Goal: Task Accomplishment & Management: Use online tool/utility

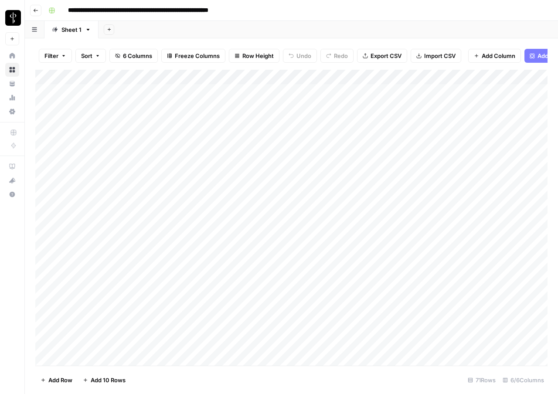
click at [263, 76] on div "Add Column" at bounding box center [291, 218] width 512 height 296
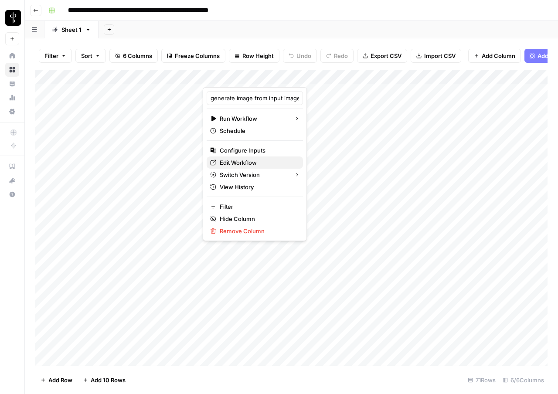
click at [229, 163] on span "Edit Workflow" at bounding box center [258, 162] width 76 height 9
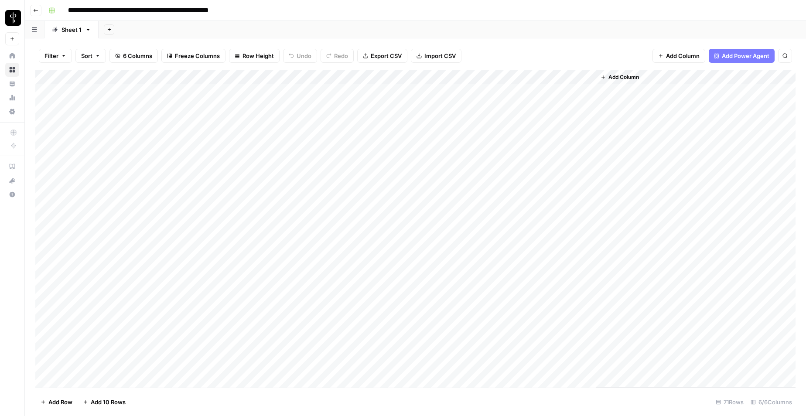
click at [262, 77] on div "Add Column" at bounding box center [415, 229] width 760 height 318
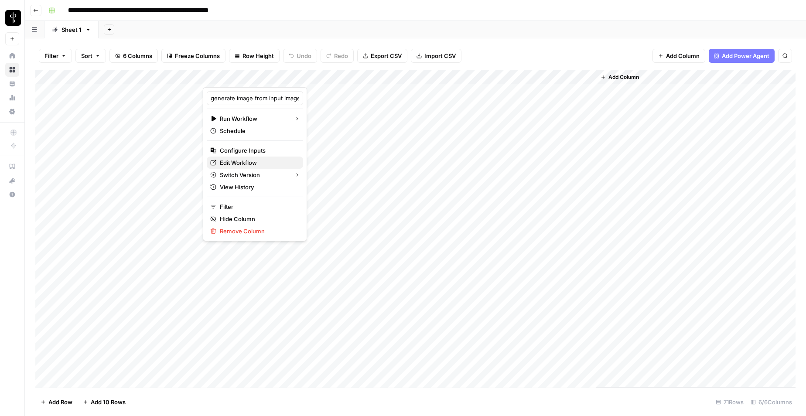
click at [235, 165] on span "Edit Workflow" at bounding box center [258, 162] width 76 height 9
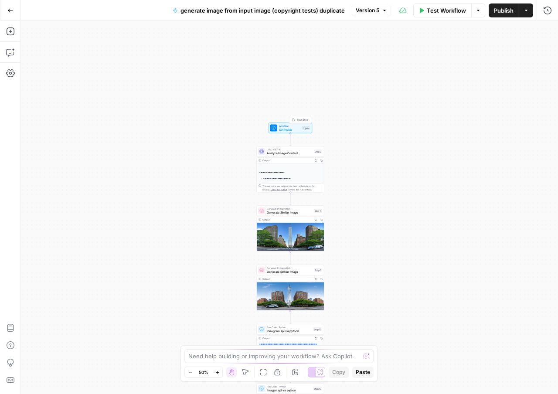
click at [289, 130] on span "Set Inputs" at bounding box center [290, 129] width 22 height 4
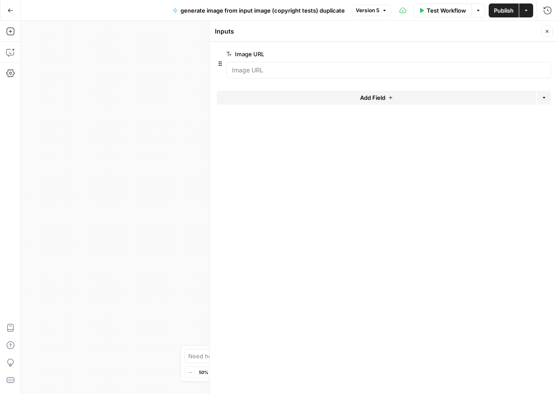
click at [553, 29] on header "Inputs Close" at bounding box center [384, 31] width 348 height 21
click at [550, 30] on button "Close" at bounding box center [547, 31] width 11 height 11
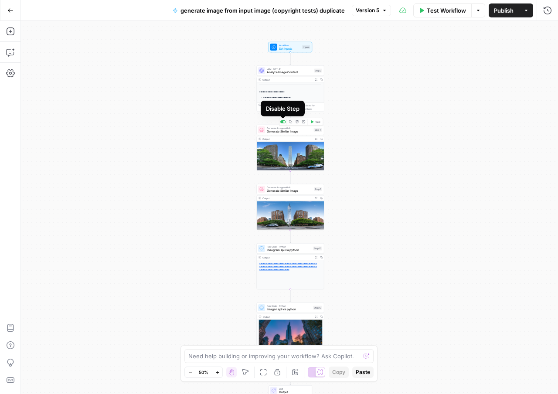
click at [283, 123] on div at bounding box center [284, 122] width 2 height 2
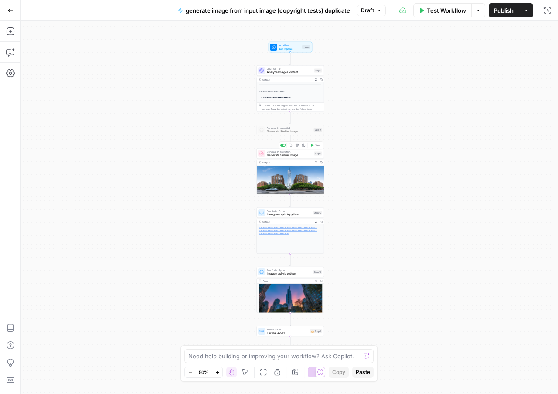
click at [284, 147] on div "Copy step Delete step Add Note Test" at bounding box center [301, 146] width 44 height 8
click at [283, 145] on div at bounding box center [284, 145] width 2 height 2
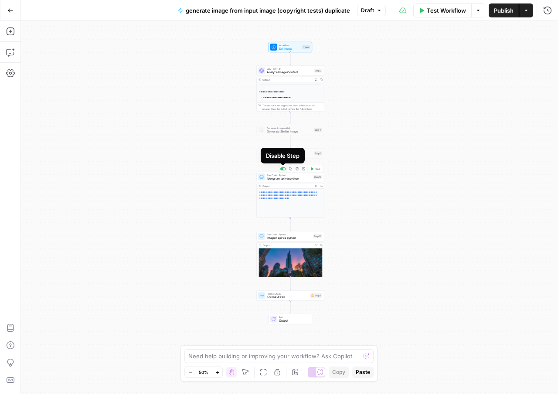
click at [284, 169] on div at bounding box center [284, 169] width 2 height 2
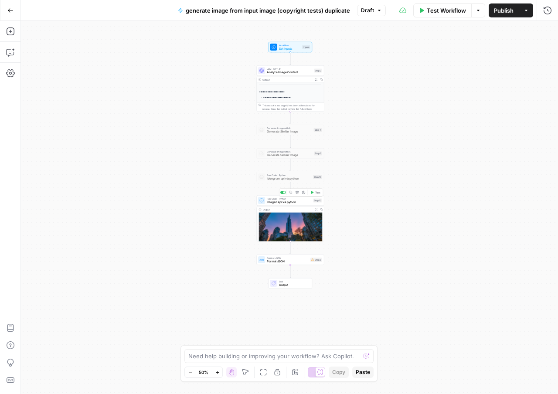
click at [290, 203] on span "Imagen api via python" at bounding box center [289, 202] width 44 height 4
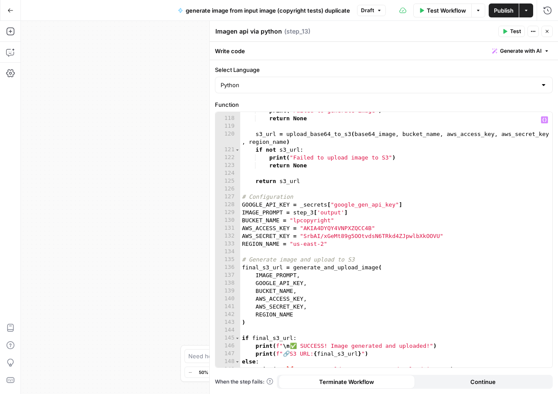
scroll to position [937, 0]
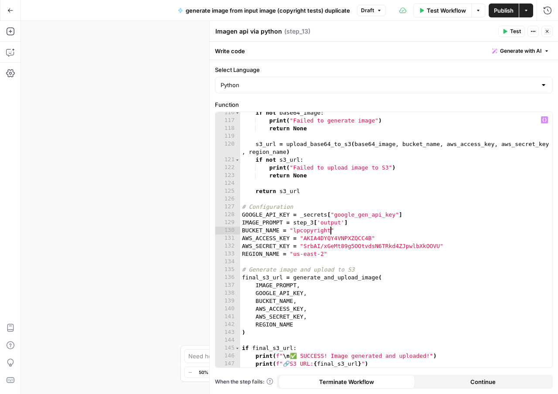
click at [329, 230] on div "if not base64_image : print ( "Failed to generate image" ) return None s3_url =…" at bounding box center [396, 244] width 312 height 271
paste textarea "**********"
drag, startPoint x: 372, startPoint y: 237, endPoint x: 305, endPoint y: 237, distance: 67.6
click at [305, 237] on div "if not base64_image : print ( "Failed to generate image" ) return None s3_url =…" at bounding box center [396, 244] width 312 height 271
paste textarea
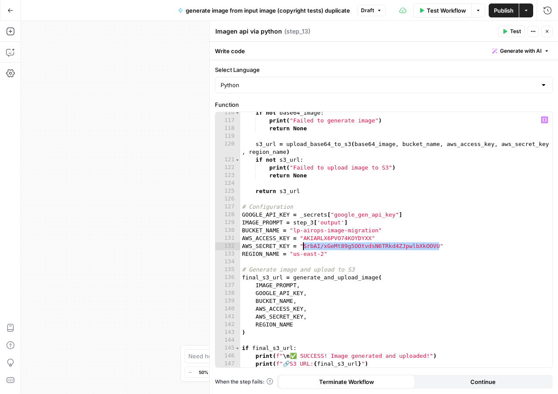
drag, startPoint x: 440, startPoint y: 246, endPoint x: 304, endPoint y: 244, distance: 136.1
click at [304, 244] on div "if not base64_image : print ( "Failed to generate image" ) return None s3_url =…" at bounding box center [396, 244] width 312 height 271
paste textarea
click at [324, 255] on div "if not base64_image : print ( "Failed to generate image" ) return None s3_url =…" at bounding box center [396, 244] width 312 height 271
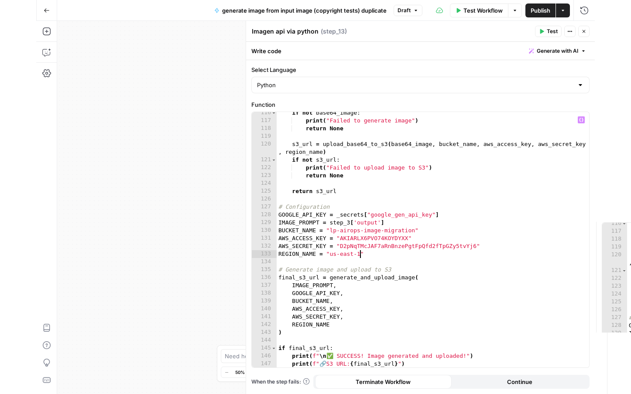
scroll to position [0, 6]
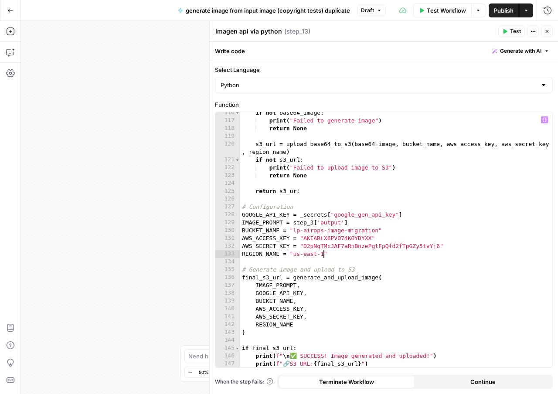
type textarea "**********"
click at [515, 31] on span "Test" at bounding box center [515, 31] width 11 height 8
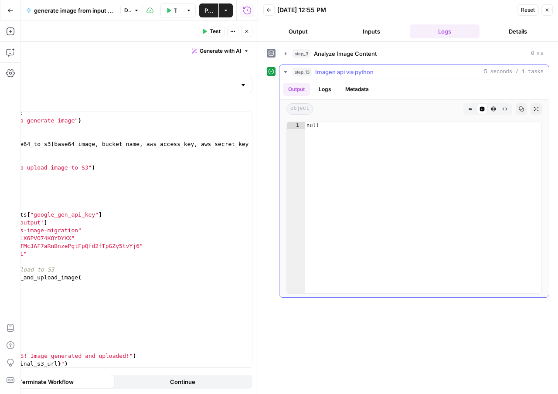
click at [321, 89] on button "Logs" at bounding box center [325, 89] width 23 height 13
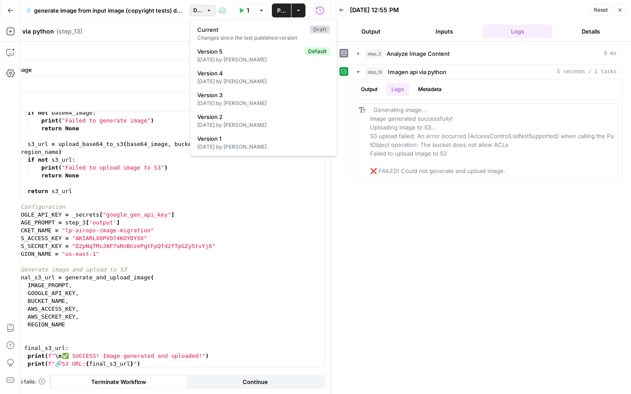
click at [210, 8] on icon "button" at bounding box center [208, 10] width 5 height 5
click at [223, 54] on span "Version 5" at bounding box center [249, 51] width 104 height 9
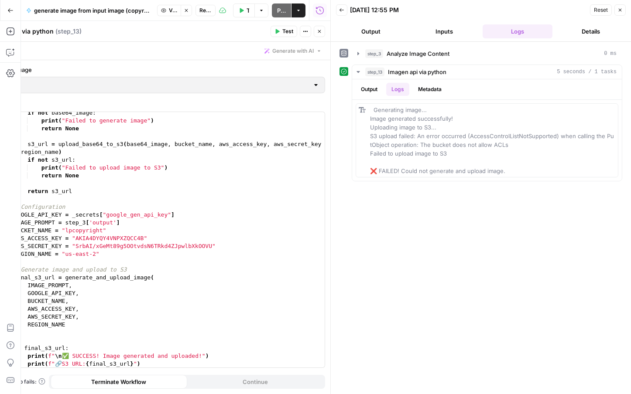
click at [558, 7] on icon "button" at bounding box center [619, 9] width 5 height 5
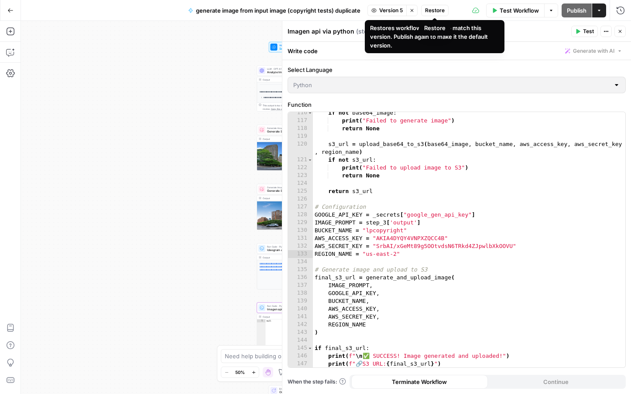
click at [430, 11] on span "Restore" at bounding box center [435, 11] width 20 height 8
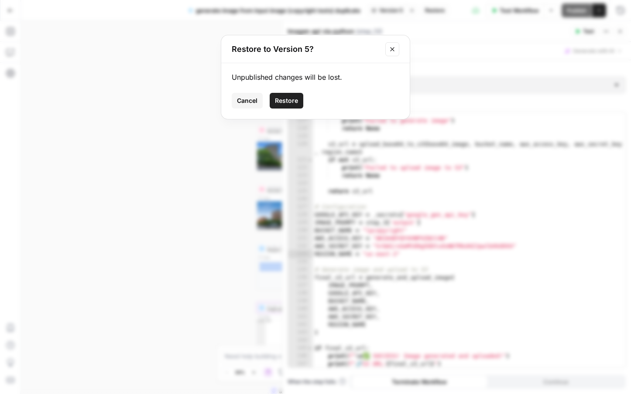
click at [278, 105] on span "Restore" at bounding box center [286, 100] width 23 height 9
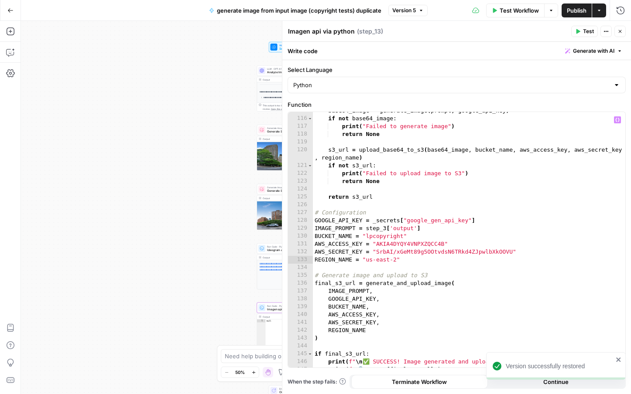
scroll to position [931, 0]
click at [558, 31] on icon "button" at bounding box center [619, 31] width 5 height 5
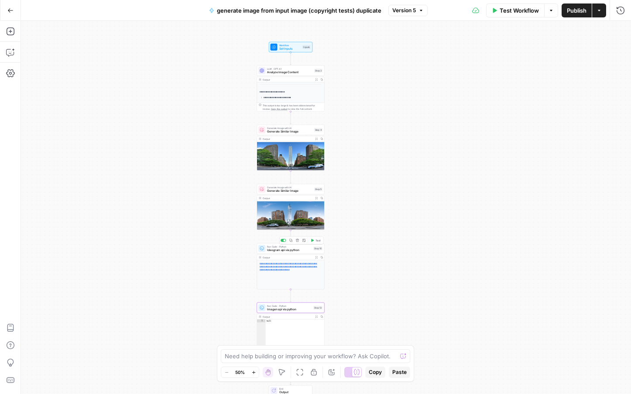
click at [283, 240] on div at bounding box center [284, 240] width 2 height 2
click at [290, 190] on span "Generate Similar Image" at bounding box center [289, 191] width 45 height 4
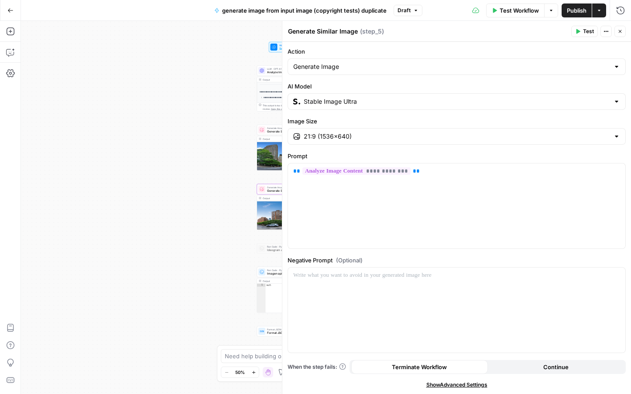
click at [558, 34] on icon "button" at bounding box center [619, 31] width 5 height 5
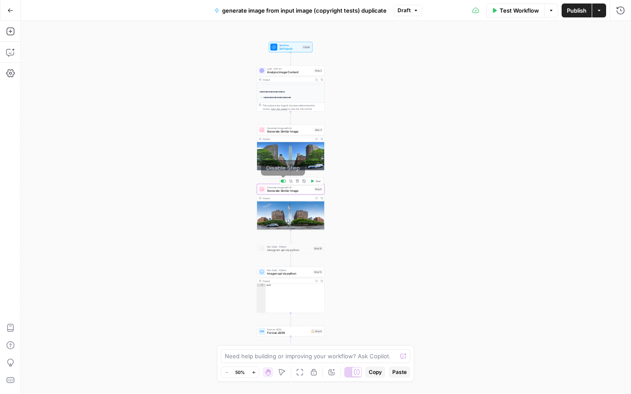
click at [283, 181] on div at bounding box center [284, 181] width 2 height 2
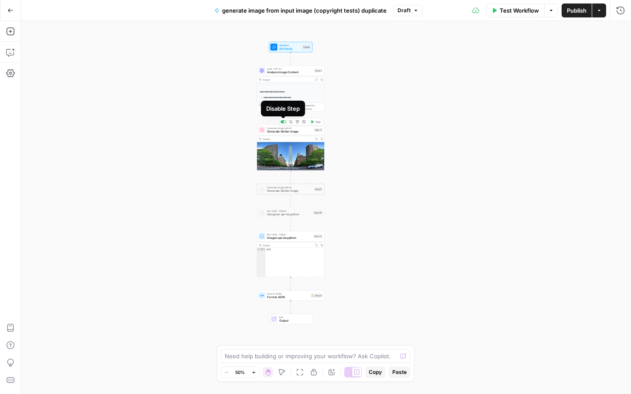
click at [283, 121] on div at bounding box center [284, 122] width 2 height 2
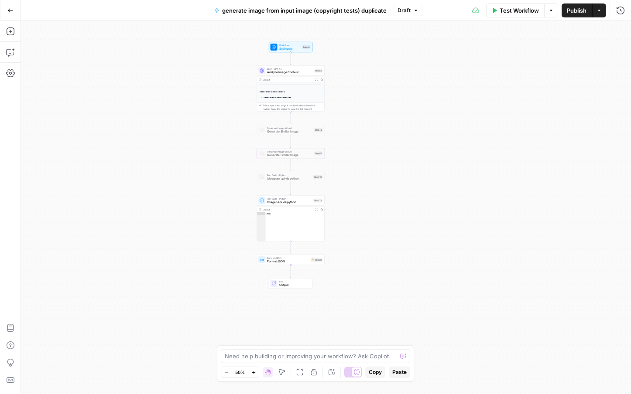
click at [368, 10] on span "generate image from input image (copyright tests) duplicate" at bounding box center [304, 10] width 164 height 9
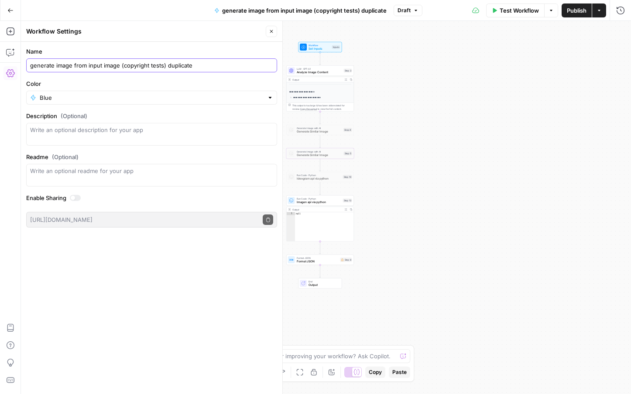
click at [215, 63] on input "generate image from input image (copyright tests) duplicate" at bounding box center [151, 65] width 243 height 9
type input "generate image from input image using imagen, host on Apex AWS bucket"
click at [558, 11] on span "Publish" at bounding box center [576, 10] width 20 height 9
click at [558, 13] on span "Publish" at bounding box center [576, 10] width 20 height 9
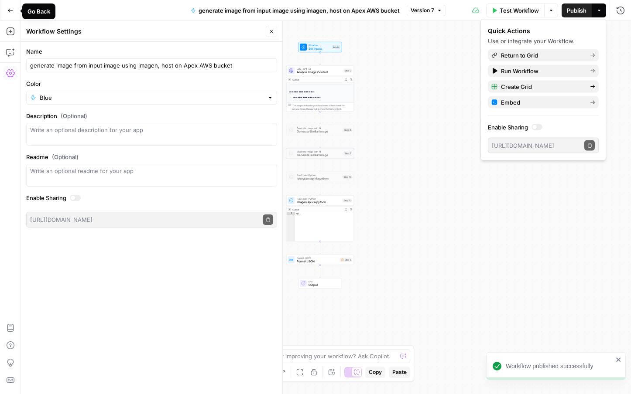
click at [14, 10] on button "Go Back" at bounding box center [11, 11] width 16 height 16
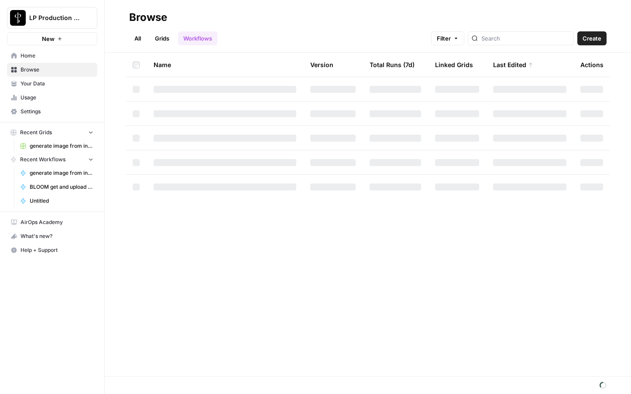
click at [34, 70] on span "Browse" at bounding box center [56, 70] width 73 height 8
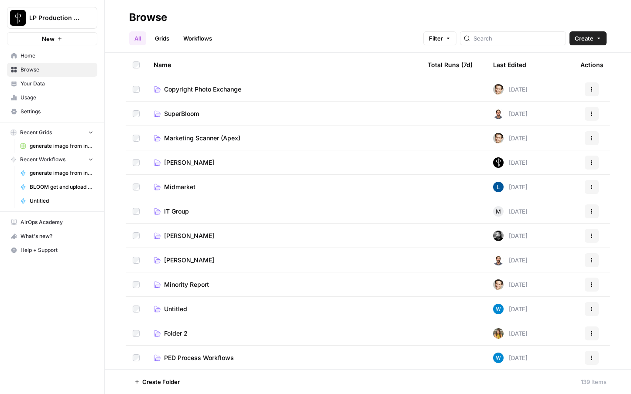
click at [219, 87] on span "Copyright Photo Exchange" at bounding box center [202, 89] width 77 height 9
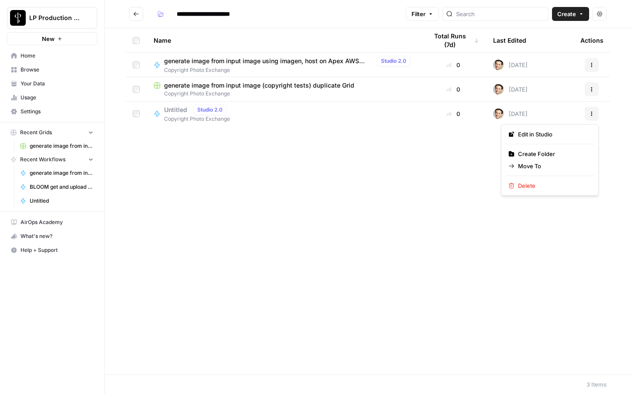
click at [558, 117] on button "Actions" at bounding box center [591, 114] width 14 height 14
click at [558, 133] on span "Edit in Studio" at bounding box center [553, 134] width 70 height 9
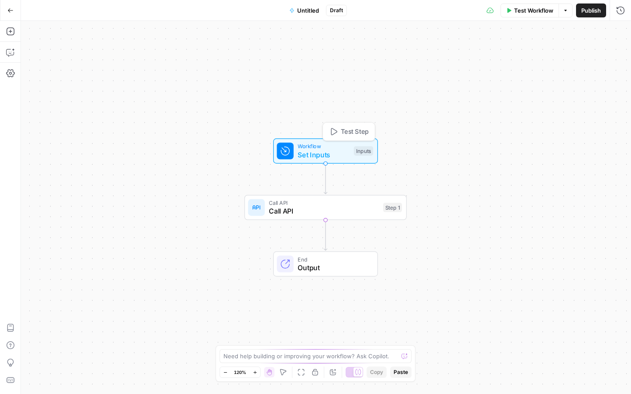
click at [338, 149] on span "Workflow" at bounding box center [323, 146] width 52 height 8
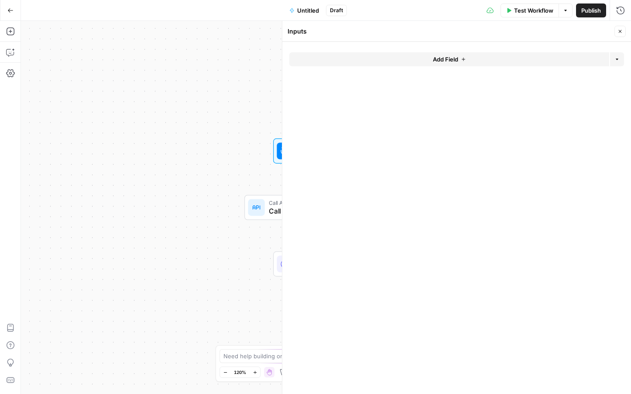
click at [450, 60] on span "Add Field" at bounding box center [445, 59] width 25 height 9
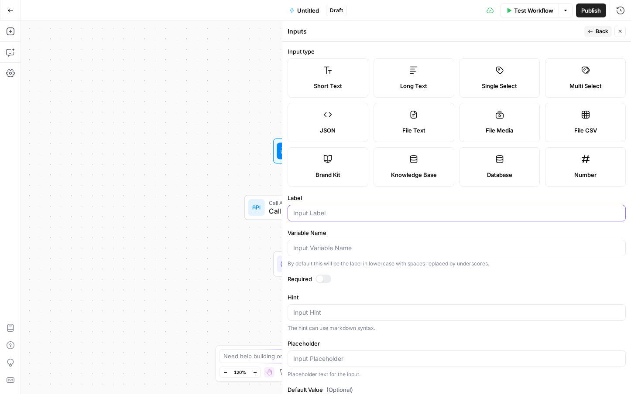
click at [335, 216] on input "Label" at bounding box center [456, 213] width 327 height 9
type input "post id"
click at [558, 28] on button "Back" at bounding box center [597, 31] width 27 height 11
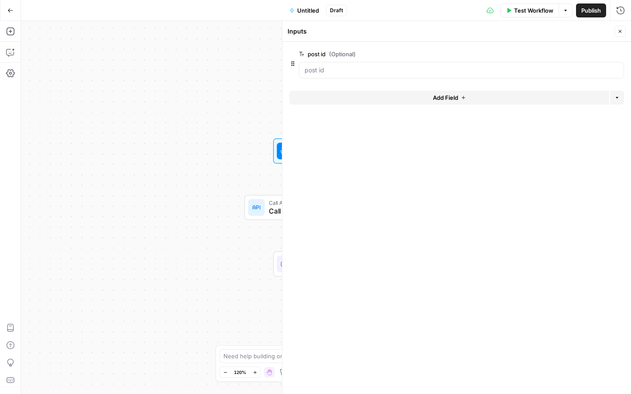
click at [558, 102] on button "Add Field" at bounding box center [449, 98] width 320 height 14
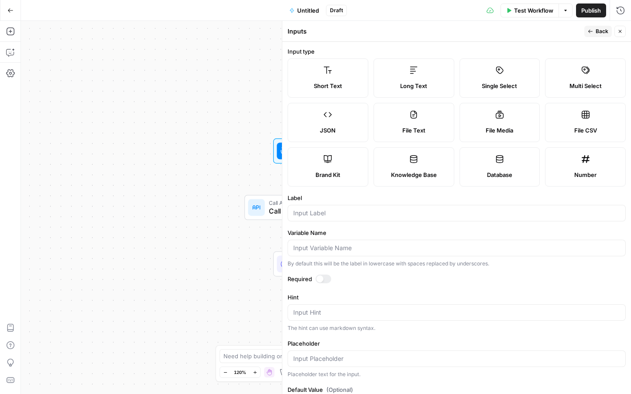
click at [315, 218] on div at bounding box center [456, 213] width 338 height 17
type input "title"
click at [558, 28] on span "Back" at bounding box center [601, 31] width 13 height 8
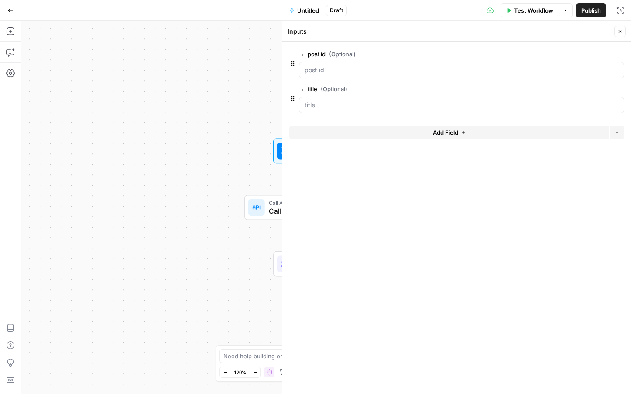
click at [346, 136] on button "Add Field" at bounding box center [449, 133] width 320 height 14
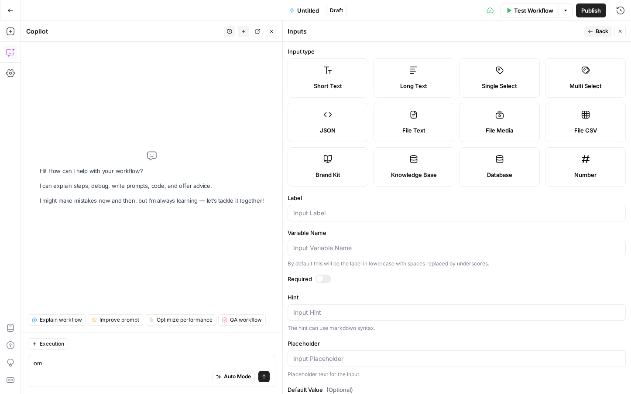
type textarea "o"
click at [404, 218] on div at bounding box center [456, 213] width 338 height 17
type input "company id"
click at [558, 34] on span "Back" at bounding box center [601, 31] width 13 height 8
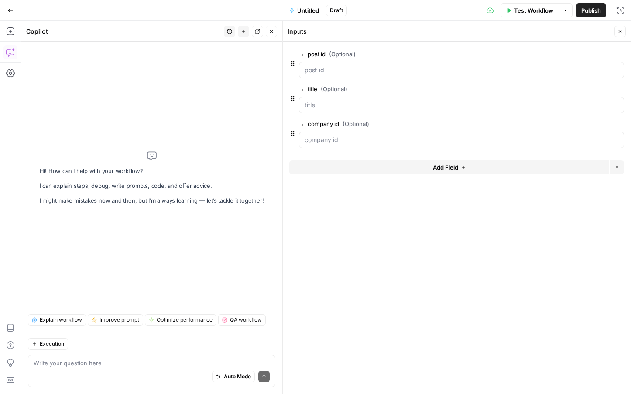
click at [512, 166] on button "Add Field" at bounding box center [449, 167] width 320 height 14
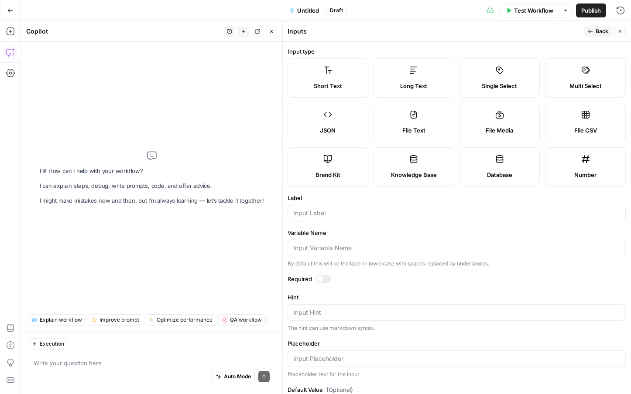
click at [412, 218] on div at bounding box center [456, 213] width 338 height 17
type input "image url"
click at [558, 32] on span "Back" at bounding box center [601, 31] width 13 height 8
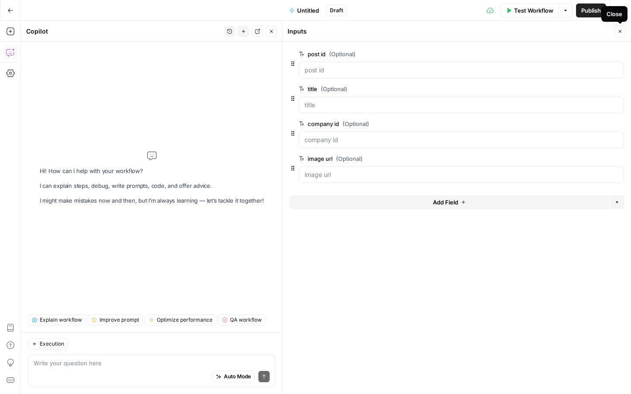
click at [558, 31] on icon "button" at bounding box center [619, 31] width 3 height 3
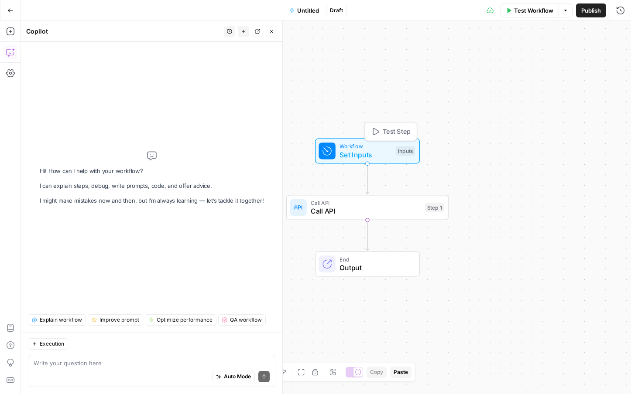
click at [387, 133] on span "Test Step" at bounding box center [396, 132] width 28 height 10
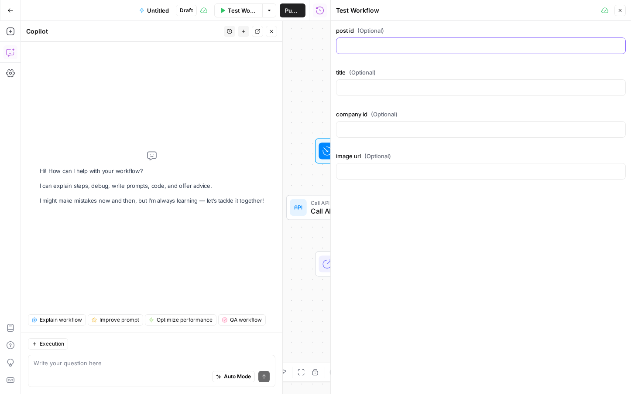
click at [396, 43] on input "post id (Optional)" at bounding box center [480, 45] width 278 height 9
paste input "000680bf-0c39-4d4f-b5b0-a75ac889b71c"
type input "000680bf-0c39-4d4f-b5b0-a75ac889b71c"
click at [401, 85] on input "title (Optional)" at bounding box center [480, 87] width 278 height 9
paste input "Avoid Mistakes-Top 5 Tips To Winning Offers in a Seller’s Market"
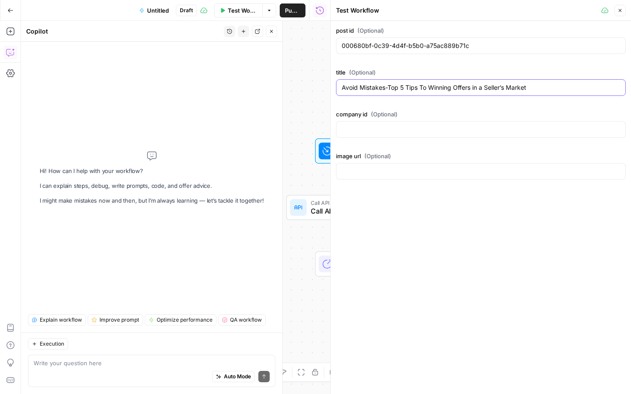
type input "Avoid Mistakes-Top 5 Tips To Winning Offers in a Seller’s Market"
click at [416, 130] on input "company id (Optional)" at bounding box center [480, 129] width 278 height 9
paste input "dc4c0bcc-fca6-4e1c-9b06-db2ac3561af0"
type input "dc4c0bcc-fca6-4e1c-9b06-db2ac3561af0"
click at [424, 166] on div at bounding box center [481, 171] width 290 height 17
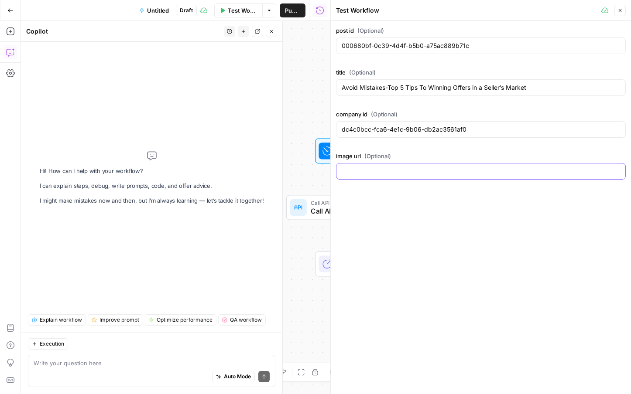
paste input "https://res.cloudinary.com/luxuryp/image/upload/v1722115123/diwoh3cwzjeecedgfw2…"
type input "https://res.cloudinary.com/luxuryp/image/upload/v1722115123/diwoh3cwzjeecedgfw2…"
click at [448, 198] on div "post id (Optional) 000680bf-0c39-4d4f-b5b0-a75ac889b71c title (Optional) Avoid …" at bounding box center [481, 207] width 300 height 373
click at [558, 10] on icon "button" at bounding box center [619, 10] width 5 height 5
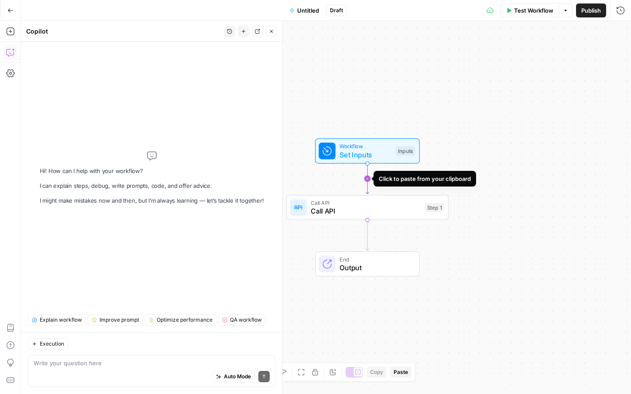
click at [367, 177] on icon "Edge from start to step_1" at bounding box center [366, 179] width 3 height 31
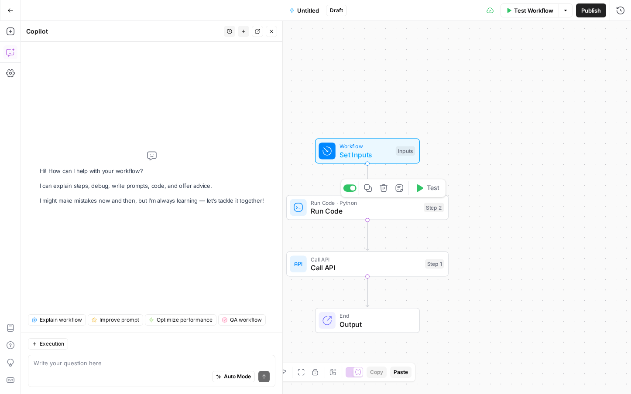
click at [387, 194] on button "Delete step" at bounding box center [384, 188] width 14 height 14
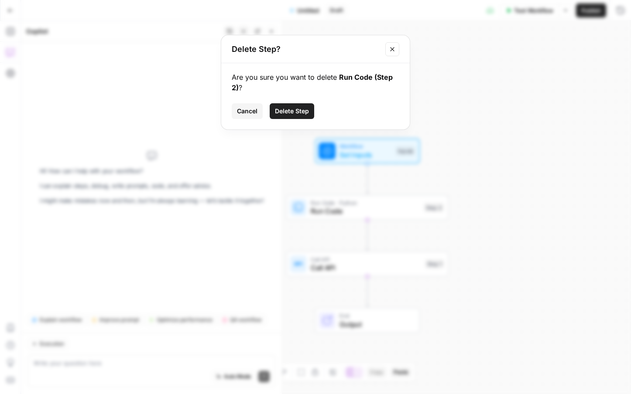
drag, startPoint x: 389, startPoint y: 49, endPoint x: 386, endPoint y: 80, distance: 31.6
click at [389, 49] on icon "Close modal" at bounding box center [392, 49] width 7 height 7
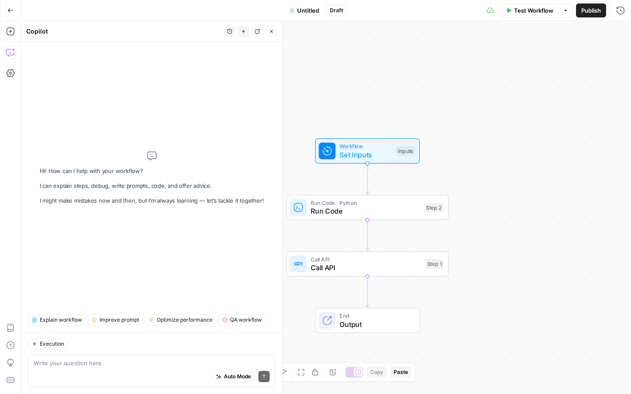
click at [386, 202] on span "Run Code · Python" at bounding box center [364, 203] width 109 height 8
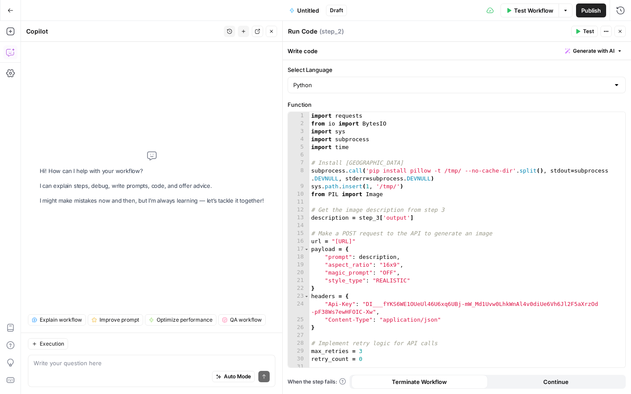
click at [558, 29] on icon "button" at bounding box center [619, 31] width 5 height 5
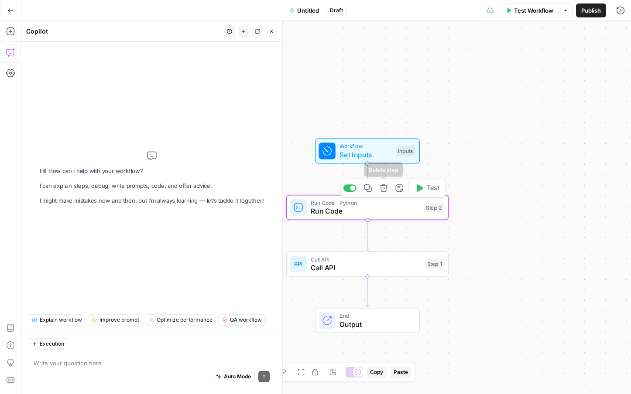
click at [384, 191] on icon "button" at bounding box center [383, 188] width 8 height 8
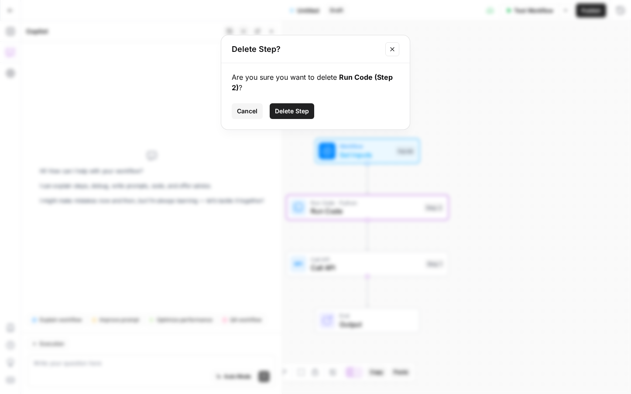
click at [284, 115] on span "Delete Step" at bounding box center [292, 111] width 34 height 9
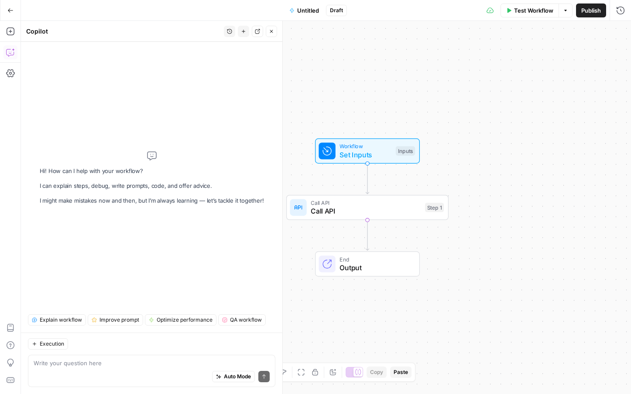
click at [270, 34] on icon "button" at bounding box center [271, 31] width 5 height 5
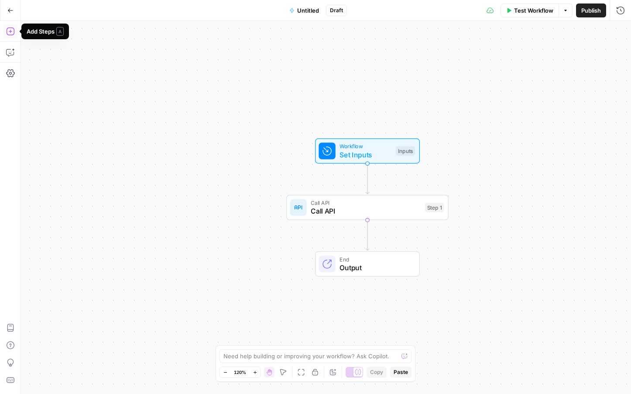
click at [11, 31] on icon "button" at bounding box center [10, 31] width 9 height 9
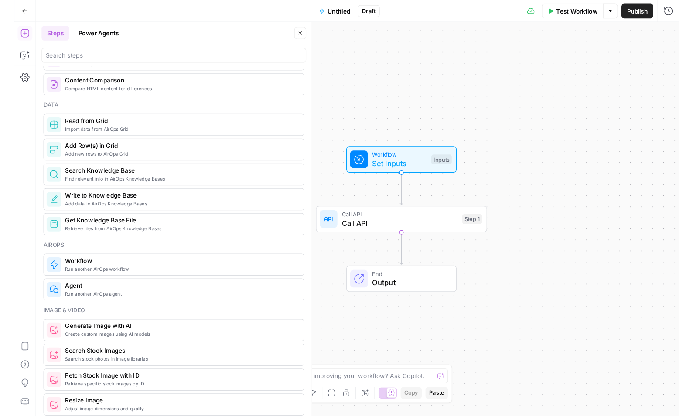
scroll to position [385, 0]
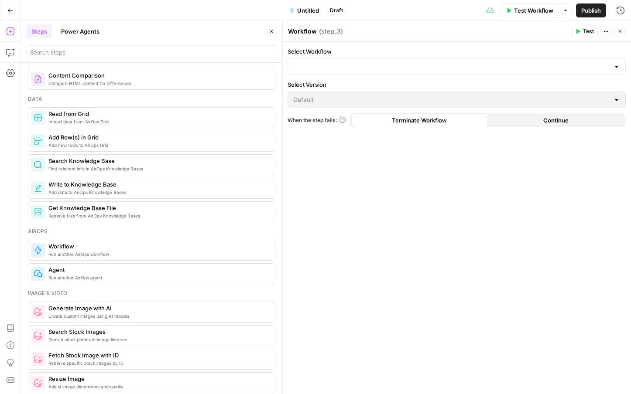
click at [368, 72] on div at bounding box center [456, 66] width 338 height 17
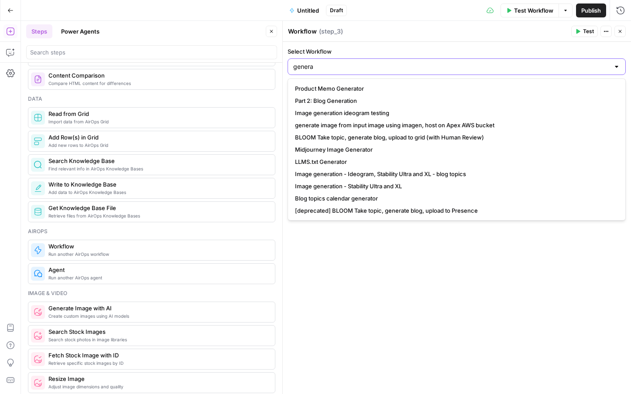
type input "genera"
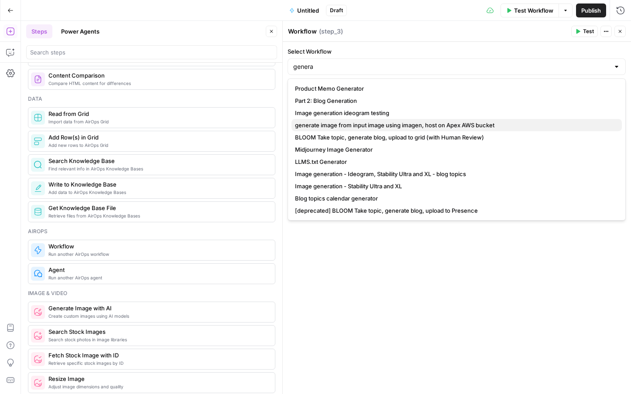
click at [362, 125] on span "generate image from input image using imagen, host on Apex AWS bucket" at bounding box center [455, 125] width 320 height 9
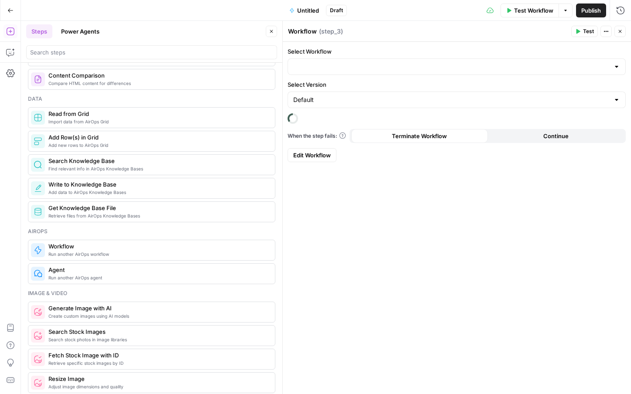
type input "generate image from input image using imagen, host on Apex AWS bucket"
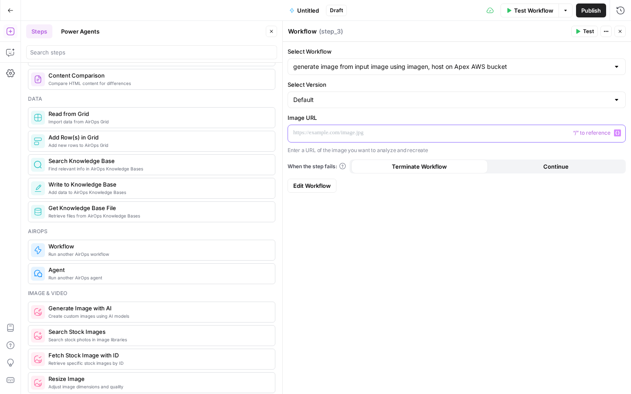
click at [552, 132] on p at bounding box center [456, 133] width 327 height 9
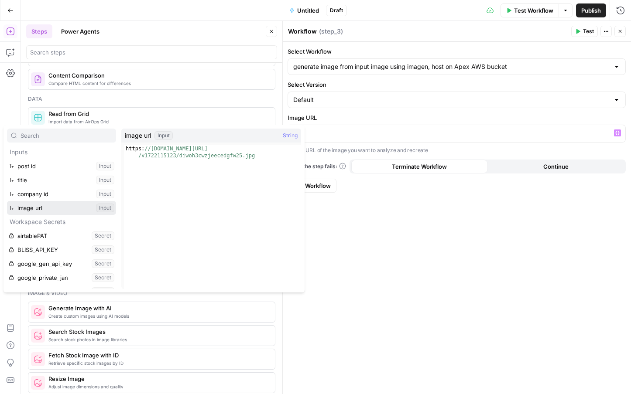
click at [7, 201] on button "Select variable image url" at bounding box center [61, 208] width 109 height 14
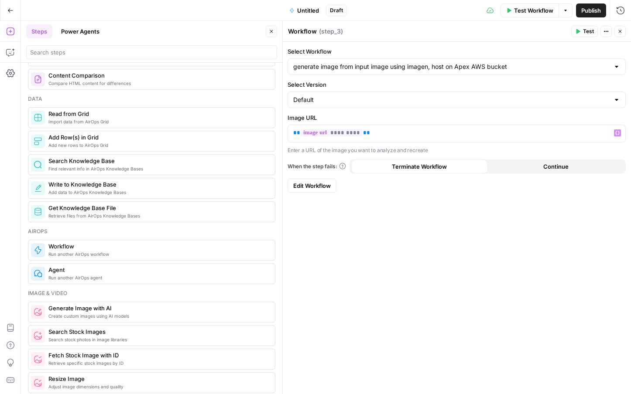
click at [558, 31] on span "Test" at bounding box center [588, 31] width 11 height 8
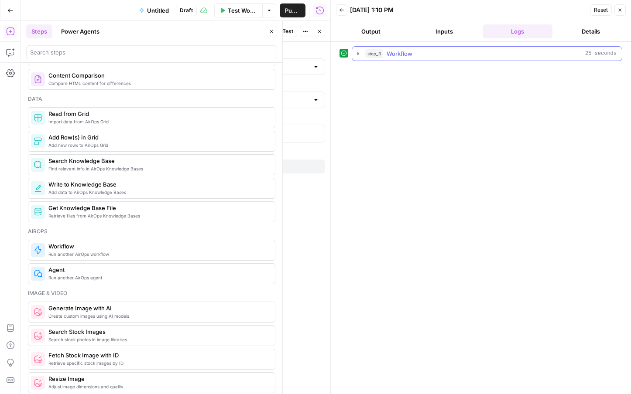
click at [357, 54] on icon "button" at bounding box center [358, 53] width 2 height 3
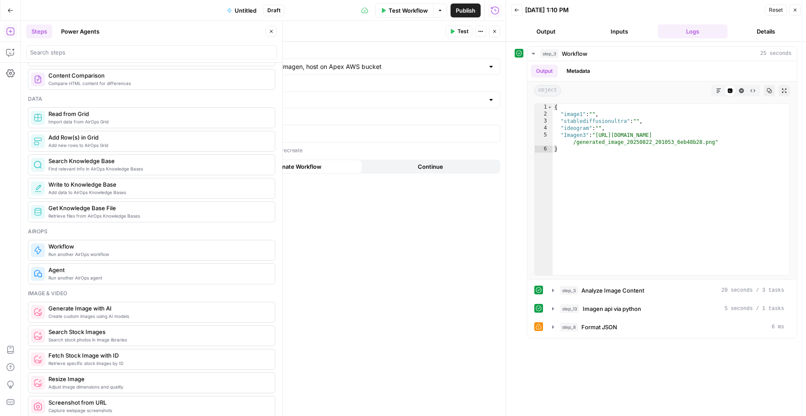
click at [458, 29] on span "Test" at bounding box center [462, 31] width 11 height 8
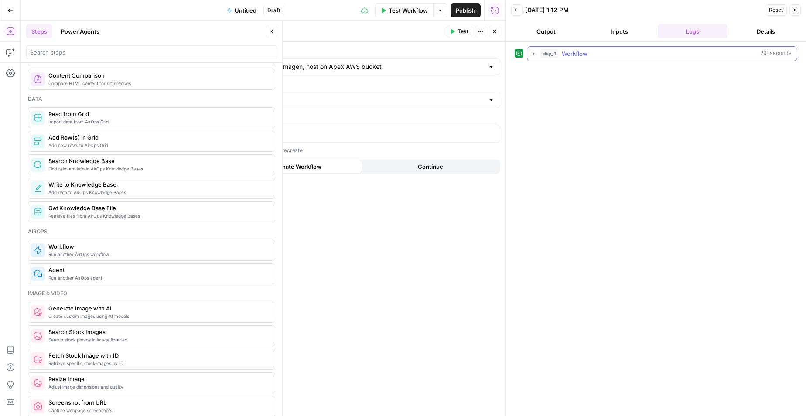
click at [535, 51] on icon "button" at bounding box center [533, 53] width 7 height 7
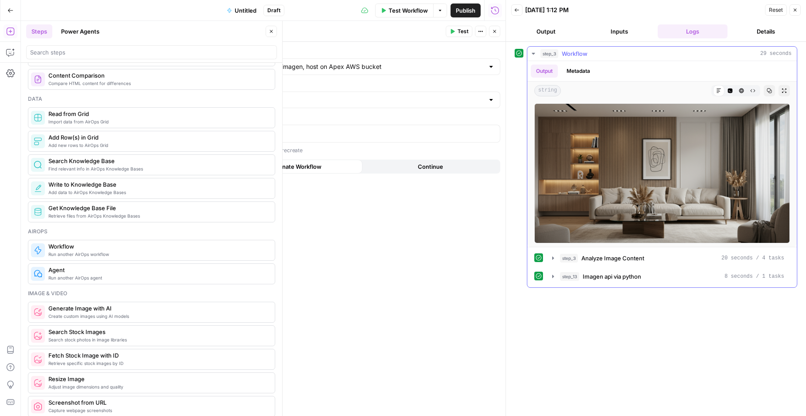
click at [535, 51] on icon "button" at bounding box center [533, 53] width 7 height 7
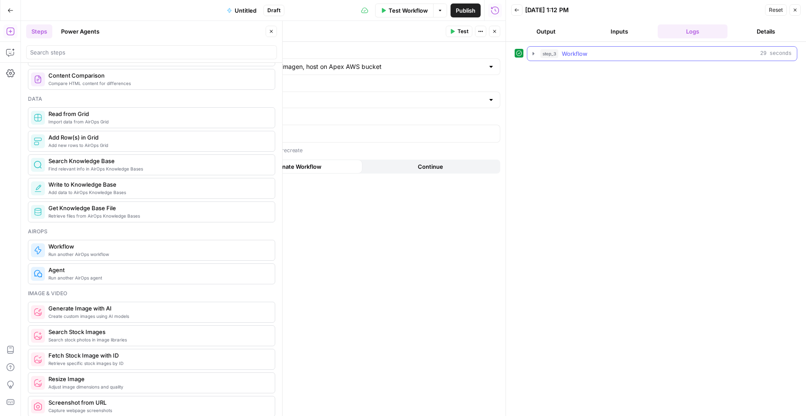
click at [537, 51] on button "step_3 Workflow 29 seconds" at bounding box center [661, 54] width 269 height 14
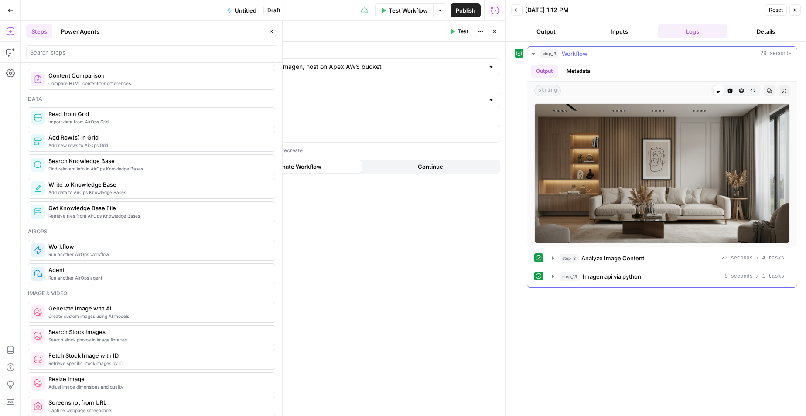
click at [537, 51] on button "step_3 Workflow 29 seconds" at bounding box center [661, 54] width 269 height 14
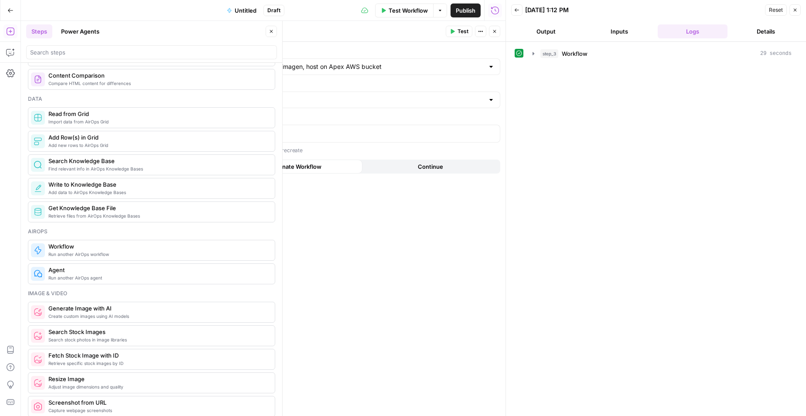
click at [491, 31] on button "Close" at bounding box center [494, 31] width 11 height 11
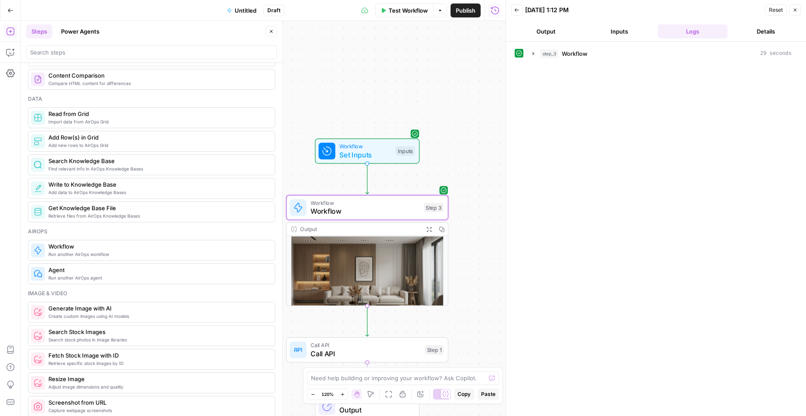
click at [558, 13] on button "Close" at bounding box center [794, 9] width 11 height 11
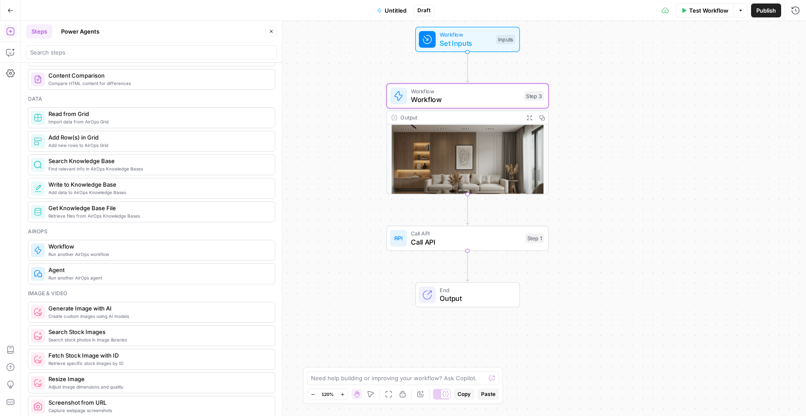
drag, startPoint x: 522, startPoint y: 254, endPoint x: 622, endPoint y: 142, distance: 150.1
click at [558, 142] on div "Workflow Set Inputs Inputs Workflow Workflow Step 3 Output Expand Output Copy C…" at bounding box center [413, 218] width 785 height 395
click at [491, 238] on span "Call API" at bounding box center [466, 242] width 110 height 10
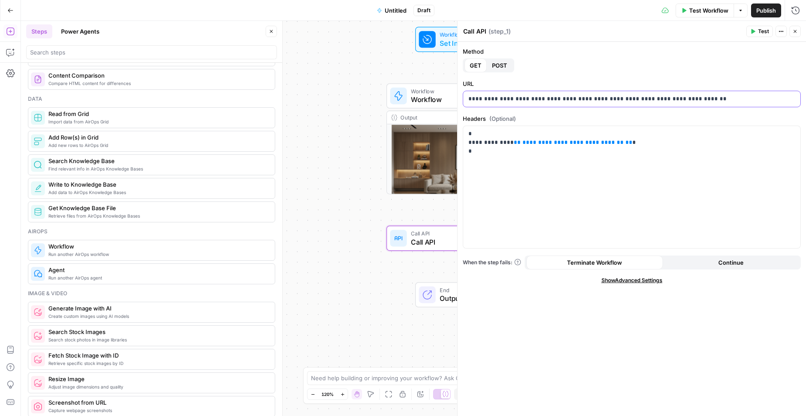
click at [546, 99] on p "**********" at bounding box center [631, 99] width 327 height 9
click at [502, 60] on button "POST" at bounding box center [500, 65] width 26 height 14
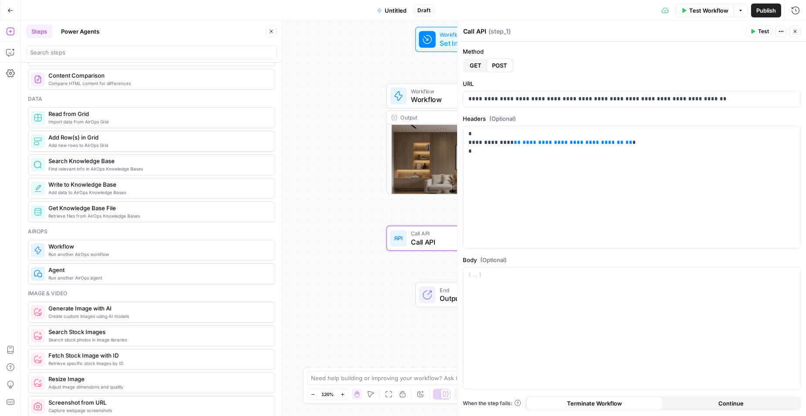
click at [501, 91] on div "**********" at bounding box center [632, 99] width 338 height 17
click at [501, 95] on p "**********" at bounding box center [631, 99] width 327 height 9
click at [558, 192] on div "**********" at bounding box center [631, 187] width 337 height 122
click at [498, 286] on div at bounding box center [631, 328] width 337 height 122
click at [558, 273] on p "**********" at bounding box center [631, 275] width 327 height 9
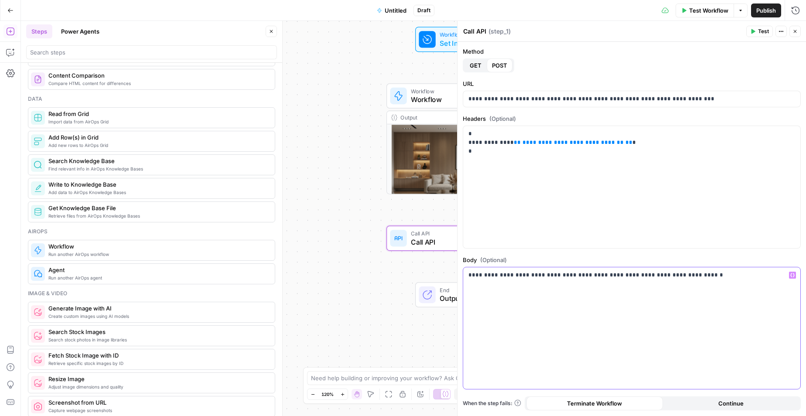
drag, startPoint x: 682, startPoint y: 273, endPoint x: 493, endPoint y: 276, distance: 188.8
click at [493, 276] on p "**********" at bounding box center [631, 275] width 327 height 9
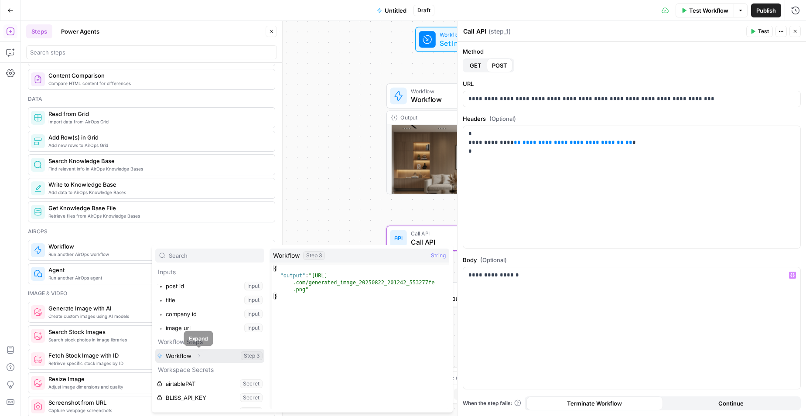
click at [201, 357] on icon "button" at bounding box center [198, 355] width 5 height 5
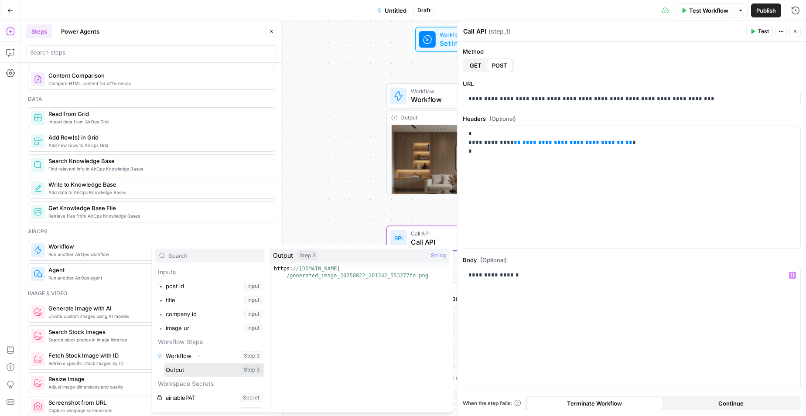
click at [191, 371] on button "Select variable Output" at bounding box center [214, 370] width 100 height 14
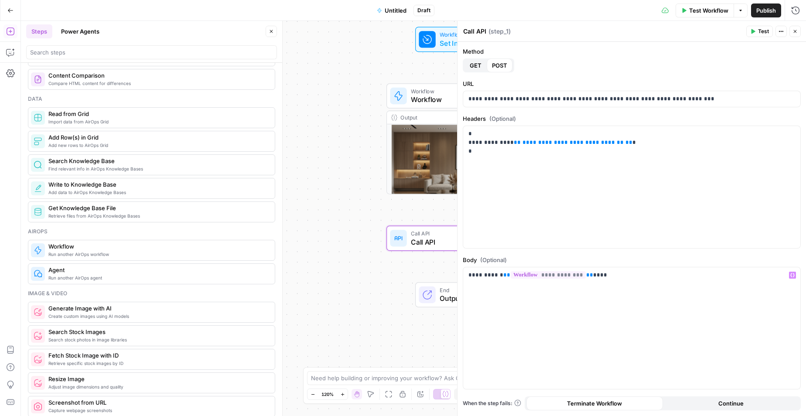
click at [558, 30] on icon "button" at bounding box center [752, 31] width 5 height 5
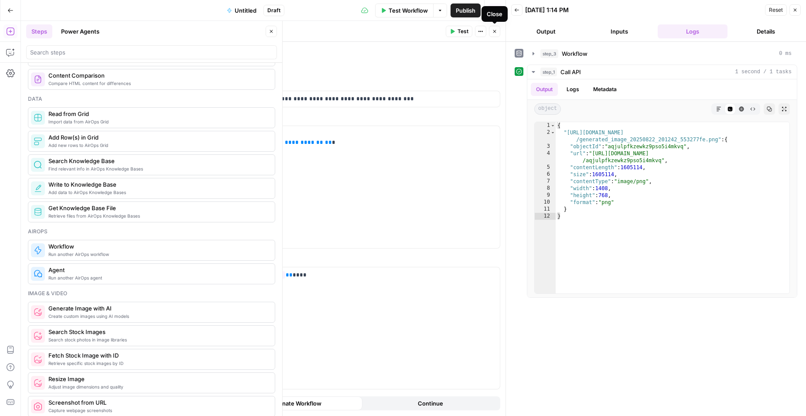
click at [494, 30] on icon "button" at bounding box center [494, 31] width 5 height 5
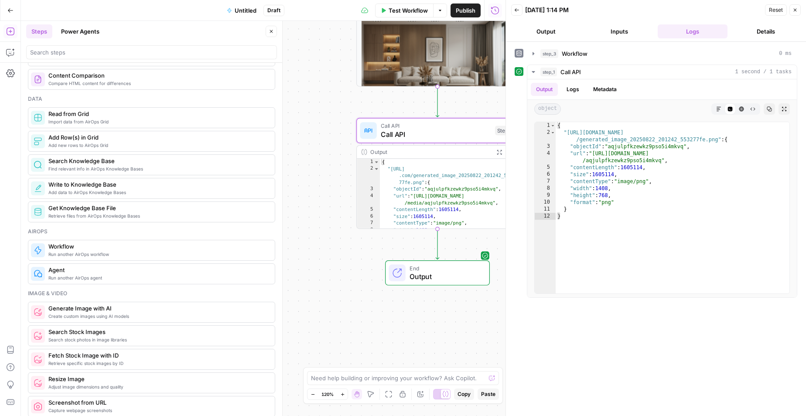
drag, startPoint x: 346, startPoint y: 213, endPoint x: 316, endPoint y: 105, distance: 111.8
click at [316, 105] on div "Workflow Set Inputs Inputs Workflow Workflow Step 3 Output Expand Output Copy C…" at bounding box center [263, 218] width 484 height 395
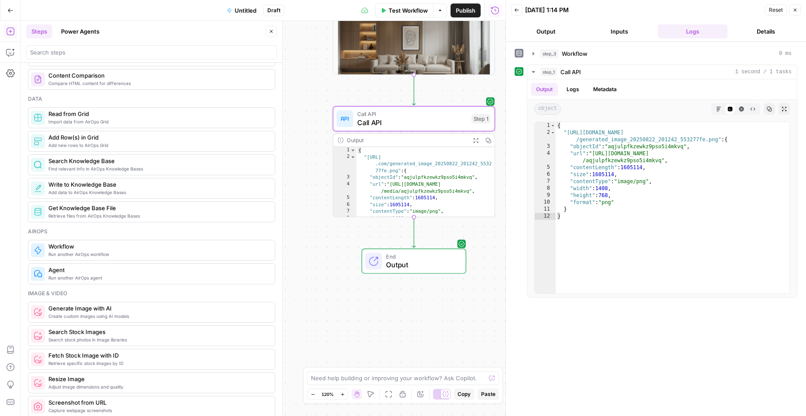
drag, startPoint x: 423, startPoint y: 300, endPoint x: 398, endPoint y: 286, distance: 28.5
click at [398, 286] on div "Workflow Set Inputs Inputs Workflow Workflow Step 3 Output Expand Output Copy C…" at bounding box center [263, 218] width 484 height 395
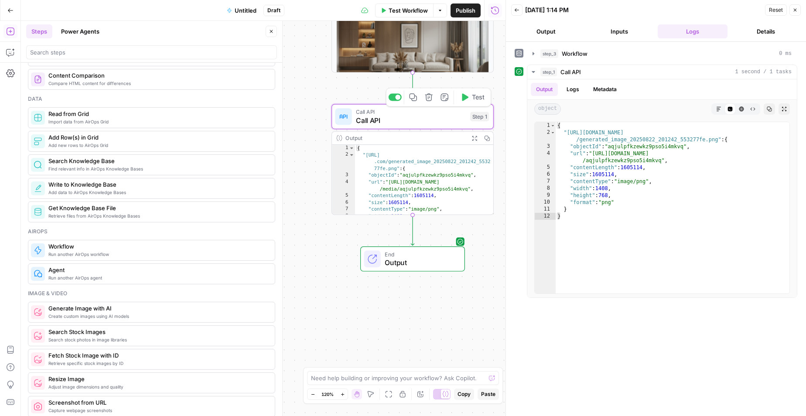
click at [373, 113] on span "Call API" at bounding box center [411, 112] width 110 height 8
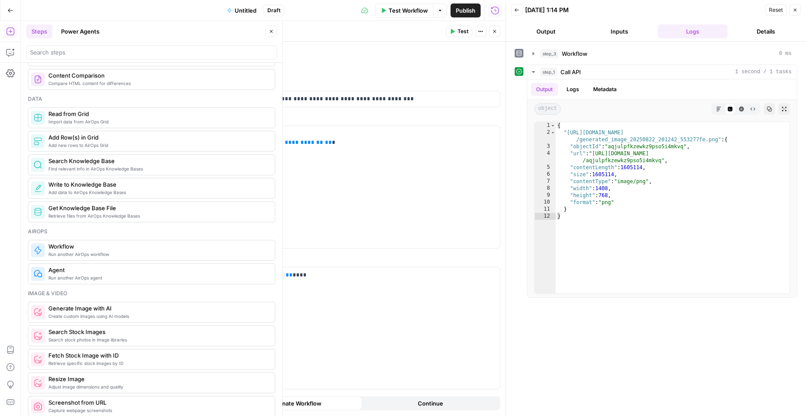
click at [184, 32] on textarea "Call API" at bounding box center [174, 31] width 23 height 9
type textarea "Upload Media to LP CDN API"
click at [495, 36] on button "Close" at bounding box center [494, 31] width 11 height 11
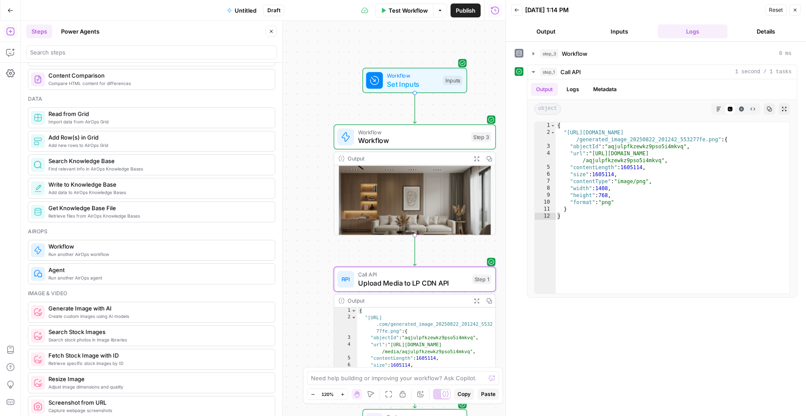
drag, startPoint x: 306, startPoint y: 92, endPoint x: 308, endPoint y: 255, distance: 162.7
click at [308, 255] on div "Workflow Set Inputs Inputs Workflow Workflow Step 3 Output Expand Output Copy C…" at bounding box center [263, 218] width 484 height 395
click at [361, 134] on span "Workflow" at bounding box center [412, 132] width 109 height 8
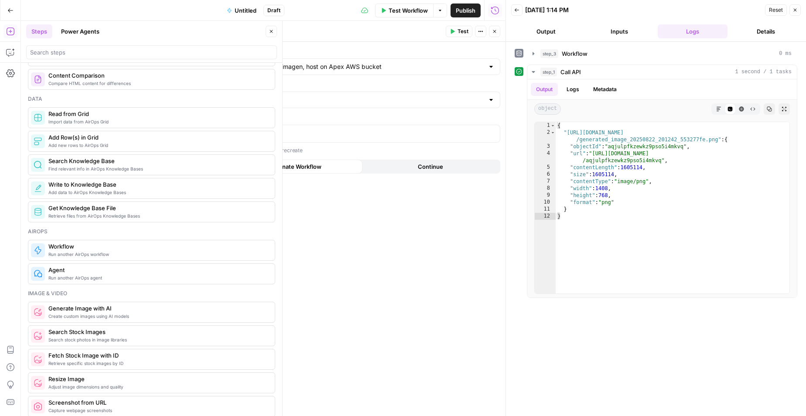
click at [180, 33] on textarea "Workflow" at bounding box center [177, 31] width 29 height 9
type textarea "G"
type textarea "Decode image and generate new one with Imagen"
click at [250, 10] on span "Untitled" at bounding box center [246, 10] width 22 height 9
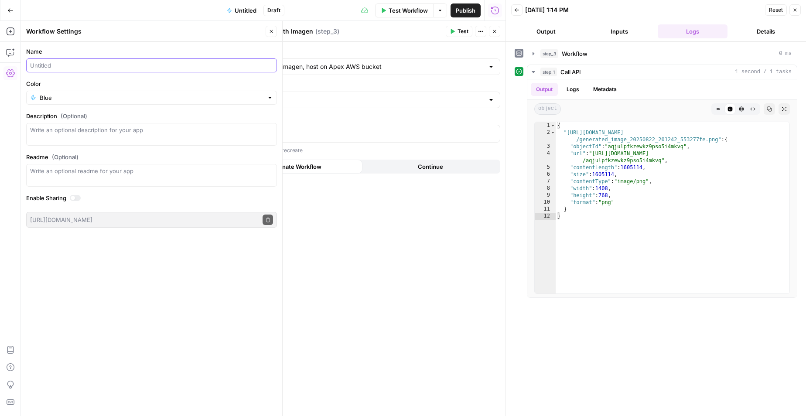
click at [173, 68] on input "Name" at bounding box center [151, 65] width 243 height 9
type input "LP Copyright maste workflow"
click at [371, 205] on div "Select Workflow generate image from input image using imagen, host on Apex AWS …" at bounding box center [331, 229] width 348 height 374
click at [491, 31] on button "Close" at bounding box center [494, 31] width 11 height 11
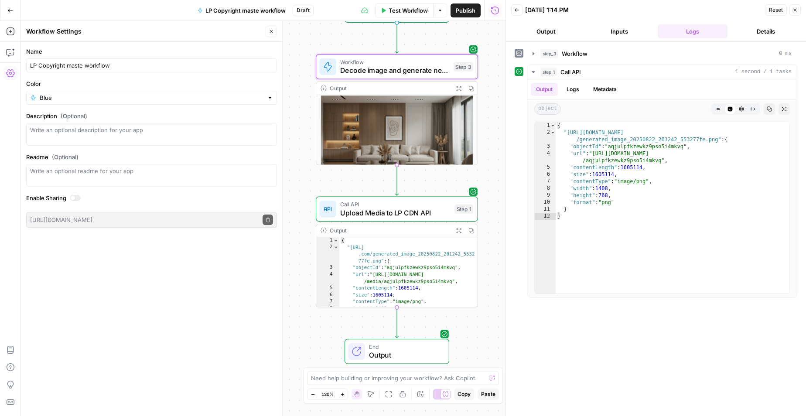
drag, startPoint x: 327, startPoint y: 102, endPoint x: 310, endPoint y: 32, distance: 72.4
click at [310, 32] on div "Workflow Set Inputs Inputs Workflow Decode image and generate new one with Imag…" at bounding box center [263, 218] width 484 height 395
click at [465, 12] on span "Publish" at bounding box center [466, 10] width 20 height 9
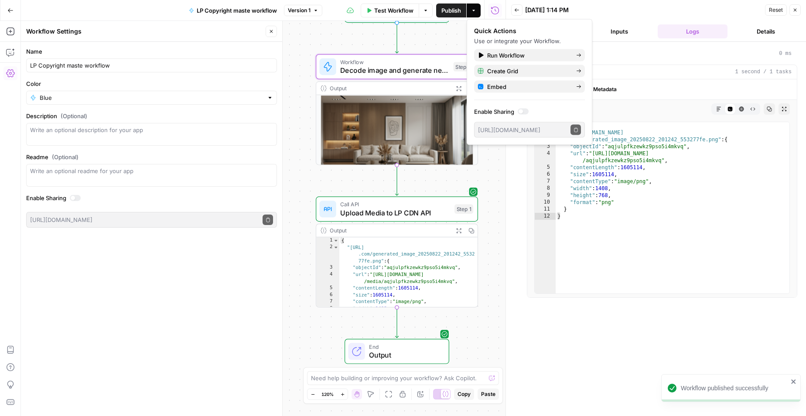
click at [558, 346] on div "step_3 Workflow 0 ms step_1 Call API 1 second / 1 tasks Output Logs Metadata ob…" at bounding box center [656, 228] width 283 height 365
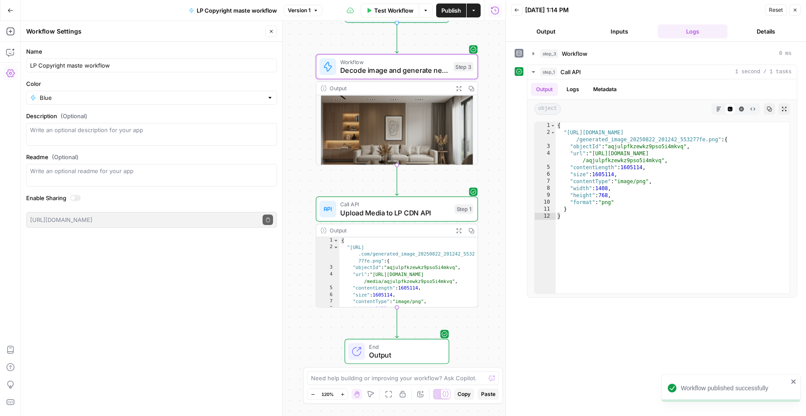
click at [558, 297] on div "step_3 Workflow 0 ms step_1 Call API 1 second / 1 tasks Output Logs Metadata ob…" at bounding box center [656, 229] width 300 height 374
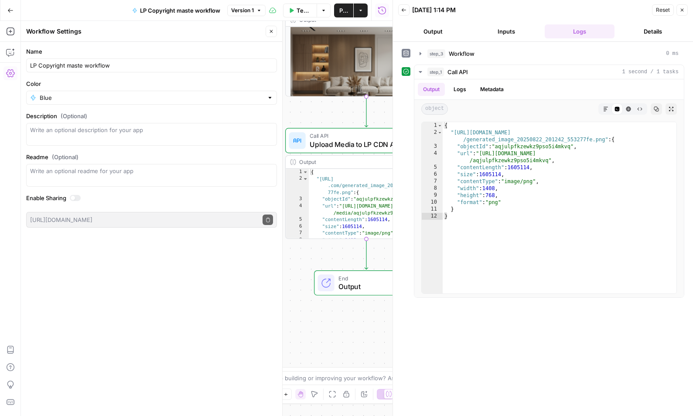
drag, startPoint x: 319, startPoint y: 327, endPoint x: 300, endPoint y: 265, distance: 64.8
click at [296, 268] on div "Workflow Set Inputs Inputs Workflow Decode image and generate new one with Imag…" at bounding box center [207, 218] width 372 height 395
click at [268, 30] on button "Close" at bounding box center [271, 31] width 11 height 11
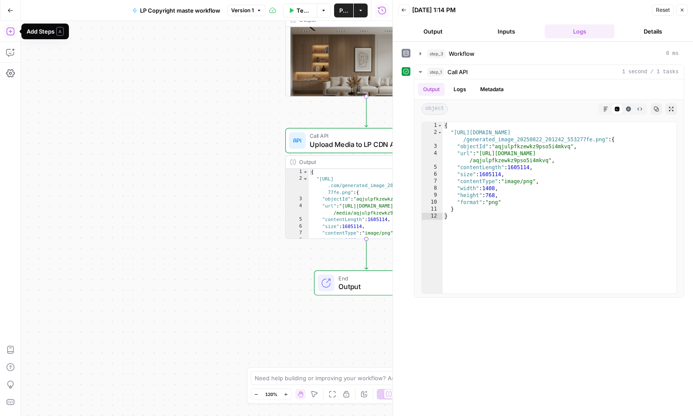
click at [6, 31] on icon "button" at bounding box center [10, 31] width 9 height 9
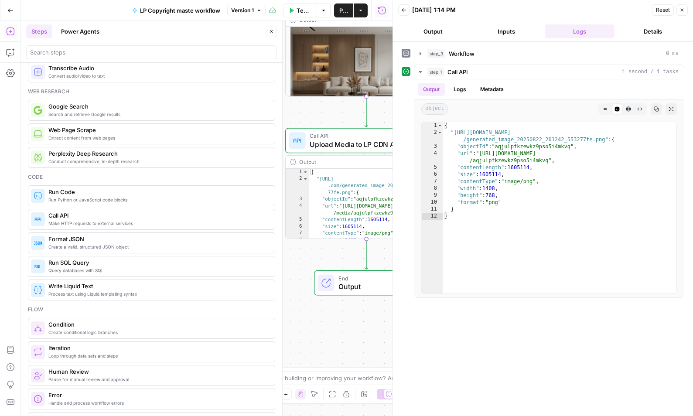
scroll to position [43, 0]
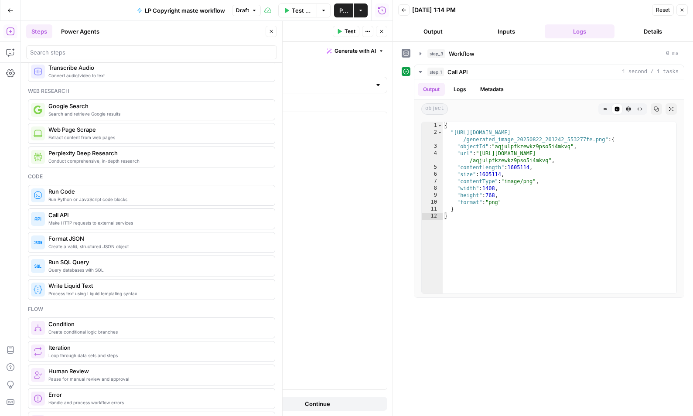
click at [102, 126] on div at bounding box center [227, 258] width 319 height 293
click at [379, 117] on button "Variables Menu" at bounding box center [378, 119] width 7 height 7
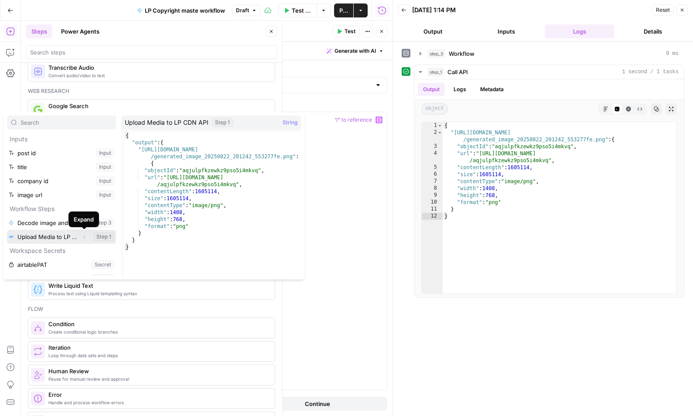
click at [82, 237] on icon "button" at bounding box center [84, 236] width 5 height 5
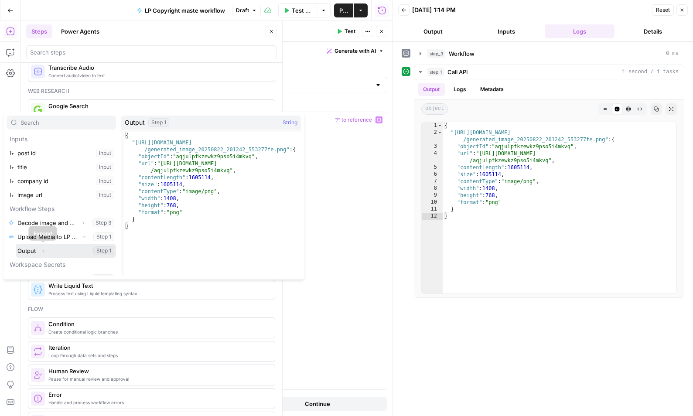
click at [48, 250] on button "Expand" at bounding box center [43, 250] width 11 height 11
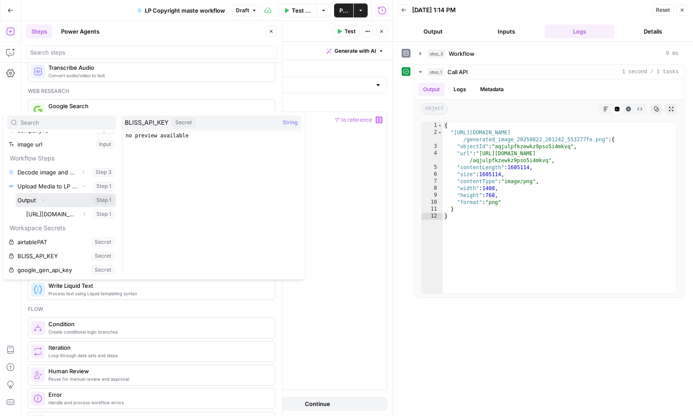
scroll to position [50, 0]
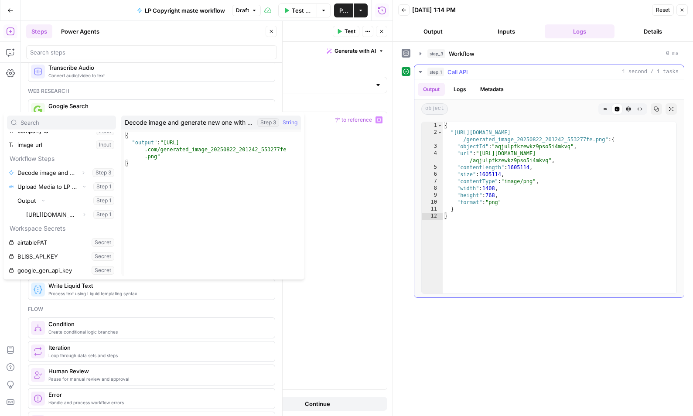
click at [558, 108] on icon "button" at bounding box center [656, 108] width 5 height 5
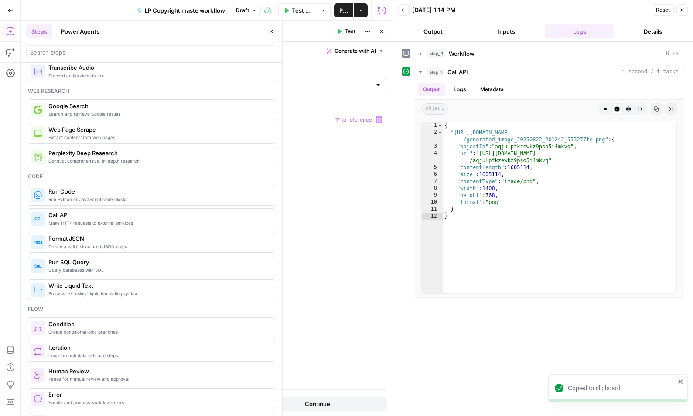
click at [274, 201] on div at bounding box center [227, 258] width 319 height 293
paste textarea "******"
click at [133, 223] on div ""format" : media_info [ "format" ] , "resourceType" : "image" , # Assuming imag…" at bounding box center [230, 255] width 313 height 293
type textarea "**********"
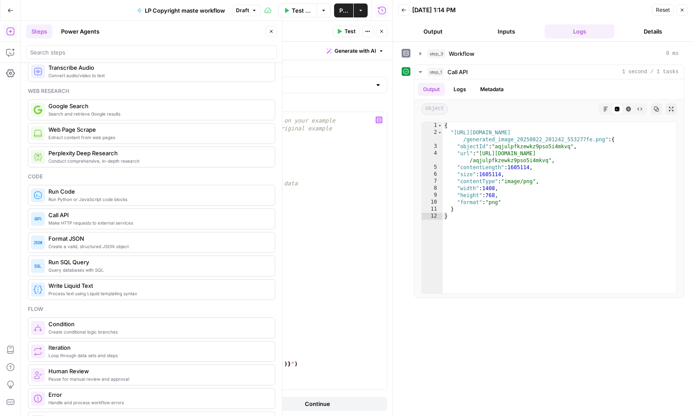
type textarea "*"
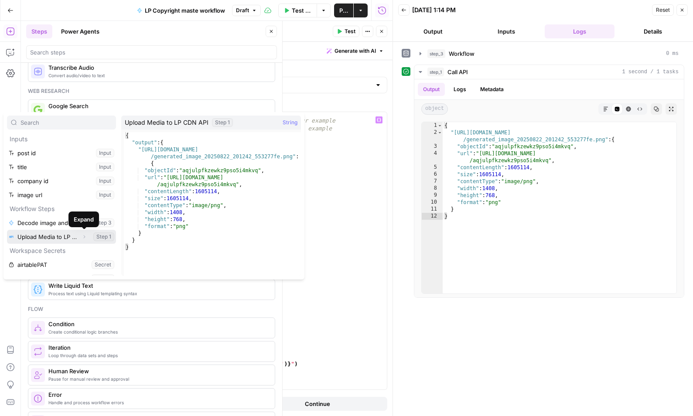
click at [83, 239] on icon "button" at bounding box center [84, 236] width 5 height 5
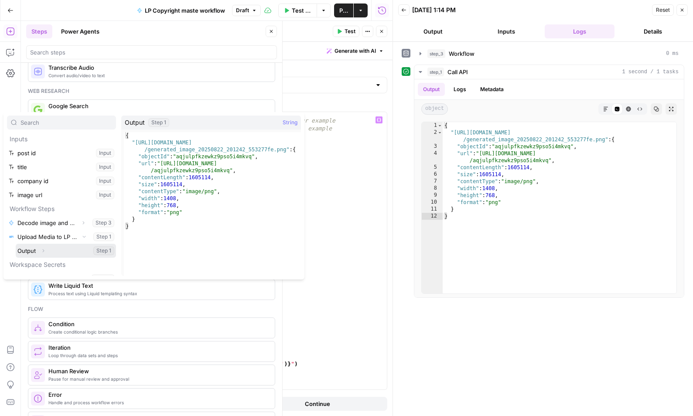
click at [25, 251] on button "Select variable Output" at bounding box center [66, 251] width 100 height 14
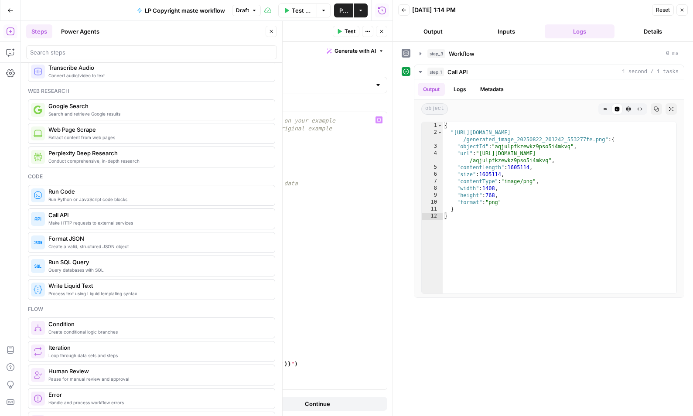
click at [138, 225] on div ""format" : media_info [ "format" ] , "resourceType" : "image" , # Assuming imag…" at bounding box center [230, 255] width 313 height 293
type textarea "**********"
paste textarea
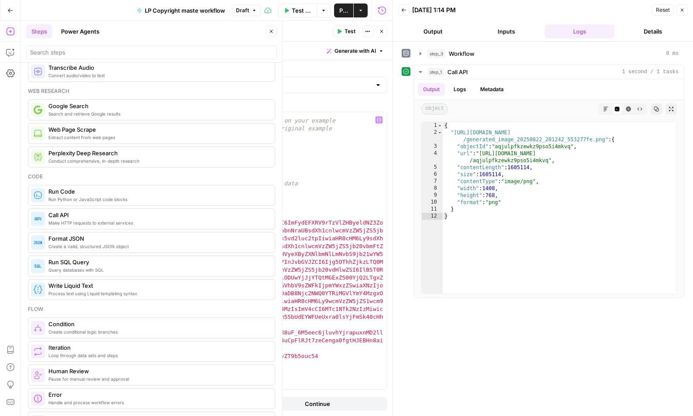
click at [350, 33] on span "Test" at bounding box center [349, 31] width 11 height 8
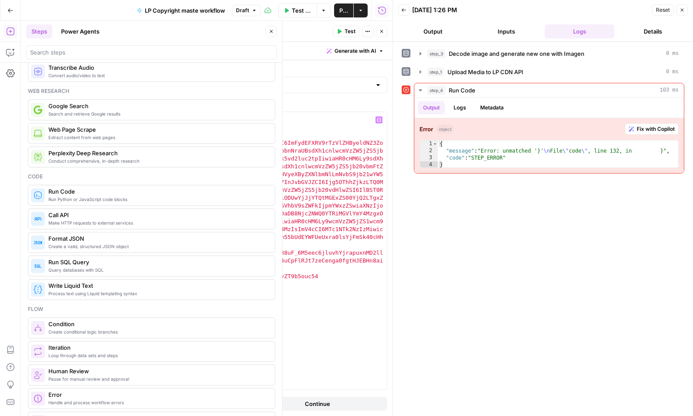
scroll to position [956, 0]
type textarea "*"
click at [89, 332] on div "def main ( ) : # ======================================== # REPLACE THIS WITH Y…" at bounding box center [230, 252] width 313 height 293
click at [341, 33] on icon "button" at bounding box center [339, 31] width 5 height 5
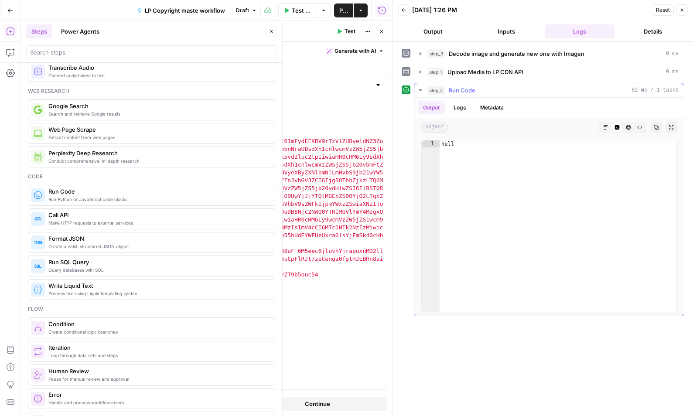
click at [463, 108] on button "Logs" at bounding box center [459, 107] width 23 height 13
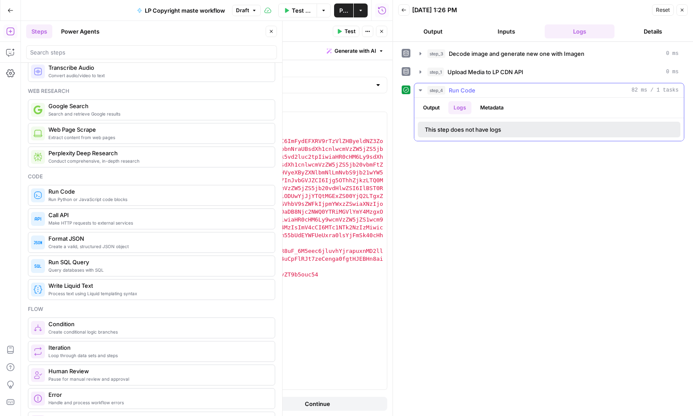
click at [487, 106] on button "Metadata" at bounding box center [492, 107] width 34 height 13
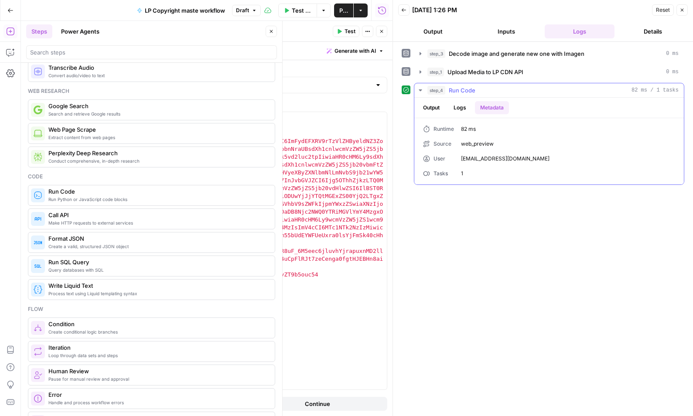
click at [461, 108] on button "Logs" at bounding box center [459, 107] width 23 height 13
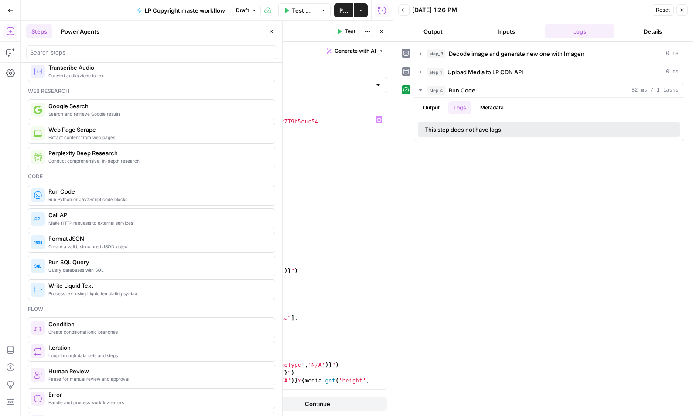
scroll to position [1222, 0]
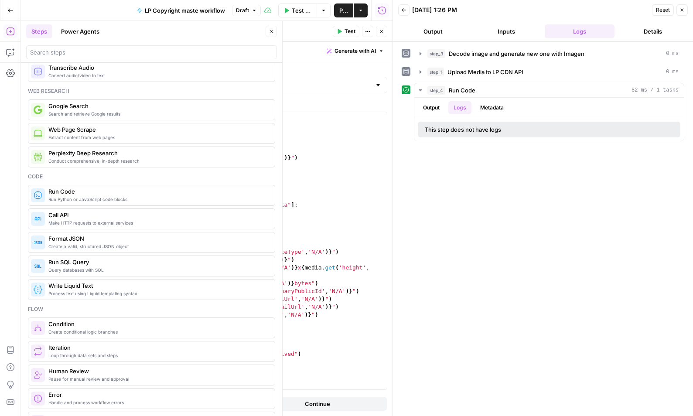
click at [342, 29] on button "Test" at bounding box center [346, 31] width 27 height 11
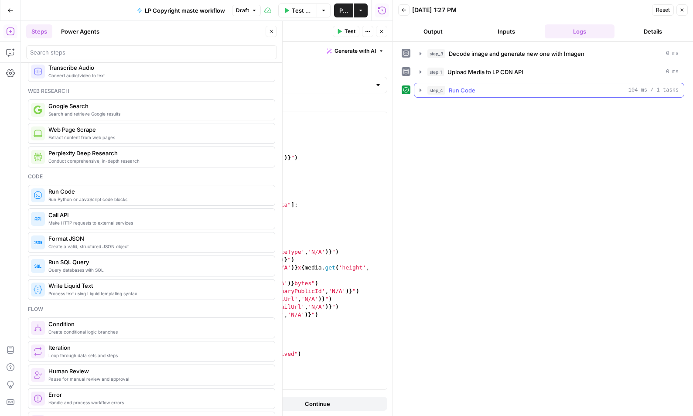
click at [417, 90] on icon "button" at bounding box center [420, 90] width 7 height 7
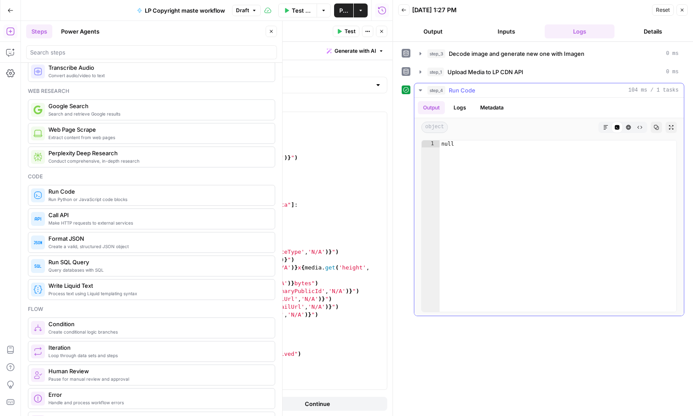
click at [460, 109] on button "Logs" at bounding box center [459, 107] width 23 height 13
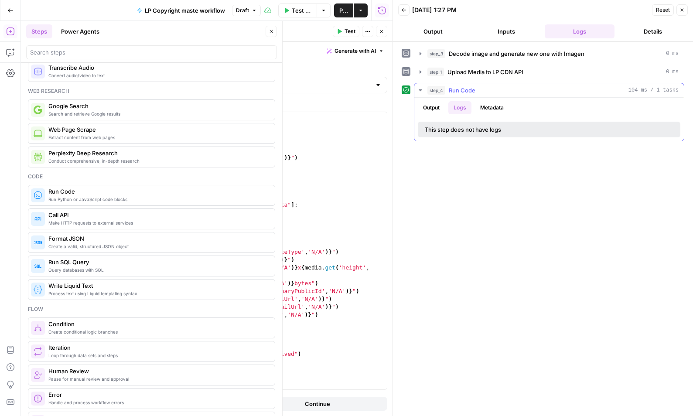
click at [495, 107] on button "Metadata" at bounding box center [492, 107] width 34 height 13
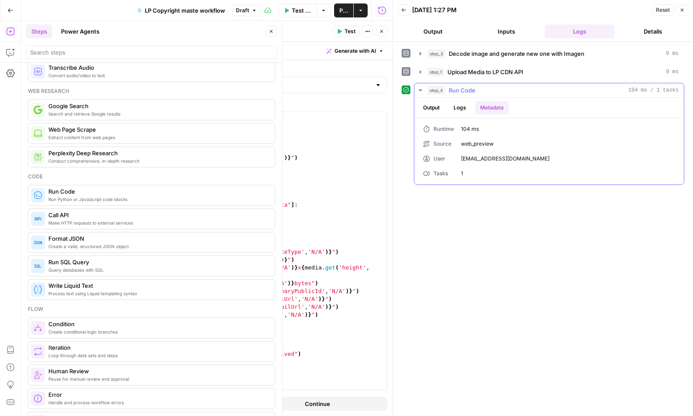
click at [457, 102] on button "Logs" at bounding box center [459, 107] width 23 height 13
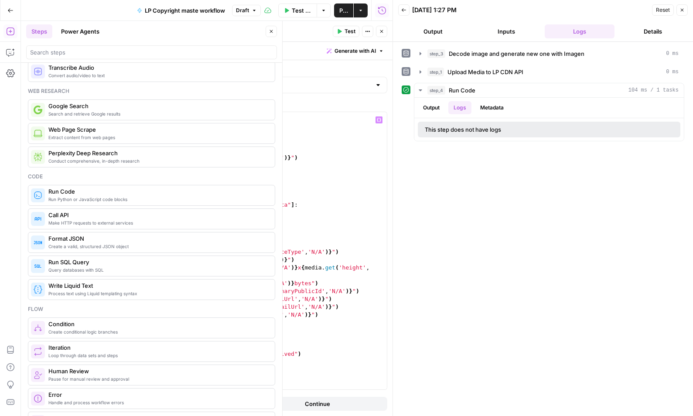
click at [133, 386] on div "result = add_media_graphql ( media_data , AUTH_TOKEN ) if result : if "errors" …" at bounding box center [230, 253] width 313 height 293
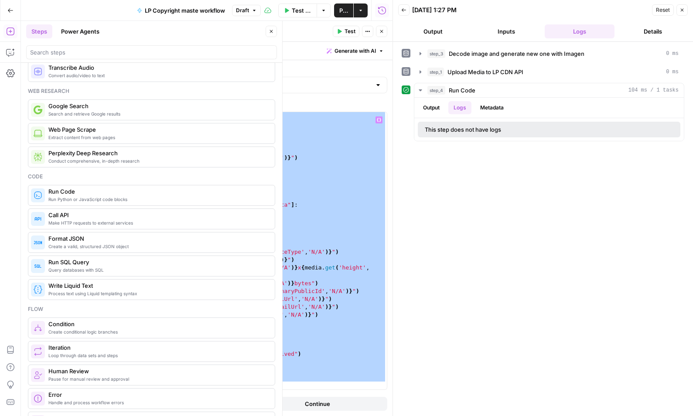
click at [335, 274] on div "result = add_media_graphql ( media_data , AUTH_TOKEN ) if result : if "errors" …" at bounding box center [230, 253] width 313 height 293
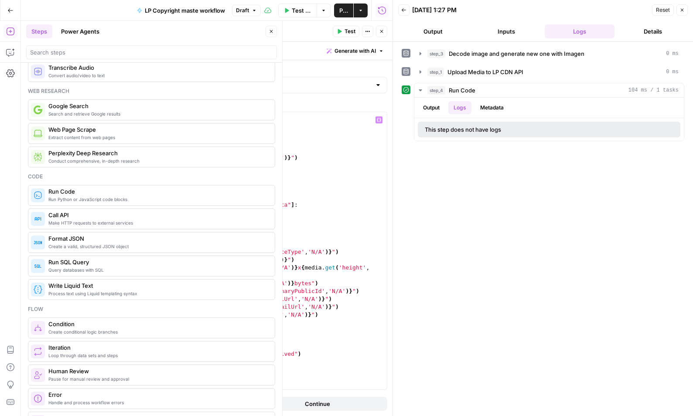
type textarea "**********"
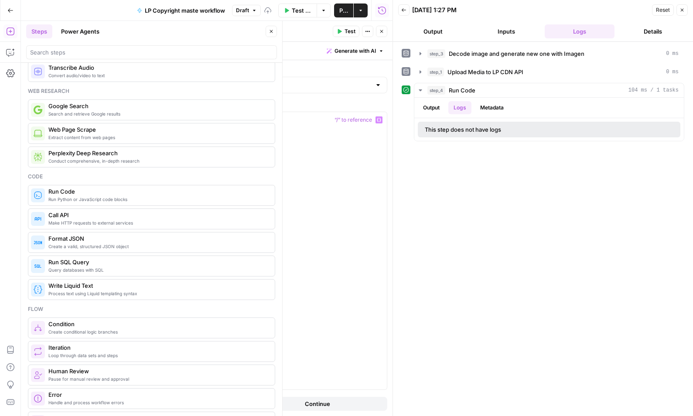
paste textarea "******"
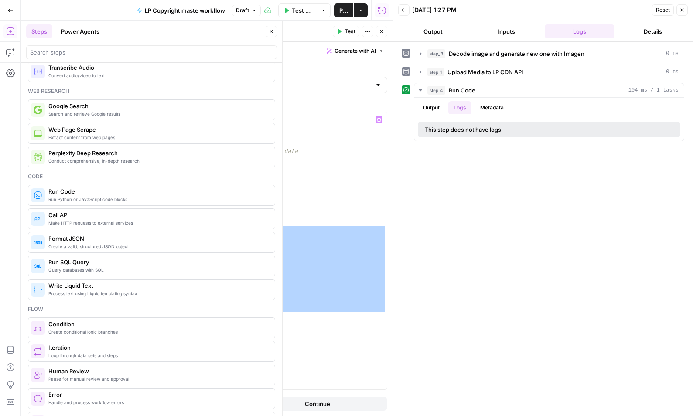
drag, startPoint x: 112, startPoint y: 316, endPoint x: 134, endPoint y: 233, distance: 85.8
click at [134, 233] on div "media_list . append ( media_object ) return media_list # MAIN EXECUTION - Repla…" at bounding box center [230, 254] width 313 height 293
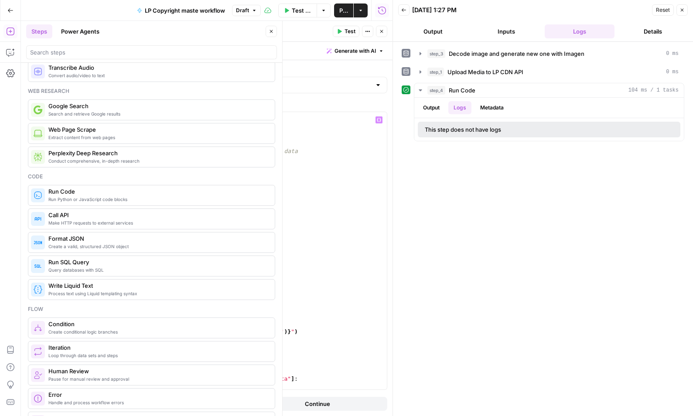
scroll to position [0, 4]
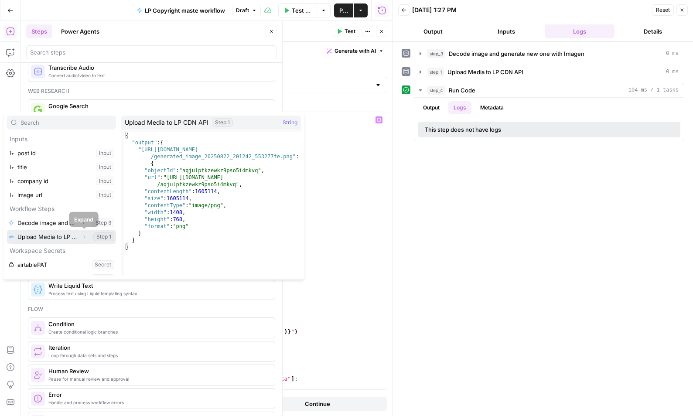
click at [84, 236] on icon "button" at bounding box center [84, 236] width 5 height 5
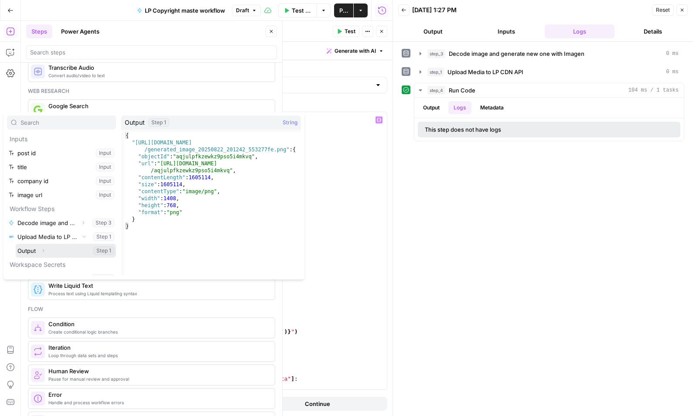
click at [31, 250] on button "Select variable Output" at bounding box center [66, 251] width 100 height 14
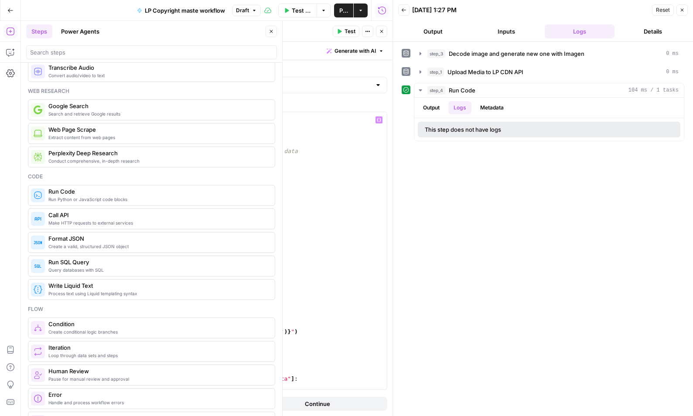
type textarea "*"
type textarea "**********"
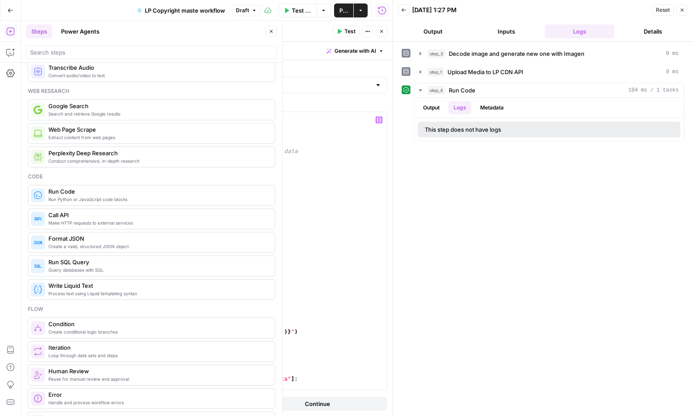
type textarea "**********"
drag, startPoint x: 211, startPoint y: 191, endPoint x: 137, endPoint y: 192, distance: 73.3
click at [137, 192] on div "media_list . append ( media_object ) return media_list # MAIN EXECUTION - Repla…" at bounding box center [230, 254] width 313 height 293
paste textarea
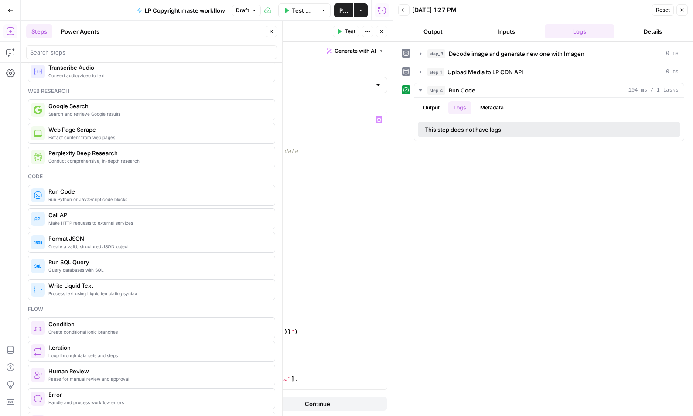
scroll to position [0, 0]
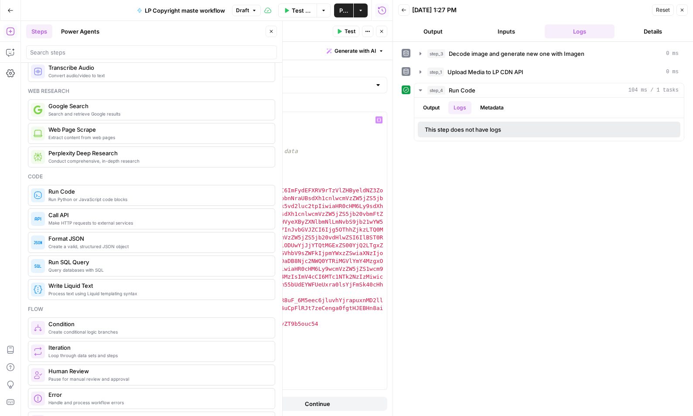
click at [346, 35] on span "Test" at bounding box center [349, 31] width 11 height 8
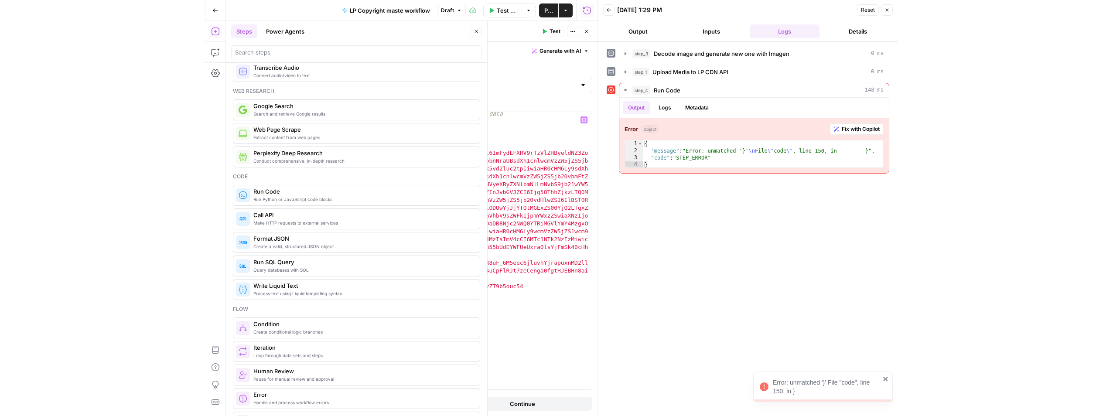
scroll to position [1087, 0]
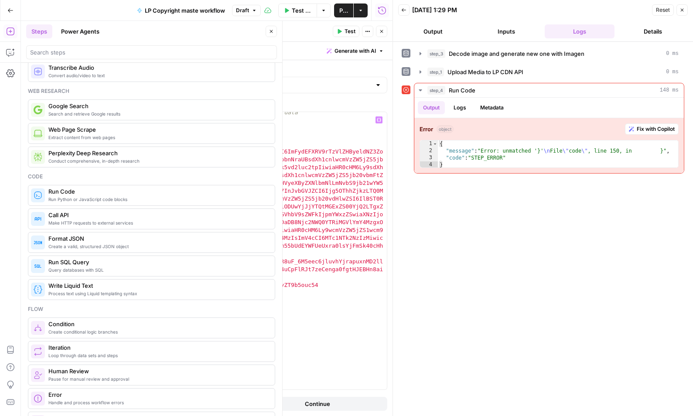
type textarea "*"
click at [126, 341] on div "# MAIN EXECUTION - Replace the values below with your actual data def main ( ) …" at bounding box center [230, 255] width 313 height 293
click at [350, 27] on span "Test" at bounding box center [349, 31] width 11 height 8
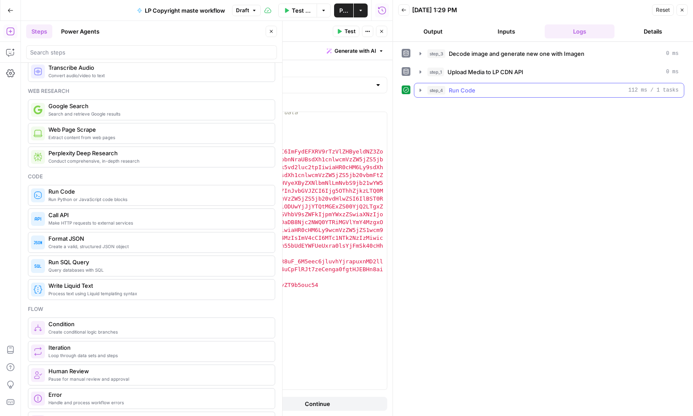
click at [419, 88] on icon "button" at bounding box center [420, 90] width 7 height 7
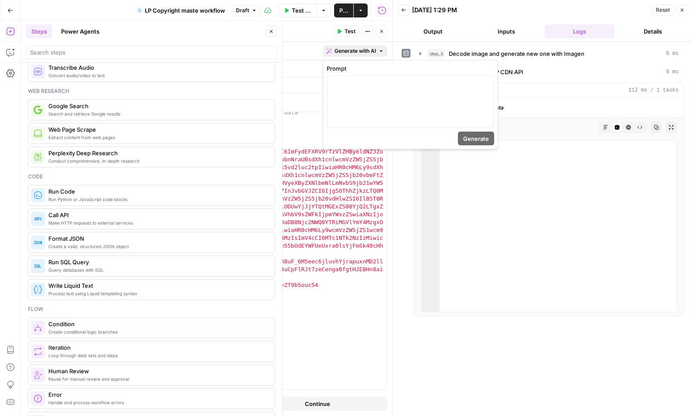
click at [366, 51] on span "Generate with AI" at bounding box center [354, 51] width 41 height 8
click at [370, 87] on p at bounding box center [410, 83] width 156 height 9
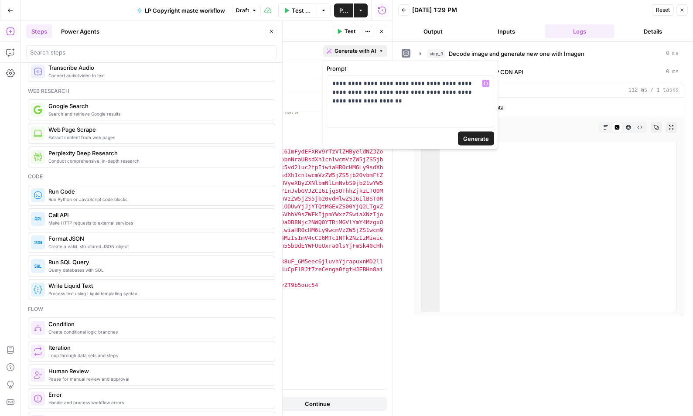
click at [470, 136] on span "Generate" at bounding box center [476, 138] width 26 height 9
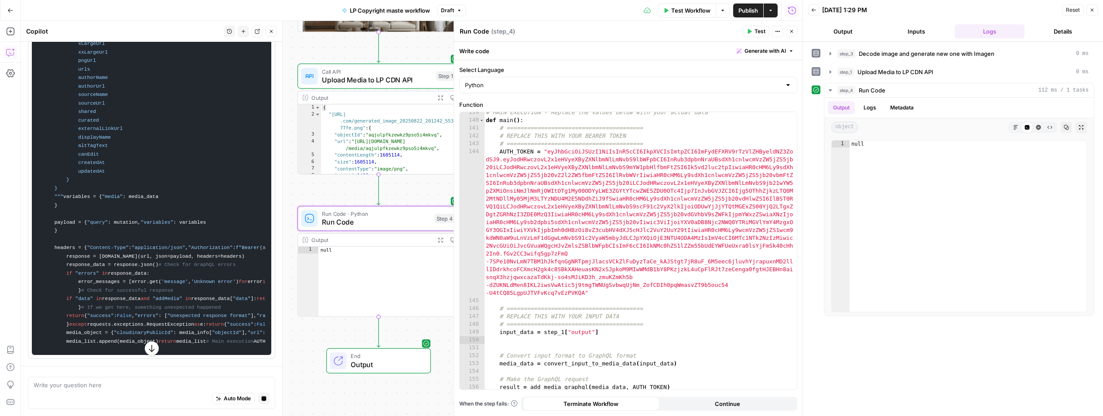
scroll to position [1019, 0]
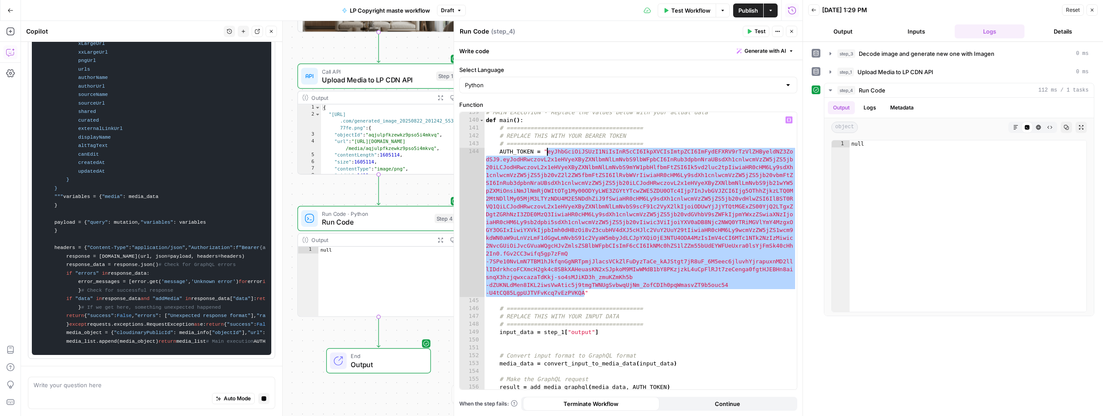
drag, startPoint x: 585, startPoint y: 293, endPoint x: 549, endPoint y: 153, distance: 145.1
click at [549, 153] on div "# MAIN EXECUTION - Replace the values below with your actual data def main ( ) …" at bounding box center [640, 255] width 313 height 293
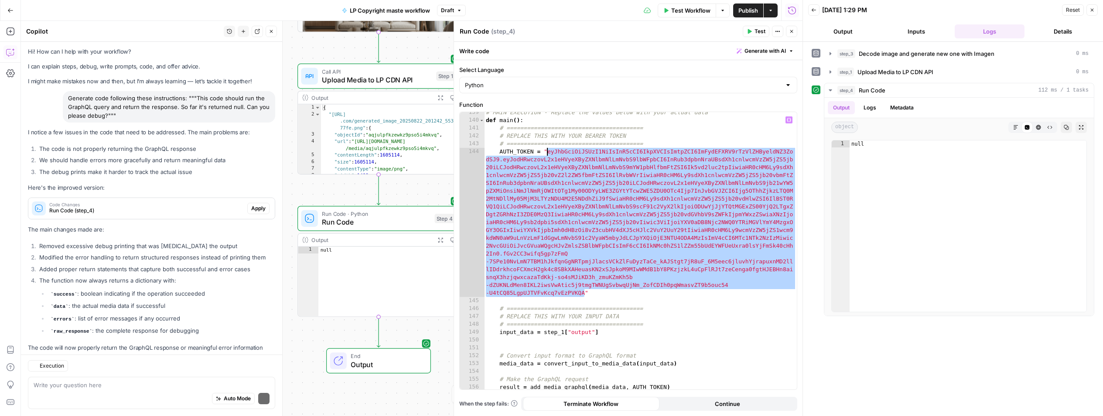
scroll to position [27, 0]
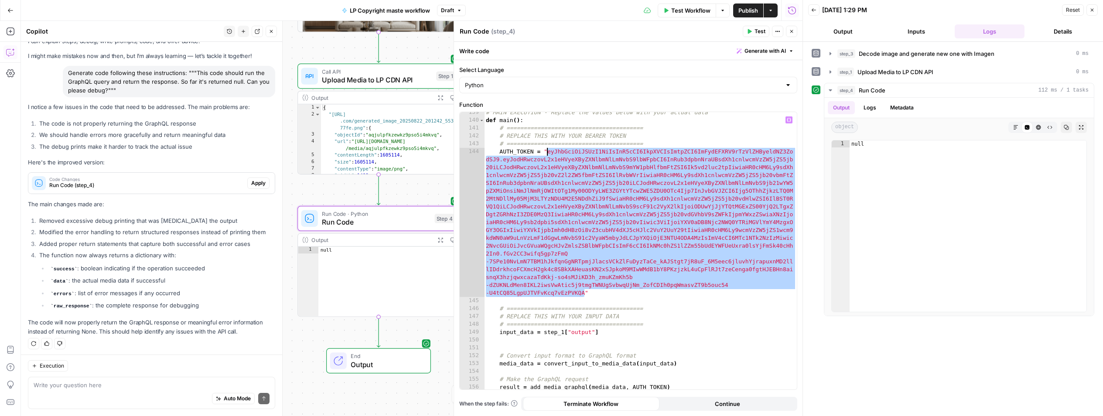
click at [263, 188] on button "Apply" at bounding box center [258, 182] width 22 height 11
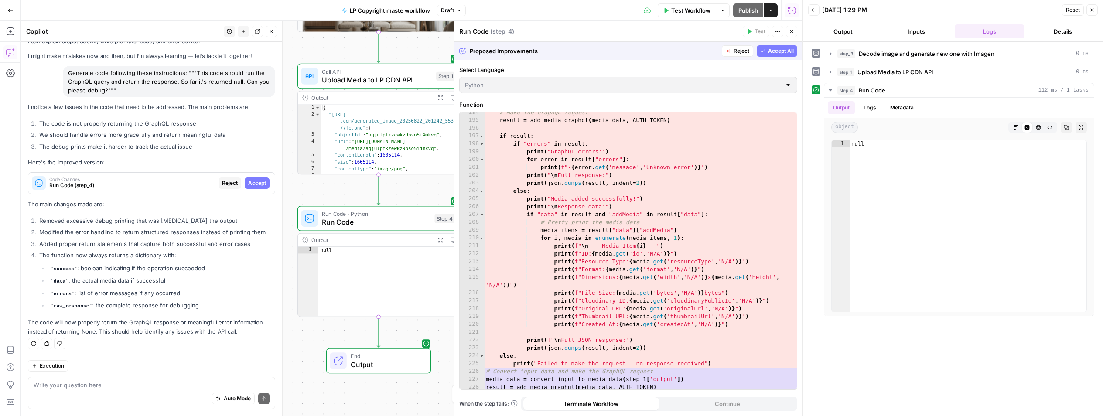
scroll to position [1842, 0]
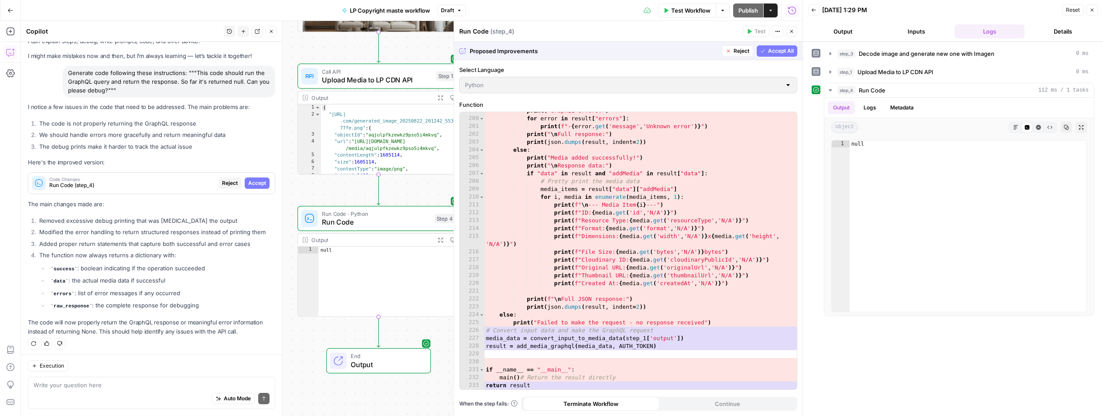
click at [558, 52] on button "Accept All" at bounding box center [777, 50] width 41 height 11
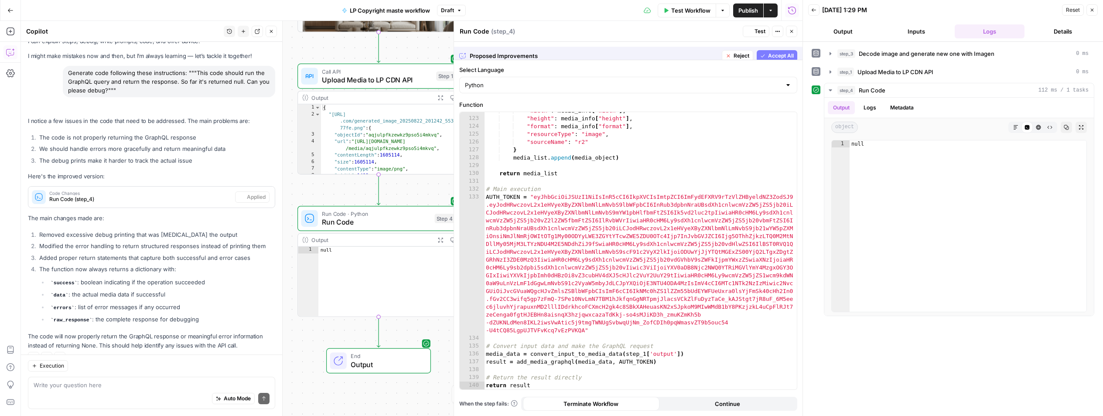
scroll to position [963, 0]
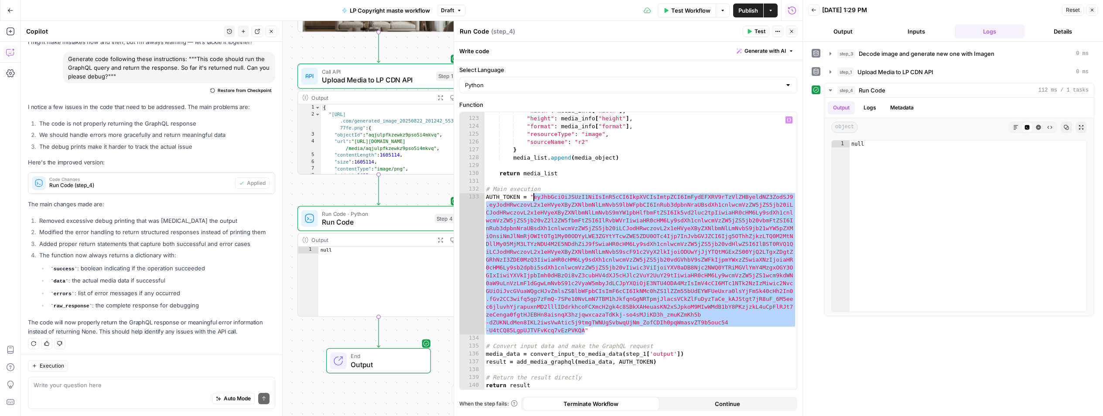
drag, startPoint x: 585, startPoint y: 331, endPoint x: 535, endPoint y: 197, distance: 143.8
click at [535, 197] on div ""width" : media_info [ "width" ] , "height" : media_info [ "height" ] , "format…" at bounding box center [640, 253] width 313 height 293
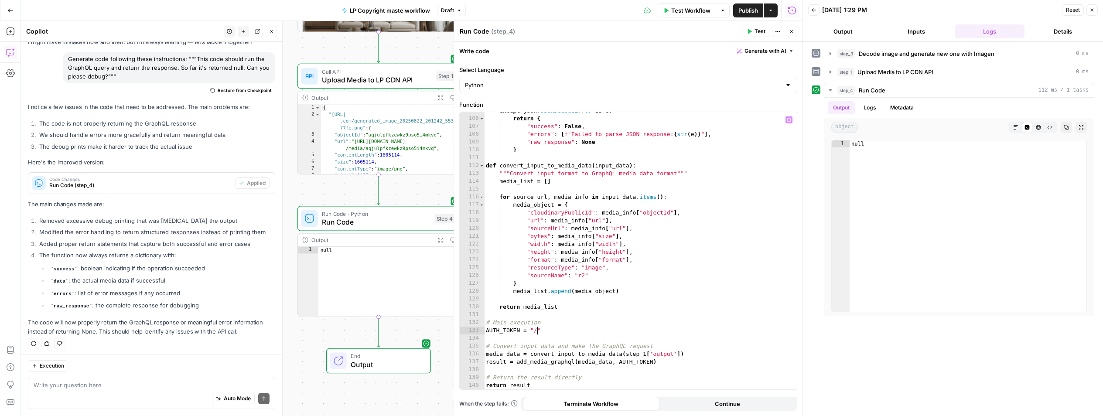
type textarea "*"
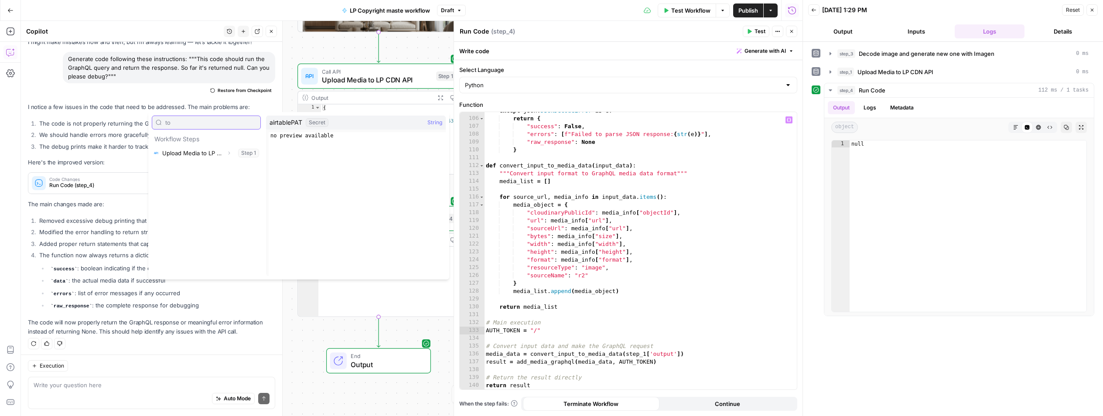
scroll to position [0, 0]
type input "t"
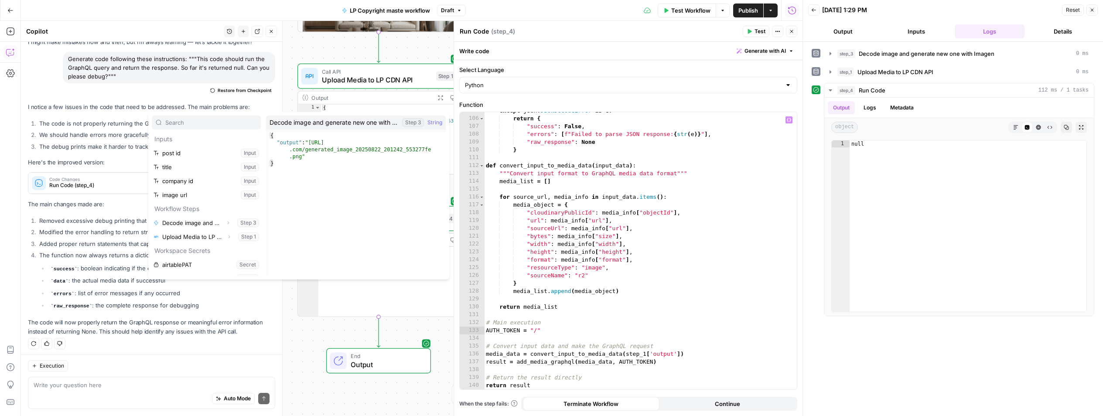
type textarea "**********"
click at [357, 394] on div "Workflow Set Inputs Inputs Workflow Decode image and generate new one with Imag…" at bounding box center [411, 218] width 781 height 395
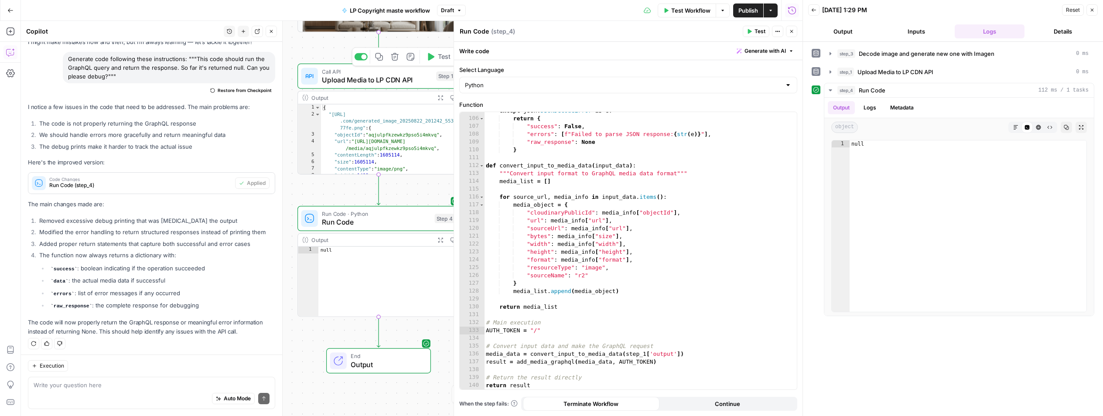
click at [387, 86] on div "Call API Upload Media to LP CDN API Step 1 Copy step Delete step Add Note Test" at bounding box center [378, 76] width 162 height 25
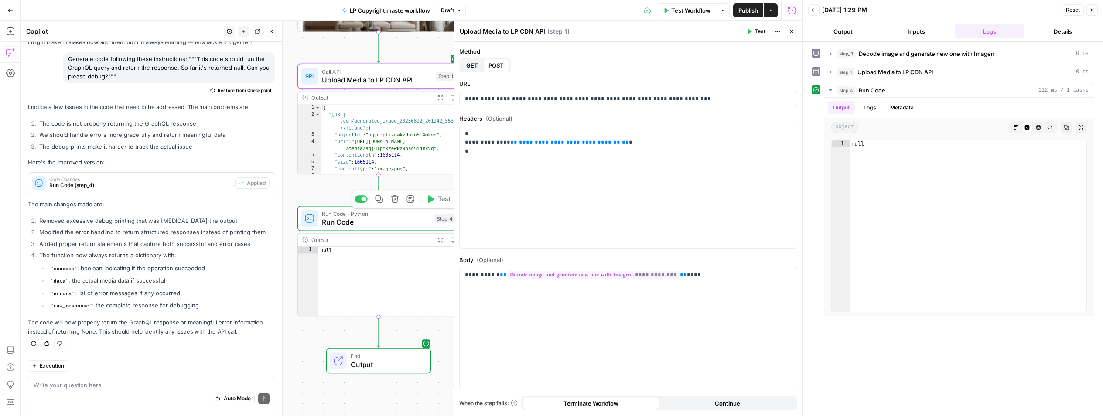
click at [359, 219] on span "Run Code" at bounding box center [376, 222] width 108 height 10
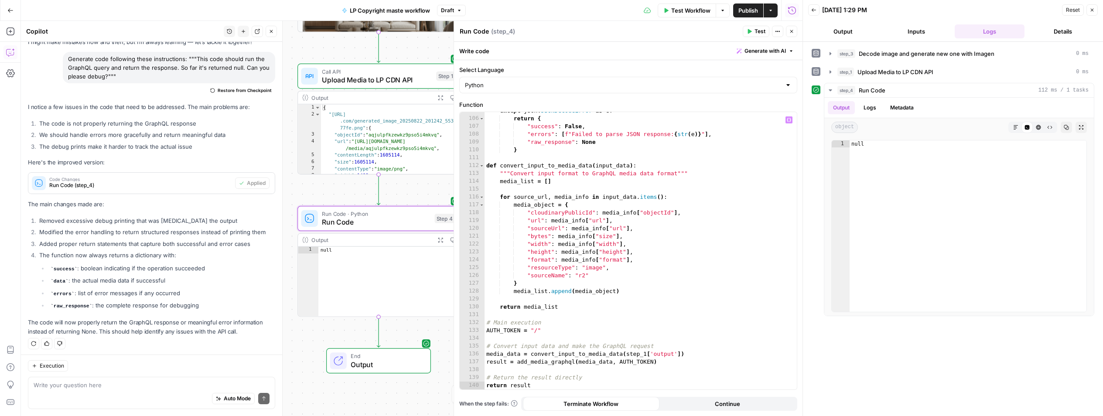
scroll to position [829, 0]
drag, startPoint x: 535, startPoint y: 329, endPoint x: 556, endPoint y: 351, distance: 29.9
click at [535, 329] on div "except json . JSONDecodeError as e : return { "success" : False , "errors" : [ …" at bounding box center [640, 253] width 312 height 293
paste textarea "**********"
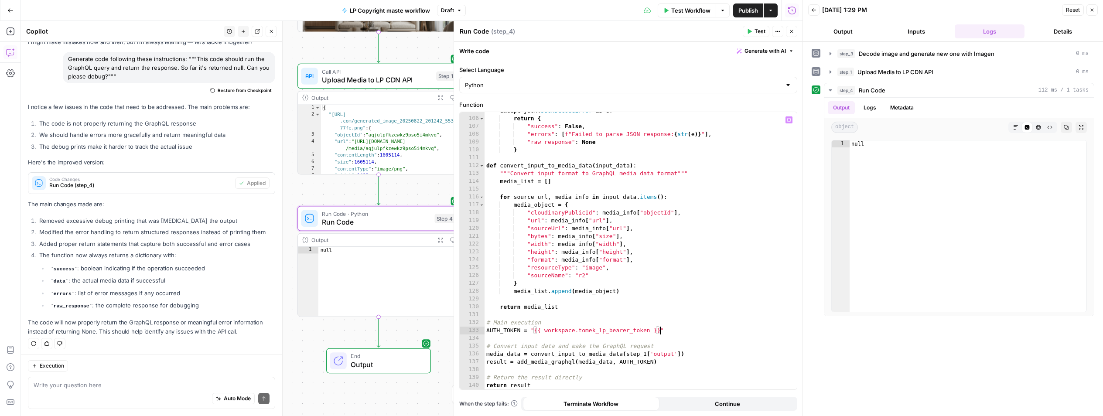
scroll to position [0, 13]
type textarea "**********"
click at [558, 33] on button "Test" at bounding box center [756, 31] width 27 height 11
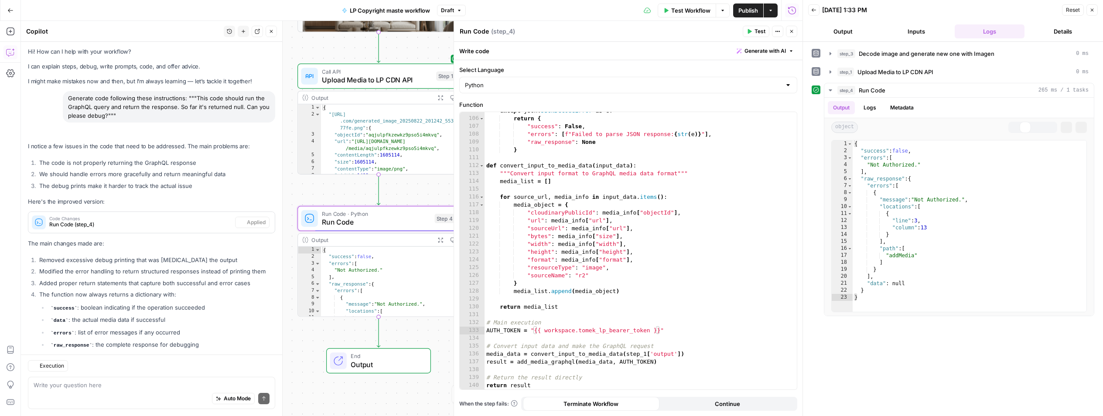
scroll to position [41, 0]
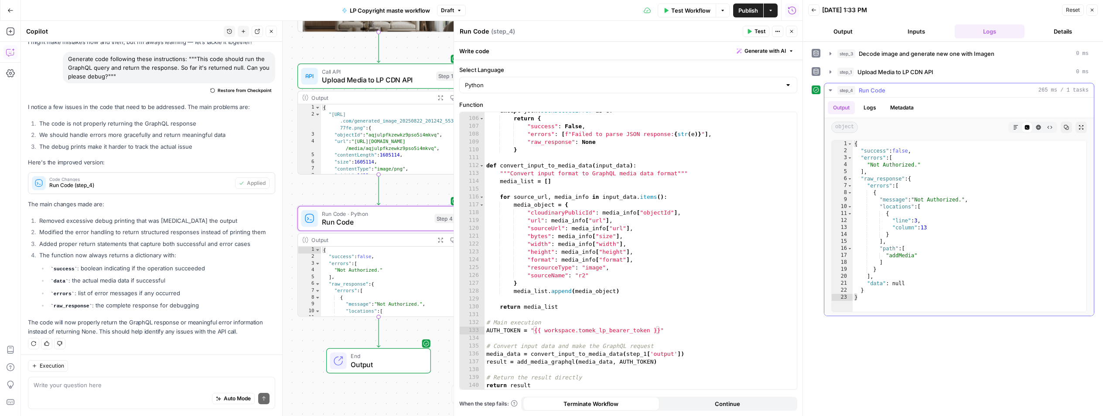
click at [558, 105] on button "Logs" at bounding box center [869, 107] width 23 height 13
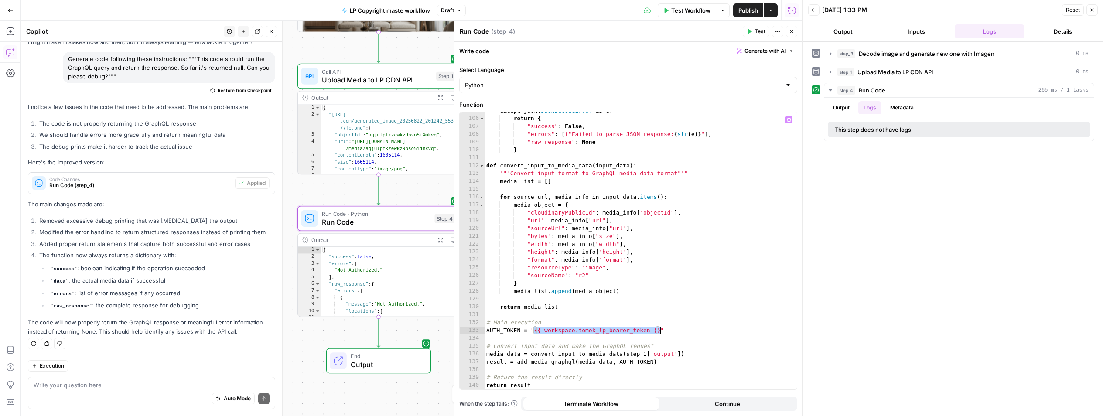
drag, startPoint x: 534, startPoint y: 331, endPoint x: 659, endPoint y: 330, distance: 125.1
click at [558, 330] on div "except json . JSONDecodeError as e : return { "success" : False , "errors" : [ …" at bounding box center [640, 253] width 312 height 293
paste textarea
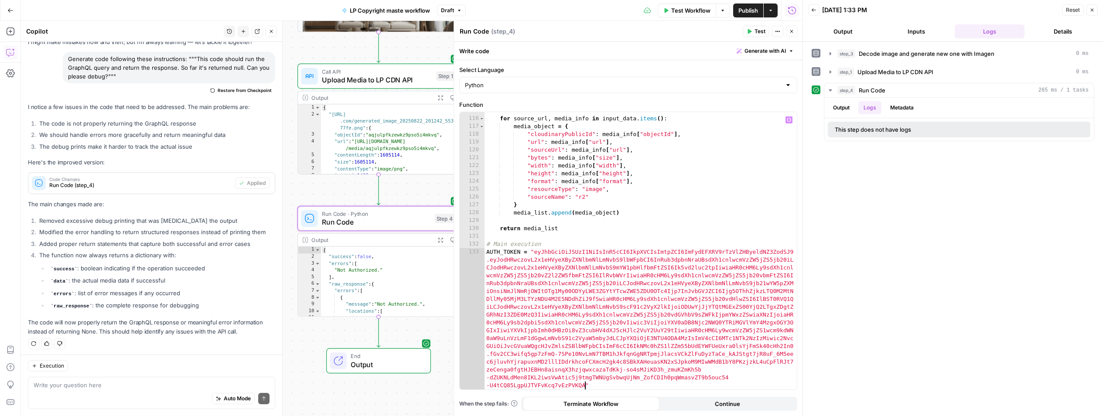
scroll to position [0, 0]
click at [558, 30] on span "P" at bounding box center [757, 29] width 7 height 9
click at [558, 33] on span "Test" at bounding box center [759, 31] width 11 height 8
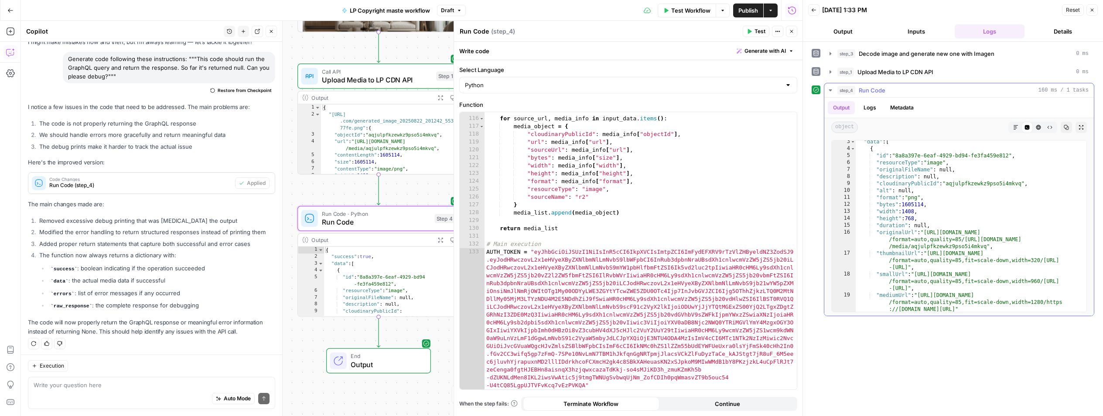
scroll to position [16, 0]
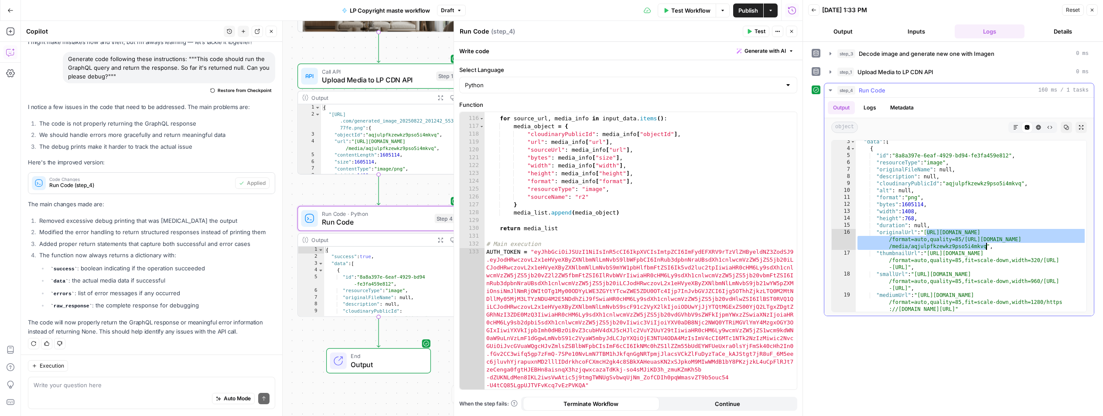
drag, startPoint x: 927, startPoint y: 232, endPoint x: 986, endPoint y: 245, distance: 60.7
click at [558, 245] on div ""data" : [ { "id" : "8a8a397e-6eaf-4929-bd94-fe3fa459e812" , "resourceType" : "…" at bounding box center [971, 241] width 231 height 206
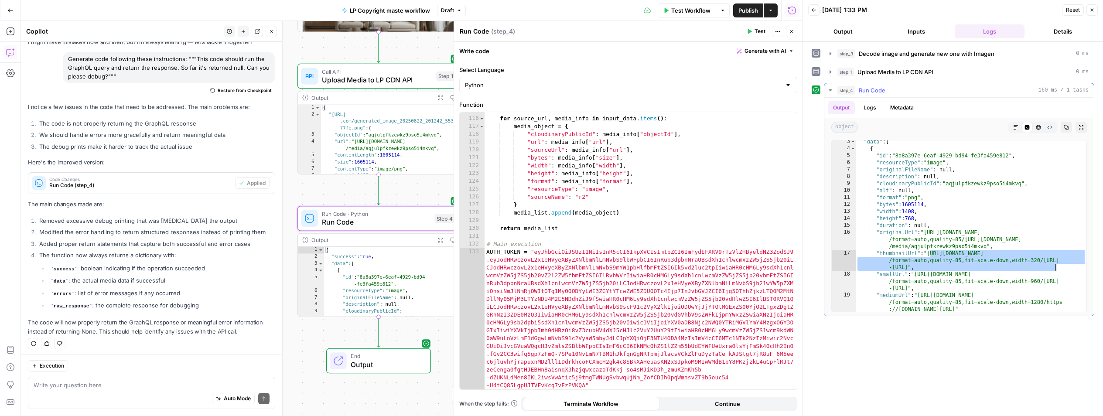
drag, startPoint x: 929, startPoint y: 253, endPoint x: 1055, endPoint y: 265, distance: 126.6
click at [558, 265] on div ""data" : [ { "id" : "8a8a397e-6eaf-4929-bd94-fe3fa459e812" , "resourceType" : "…" at bounding box center [971, 241] width 231 height 206
type textarea "**********"
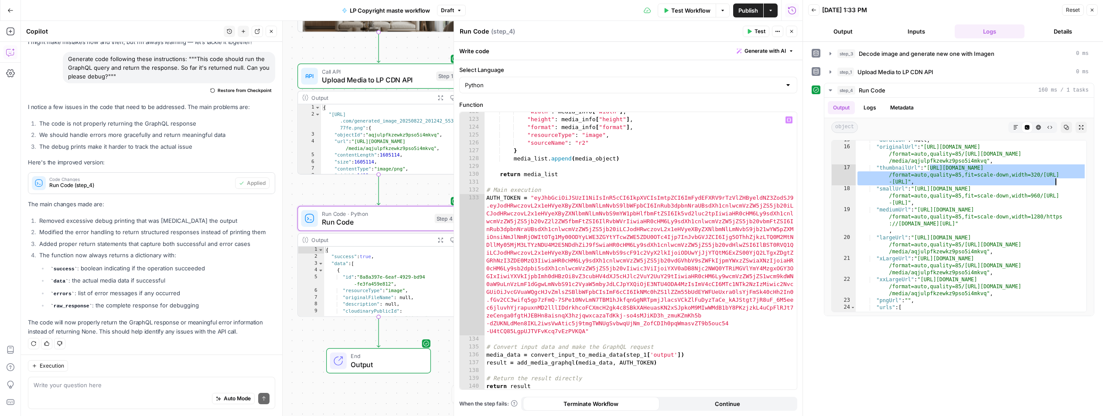
scroll to position [963, 0]
click at [558, 32] on icon "button" at bounding box center [791, 31] width 5 height 5
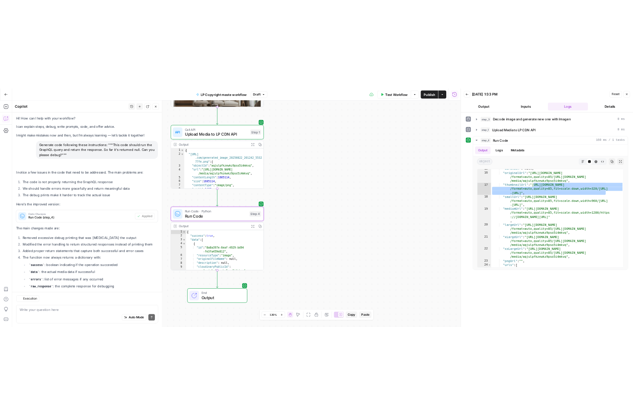
scroll to position [41, 0]
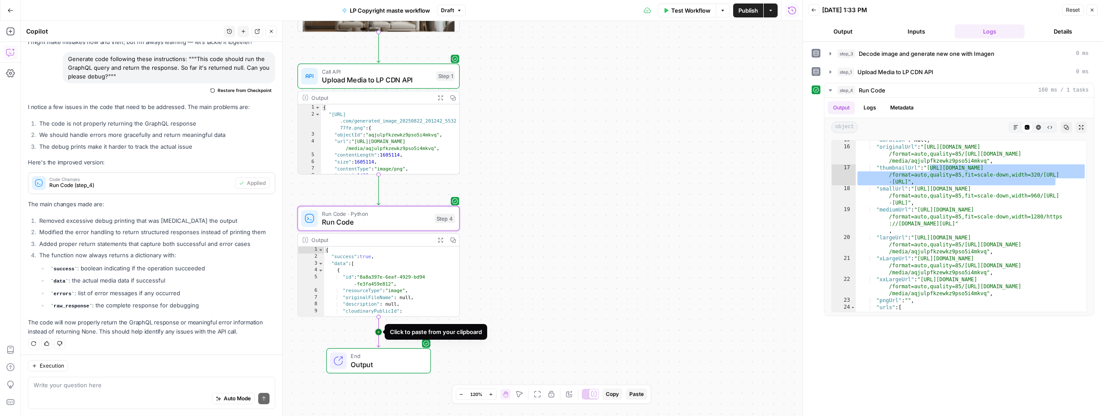
click at [378, 331] on icon "Edge from step_4 to end" at bounding box center [378, 332] width 3 height 31
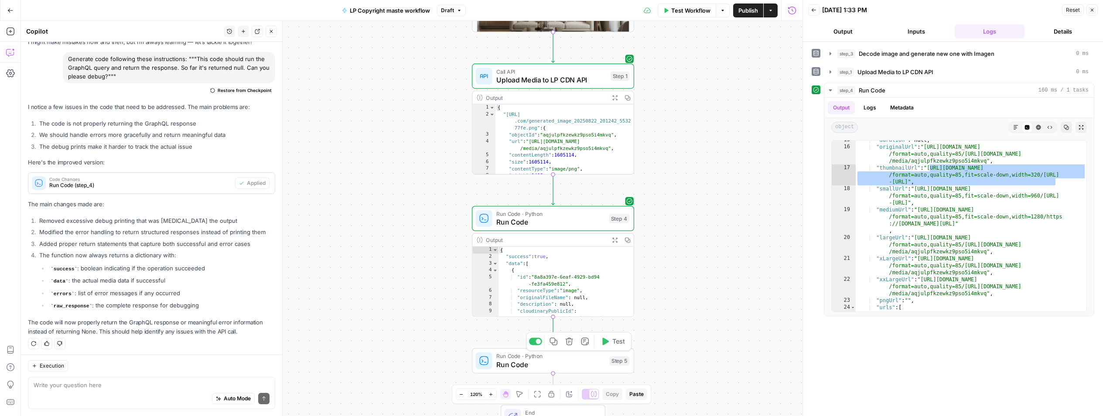
click at [558, 342] on icon "button" at bounding box center [569, 341] width 8 height 8
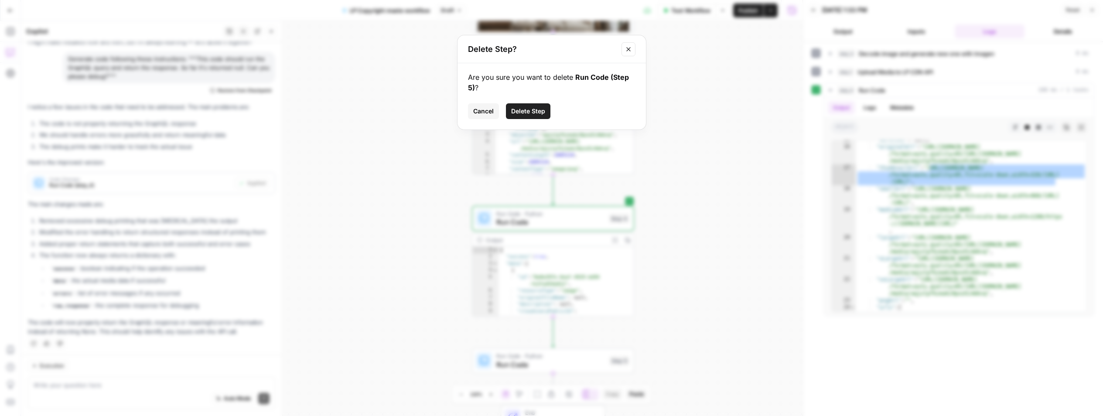
click at [544, 111] on span "Delete Step" at bounding box center [528, 111] width 34 height 9
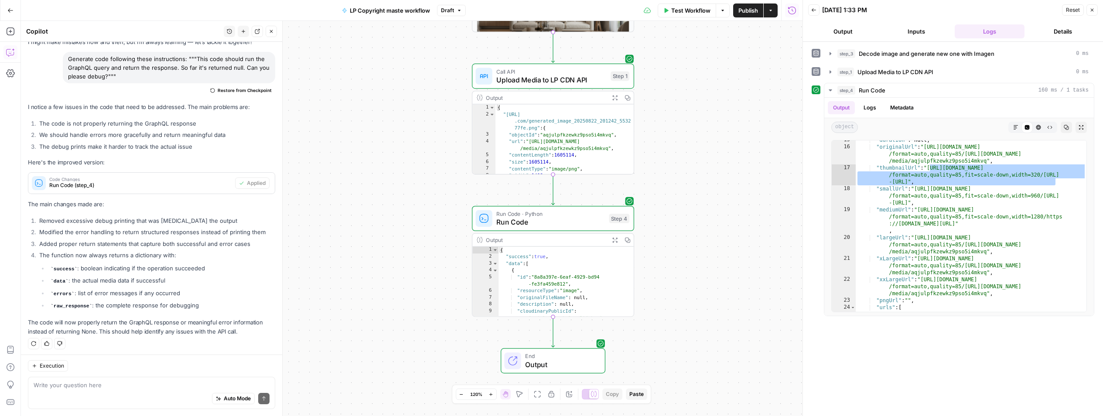
click at [269, 30] on icon "button" at bounding box center [271, 31] width 5 height 5
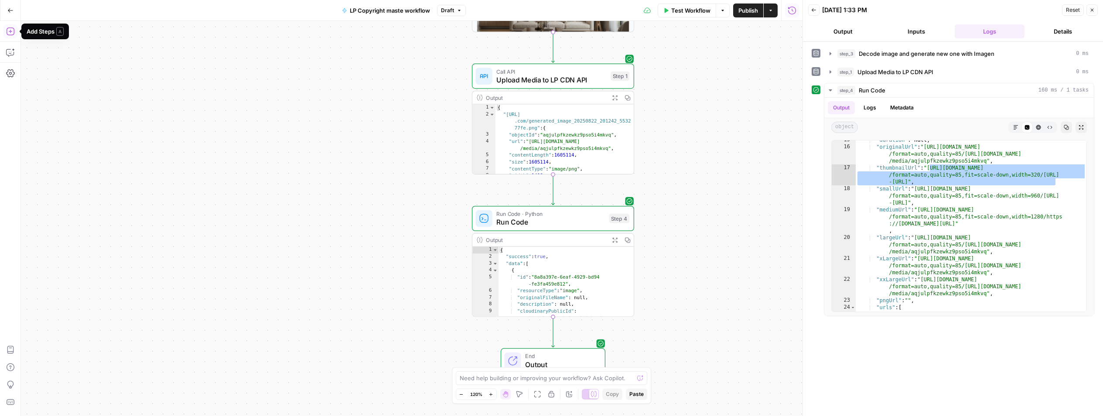
click at [11, 31] on icon "button" at bounding box center [10, 31] width 9 height 9
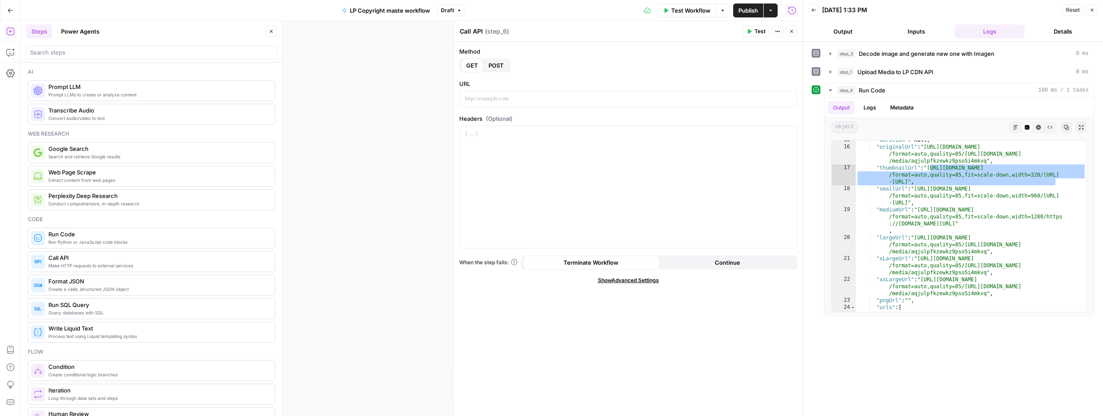
click at [501, 62] on span "POST" at bounding box center [495, 65] width 15 height 9
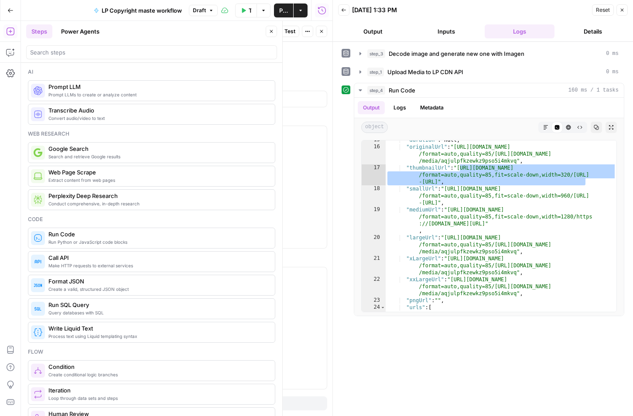
click at [558, 8] on icon "button" at bounding box center [621, 9] width 5 height 5
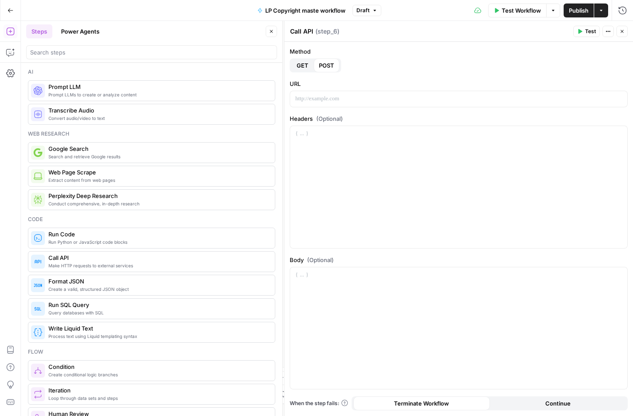
click at [270, 31] on icon "button" at bounding box center [271, 31] width 5 height 5
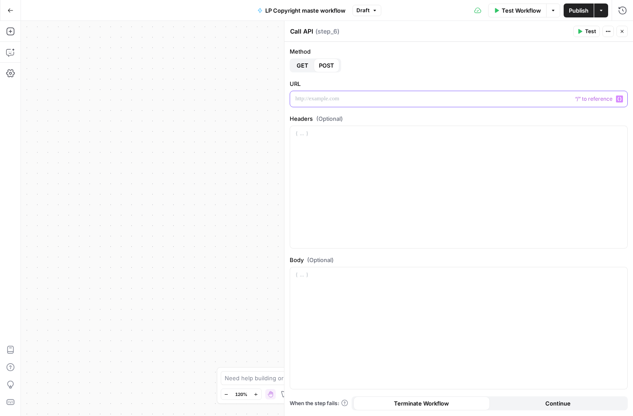
click at [415, 96] on p at bounding box center [458, 99] width 327 height 9
paste div
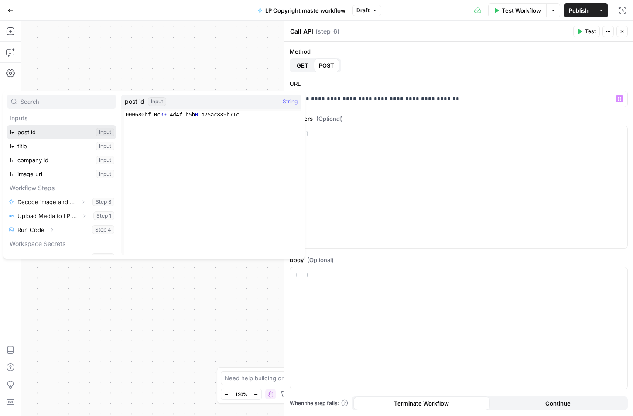
click at [7, 125] on button "Select variable post id" at bounding box center [61, 132] width 109 height 14
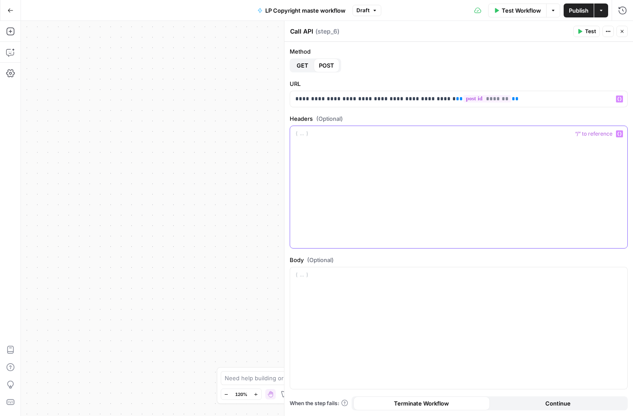
click at [458, 160] on div at bounding box center [458, 187] width 337 height 122
paste div
click at [558, 29] on icon "button" at bounding box center [621, 31] width 5 height 5
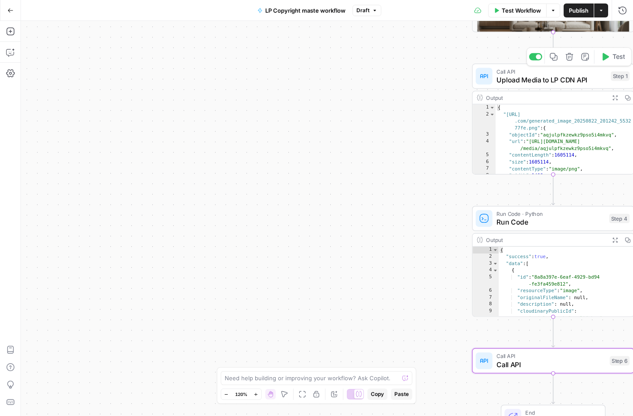
click at [555, 75] on span "Upload Media to LP CDN API" at bounding box center [551, 80] width 110 height 10
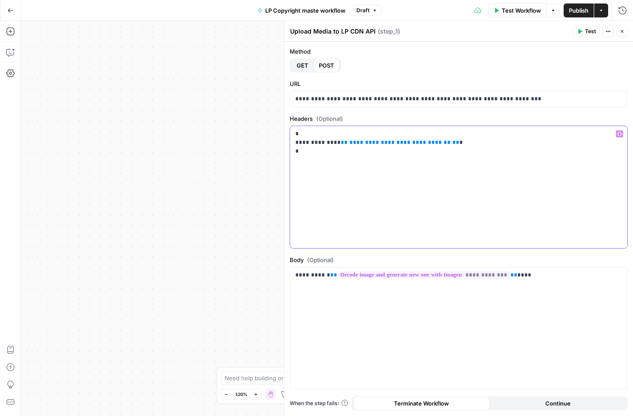
click at [459, 192] on div "**********" at bounding box center [458, 187] width 337 height 122
click at [558, 33] on icon "button" at bounding box center [621, 31] width 5 height 5
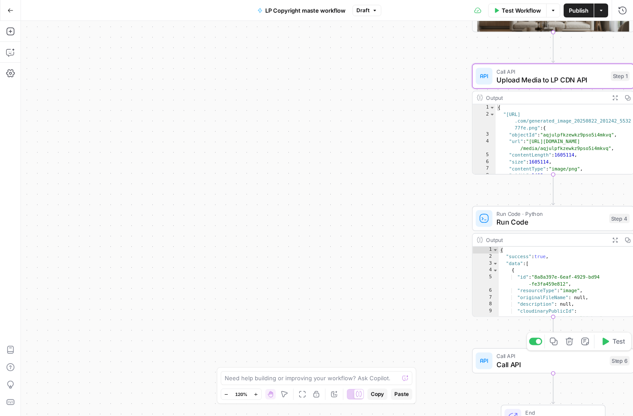
click at [506, 362] on span "Call API" at bounding box center [550, 364] width 109 height 10
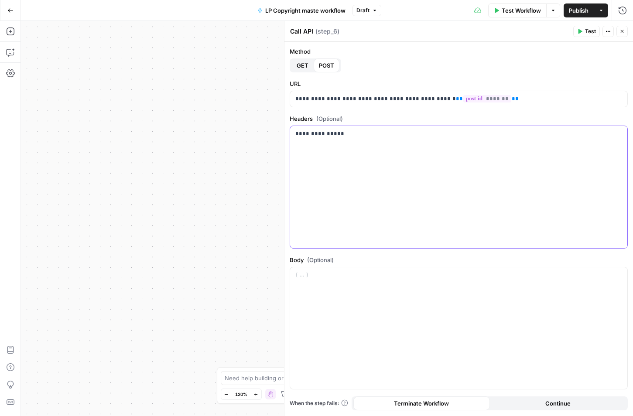
click at [377, 185] on div "**********" at bounding box center [458, 187] width 337 height 122
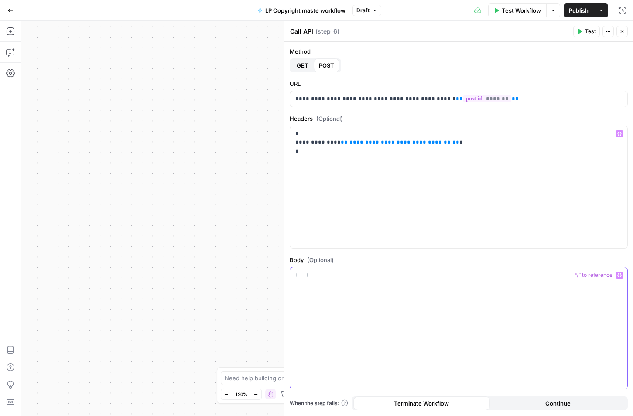
click at [339, 313] on div at bounding box center [458, 328] width 337 height 122
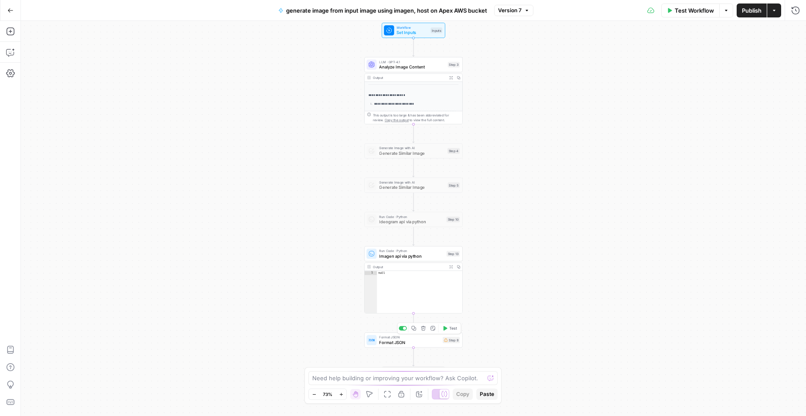
click at [427, 342] on span "Format JSON" at bounding box center [409, 342] width 61 height 7
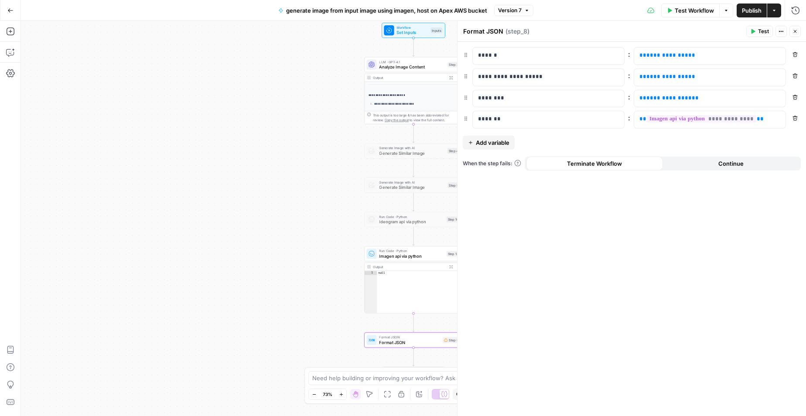
click at [782, 29] on icon "button" at bounding box center [780, 31] width 5 height 5
click at [760, 71] on span "Delete Step" at bounding box center [755, 70] width 42 height 9
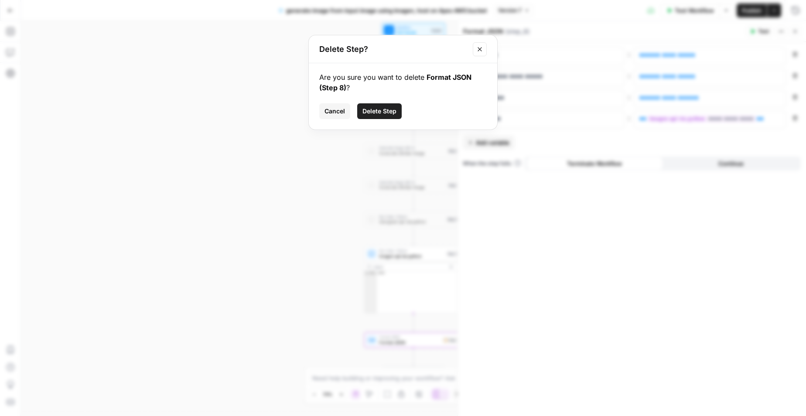
click at [485, 46] on button "Close modal" at bounding box center [480, 49] width 14 height 14
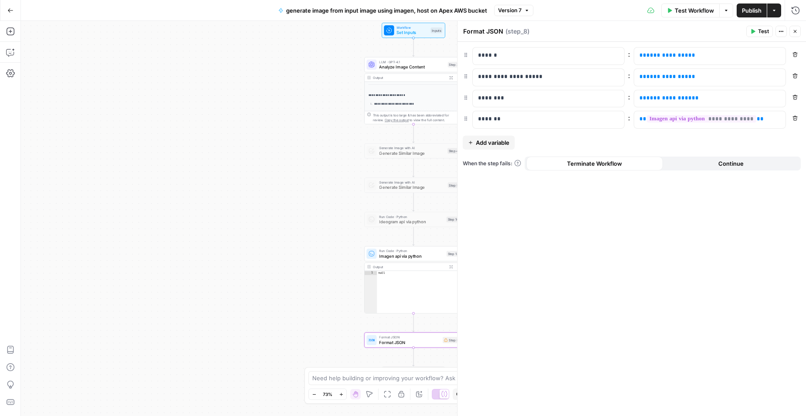
click at [780, 32] on icon "button" at bounding box center [780, 31] width 5 height 5
click at [760, 66] on span "Delete Step" at bounding box center [755, 70] width 42 height 9
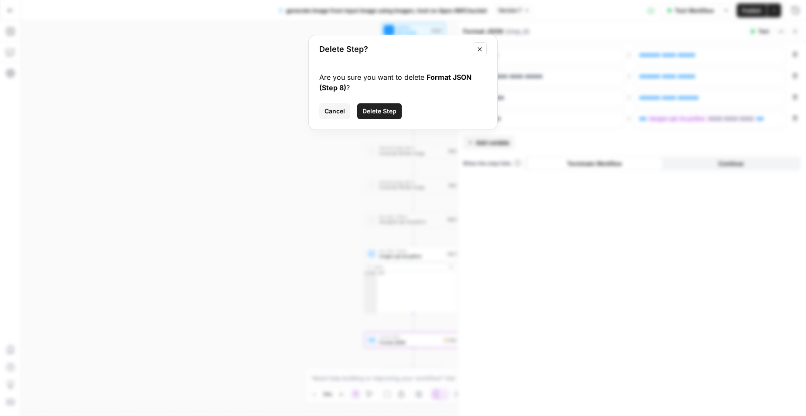
drag, startPoint x: 375, startPoint y: 112, endPoint x: 400, endPoint y: 109, distance: 25.9
click at [375, 112] on span "Delete Step" at bounding box center [379, 111] width 34 height 9
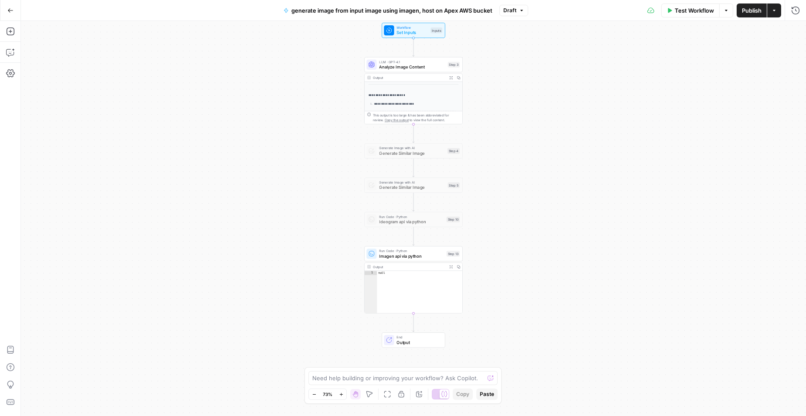
click at [742, 12] on span "Publish" at bounding box center [752, 10] width 20 height 9
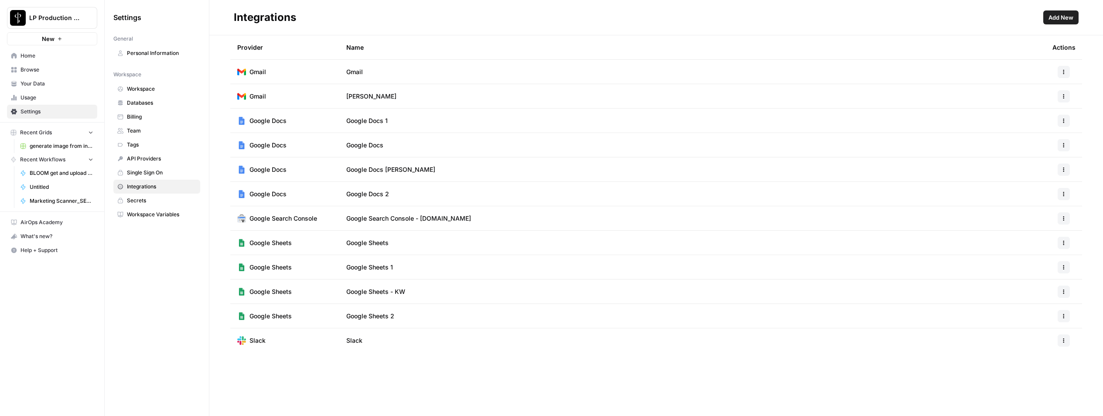
click at [140, 211] on span "Workspace Variables" at bounding box center [161, 215] width 69 height 8
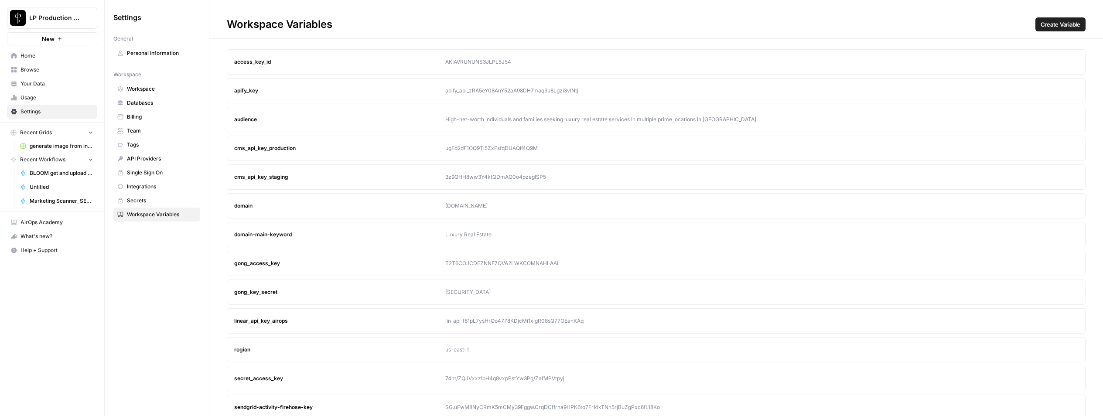
click at [1057, 24] on span "Create Variable" at bounding box center [1060, 24] width 40 height 9
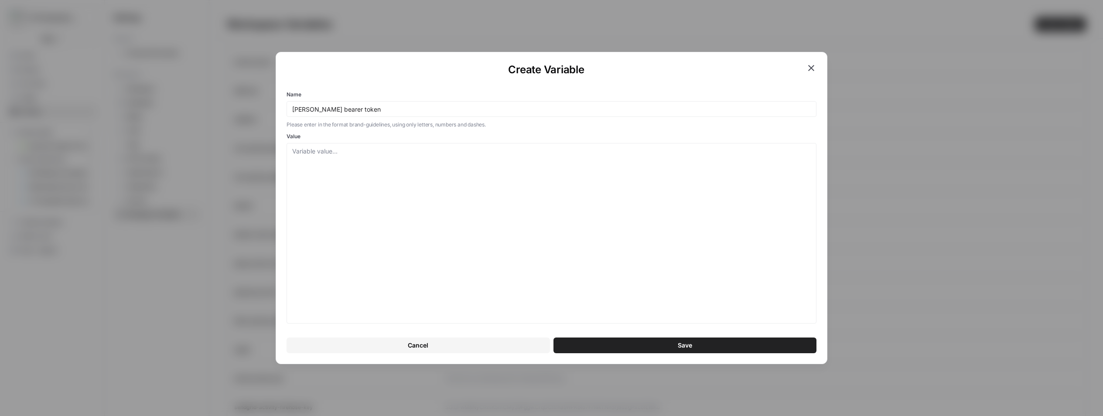
type input "tomek lp bearer token"
click at [592, 338] on button "Save" at bounding box center [684, 346] width 263 height 16
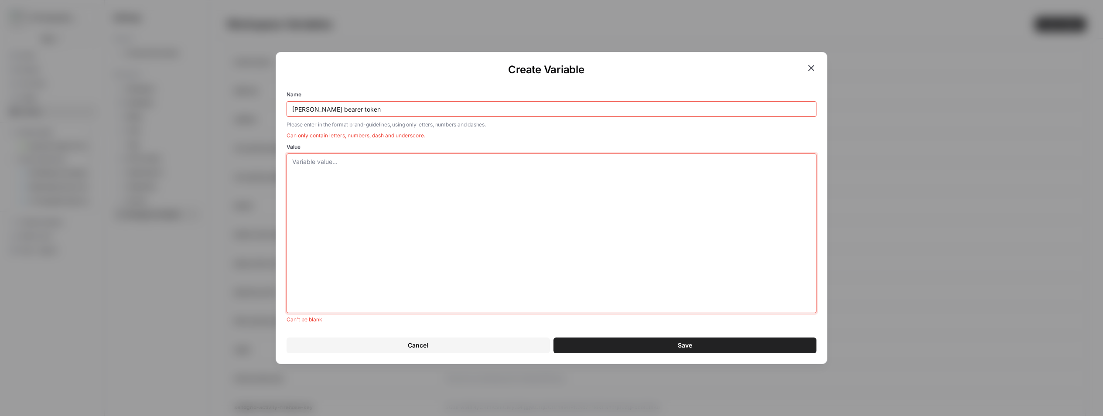
click at [415, 233] on textarea "Value" at bounding box center [551, 233] width 518 height 152
paste textarea "eyJhbGciOiJSUzI1NiIsInR5cCI6IkpXVCIsImtpZCI6ImFydEFXRV9rTzVlZHByeldNZ3ZodSJ9.ey…"
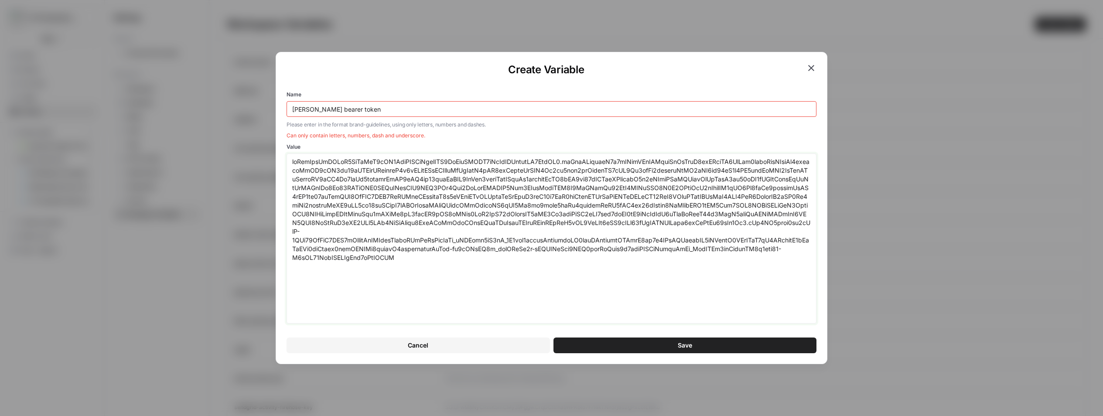
type textarea "eyJhbGciOiJSUzI1NiIsInR5cCI6IkpXVCIsImtpZCI6ImFydEFXRV9rTzVlZHByeldNZ3ZodSJ9.ey…"
click at [595, 350] on button "Save" at bounding box center [684, 346] width 263 height 16
click at [681, 347] on span "Save" at bounding box center [685, 345] width 14 height 9
click at [318, 109] on input "tomek lp bearer token" at bounding box center [551, 109] width 518 height 8
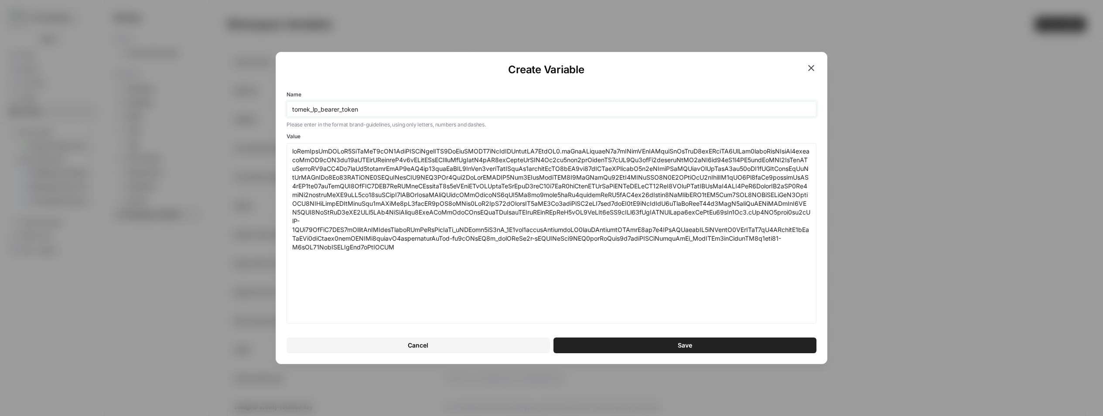
type input "tomek_lp_bearer_token"
click at [580, 345] on button "Save" at bounding box center [684, 346] width 263 height 16
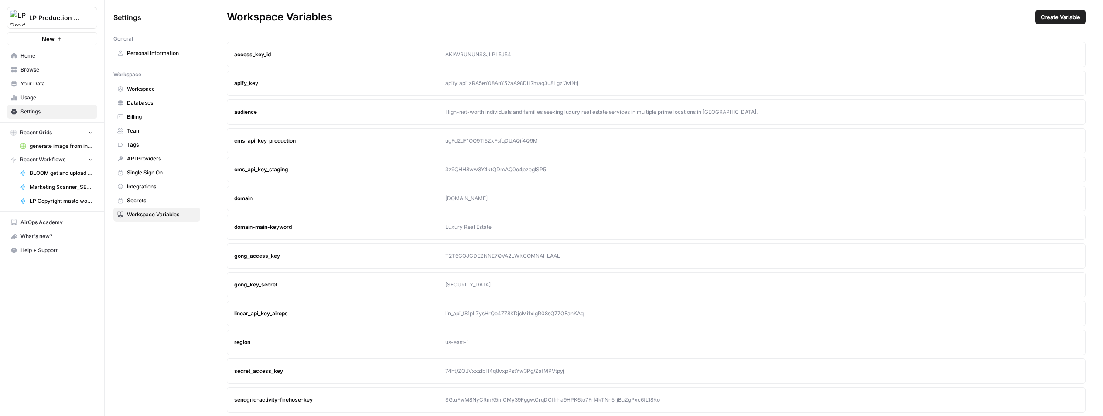
scroll to position [123, 0]
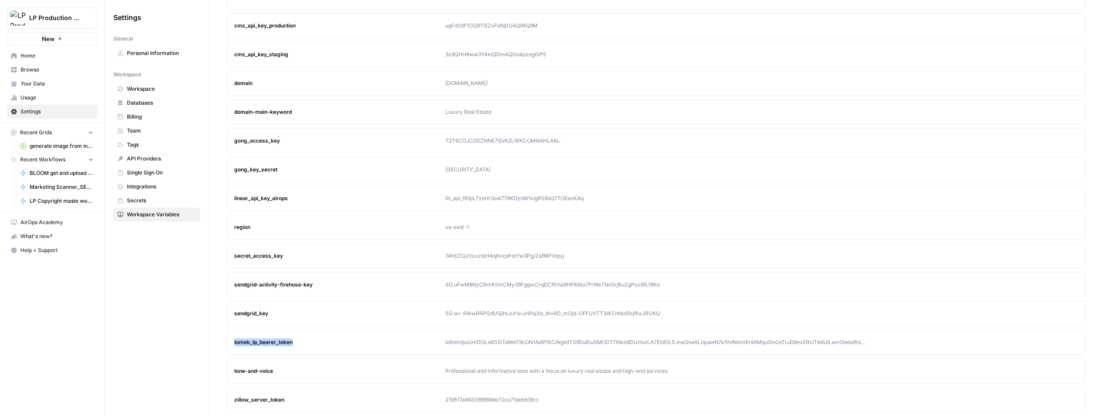
drag, startPoint x: 301, startPoint y: 341, endPoint x: 230, endPoint y: 341, distance: 71.1
click at [230, 341] on article "tomek_lp_bearer_token Edit Delete" at bounding box center [656, 342] width 859 height 25
copy div "tomek_lp_bearer_token"
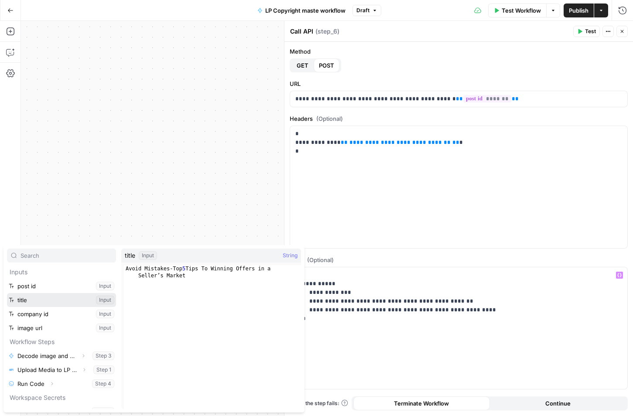
click at [7, 293] on button "Select variable title" at bounding box center [61, 300] width 109 height 14
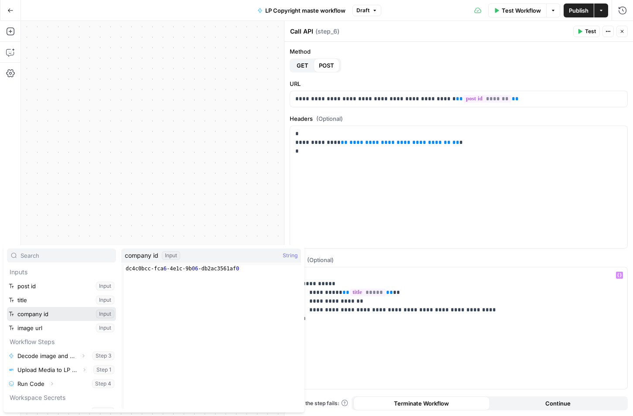
click at [7, 307] on button "Select variable company id" at bounding box center [61, 314] width 109 height 14
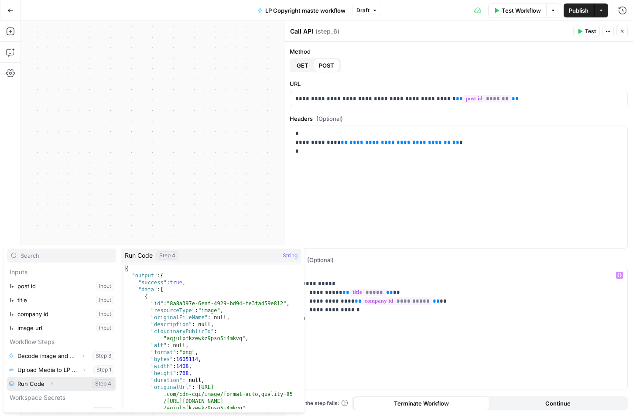
click at [52, 383] on icon "button" at bounding box center [51, 383] width 5 height 5
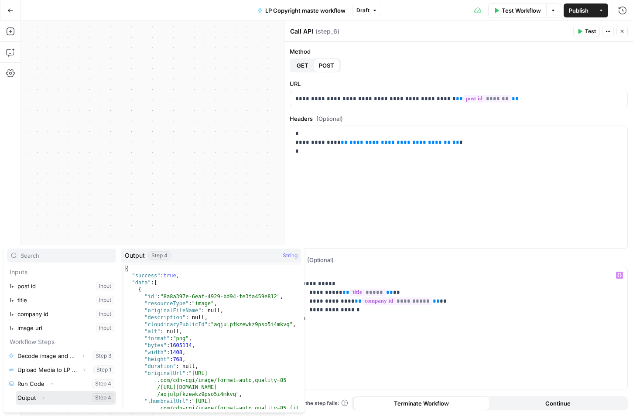
click at [43, 395] on icon "button" at bounding box center [43, 397] width 5 height 5
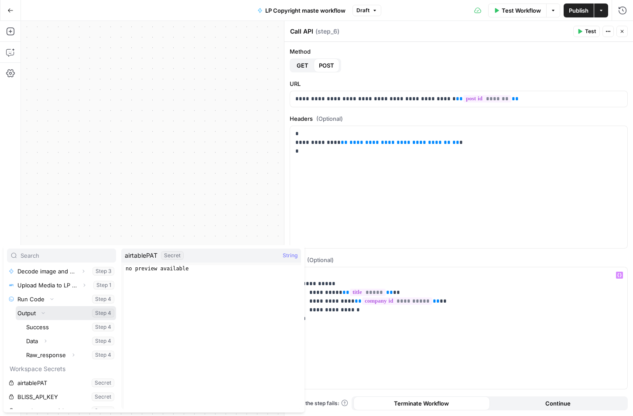
scroll to position [100, 0]
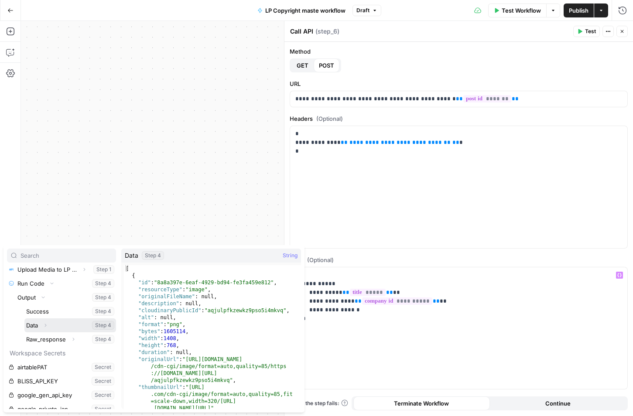
click at [46, 323] on icon "button" at bounding box center [45, 325] width 5 height 5
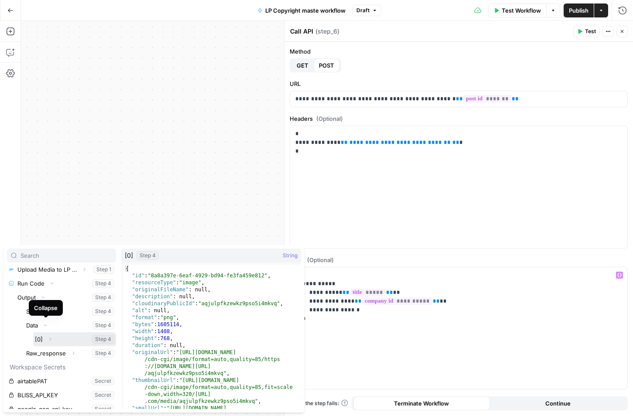
click at [47, 337] on button "Expand" at bounding box center [49, 339] width 11 height 11
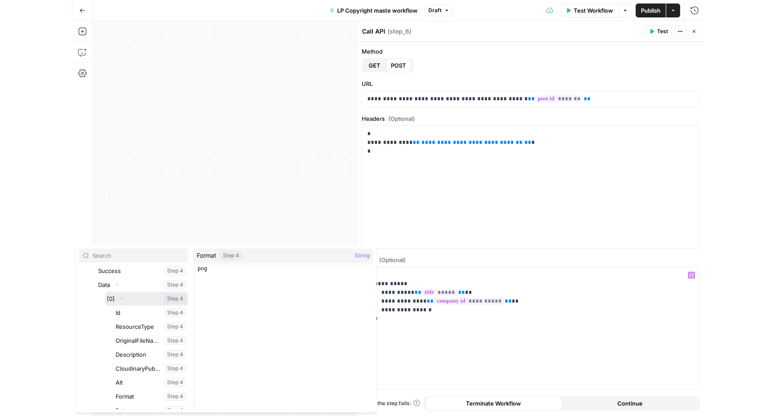
scroll to position [129, 0]
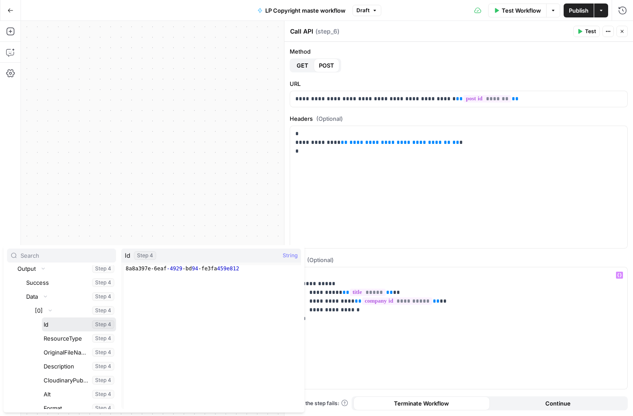
click at [50, 325] on button "Select variable Id" at bounding box center [79, 324] width 74 height 14
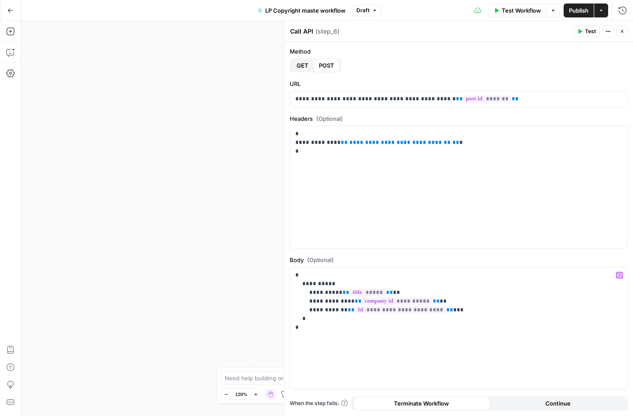
click at [582, 31] on button "Test" at bounding box center [586, 31] width 27 height 11
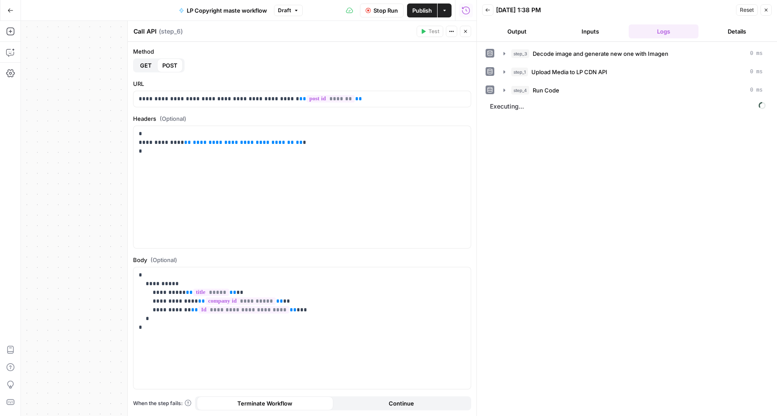
click at [150, 30] on textarea "Call API" at bounding box center [144, 31] width 23 height 9
type textarea "Update Post LP API"
click at [365, 10] on icon "button" at bounding box center [367, 10] width 5 height 5
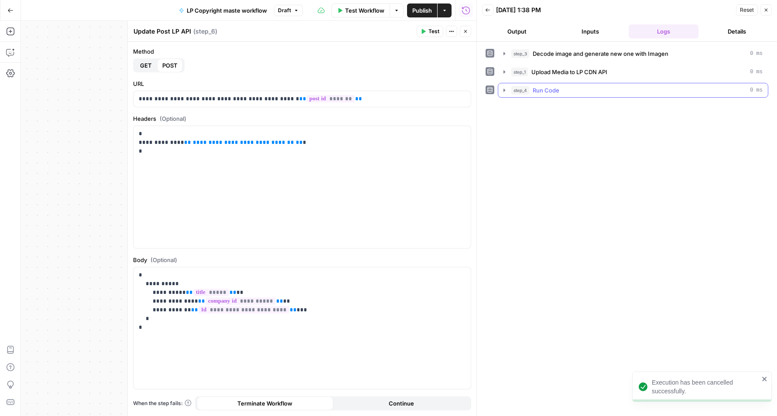
click at [505, 87] on icon "button" at bounding box center [504, 90] width 7 height 7
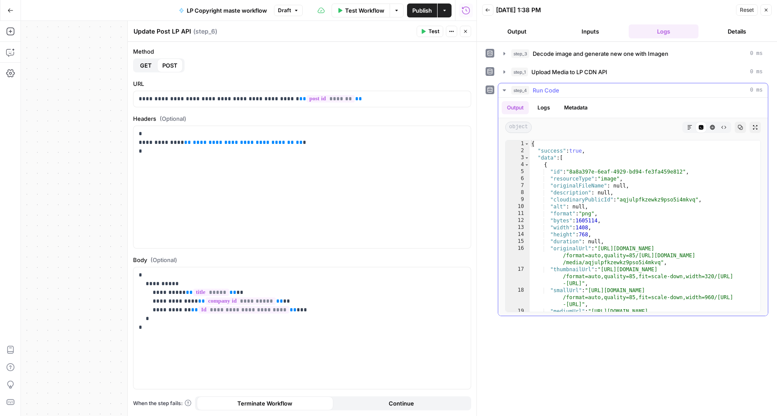
click at [505, 87] on icon "button" at bounding box center [504, 90] width 7 height 7
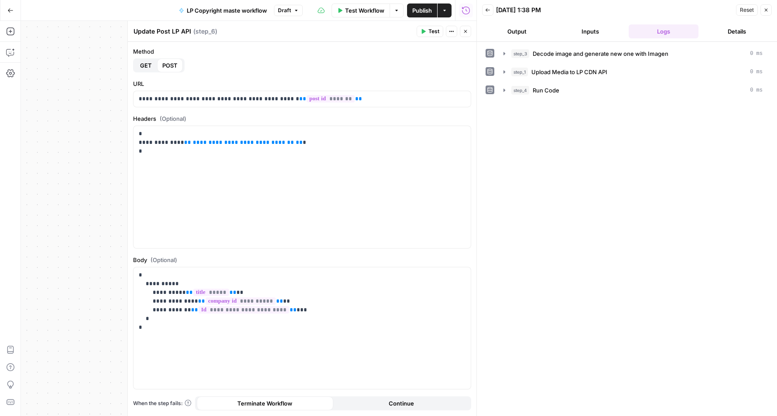
click at [436, 30] on span "Test" at bounding box center [433, 31] width 11 height 8
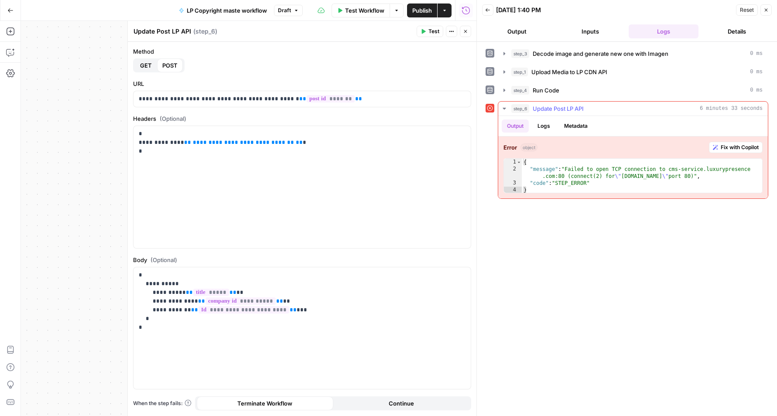
click at [545, 131] on button "Logs" at bounding box center [543, 125] width 23 height 13
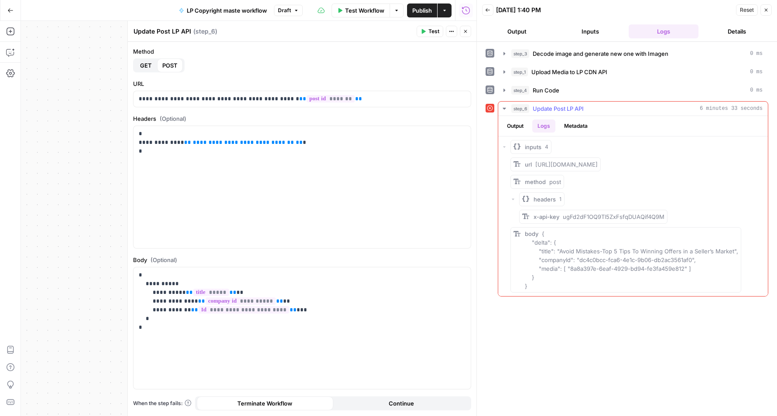
click at [574, 127] on button "Metadata" at bounding box center [576, 125] width 34 height 13
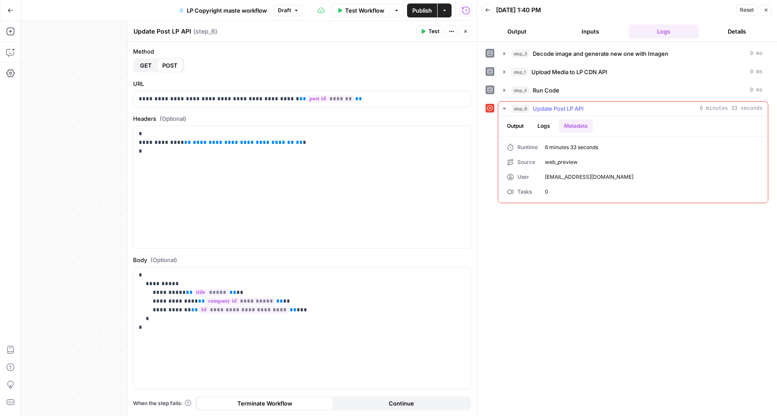
click at [546, 129] on button "Logs" at bounding box center [543, 125] width 23 height 13
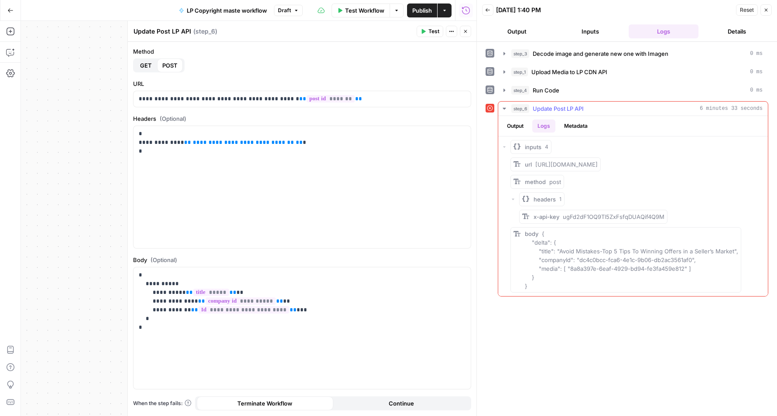
click at [521, 128] on button "Output" at bounding box center [514, 125] width 27 height 13
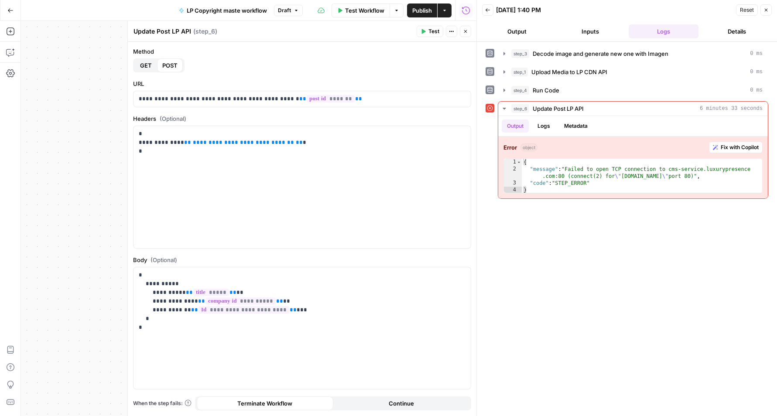
click at [468, 32] on button "Close" at bounding box center [465, 31] width 11 height 11
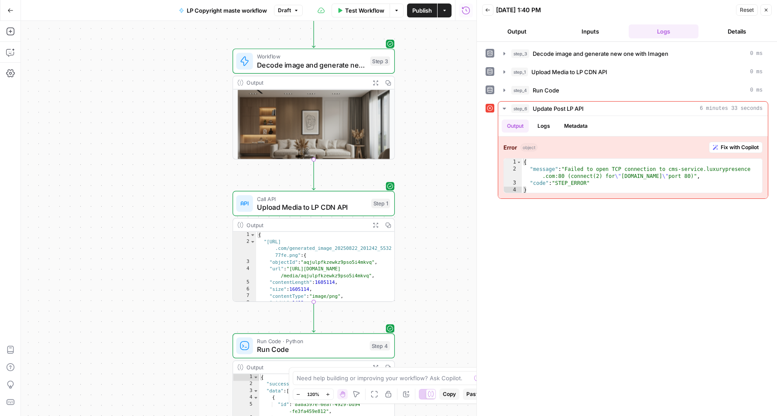
drag, startPoint x: 386, startPoint y: 153, endPoint x: 154, endPoint y: 292, distance: 270.6
click at [154, 293] on div "Workflow Set Inputs Inputs Workflow Decode image and generate new one with Imag…" at bounding box center [248, 218] width 455 height 395
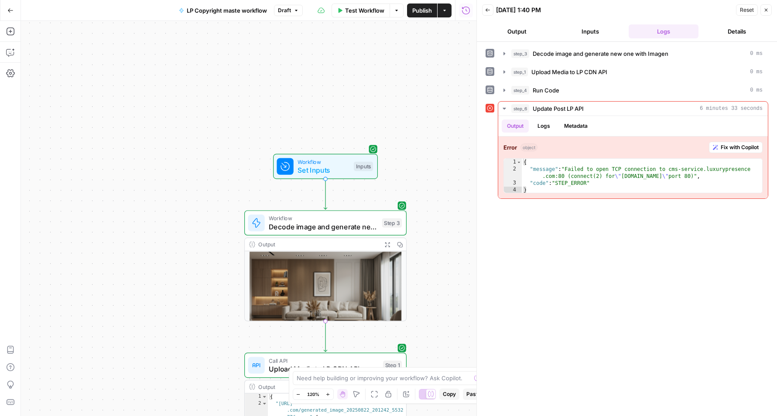
drag, startPoint x: 166, startPoint y: 71, endPoint x: 177, endPoint y: 229, distance: 158.7
click at [177, 231] on div "Workflow Set Inputs Inputs Workflow Decode image and generate new one with Imag…" at bounding box center [248, 218] width 455 height 395
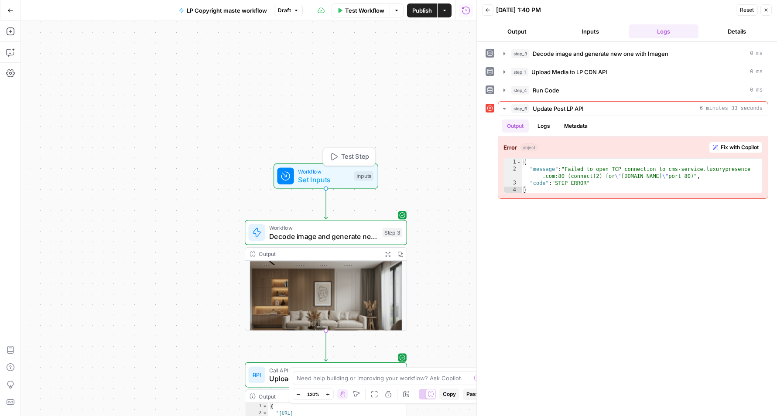
click at [349, 157] on span "Test Step" at bounding box center [355, 157] width 28 height 10
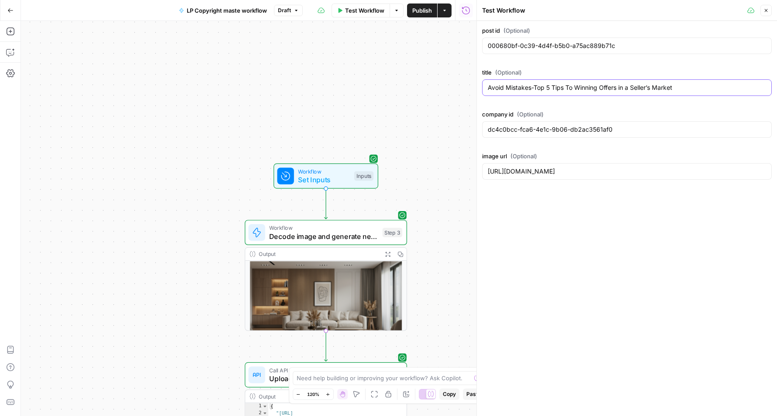
drag, startPoint x: 679, startPoint y: 89, endPoint x: 453, endPoint y: 83, distance: 225.9
click at [453, 83] on body "LP Production Workloads New Home Browse Your Data Usage Settings Recent Grids g…" at bounding box center [388, 208] width 777 height 416
click at [632, 14] on button "Close" at bounding box center [765, 10] width 11 height 11
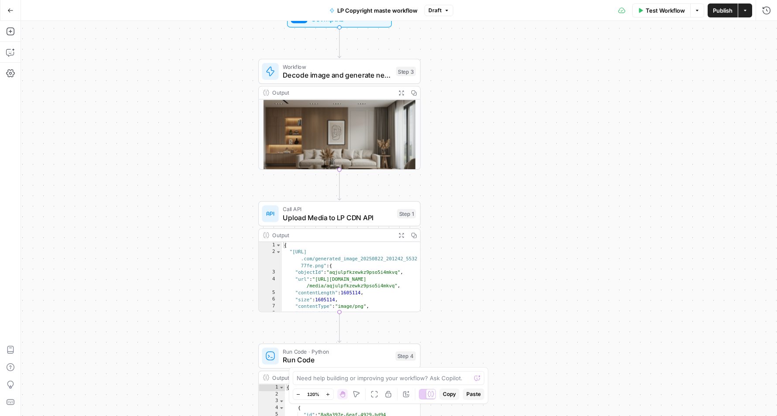
drag, startPoint x: 558, startPoint y: 311, endPoint x: 580, endPoint y: 131, distance: 181.8
click at [580, 131] on div "Workflow Set Inputs Inputs Workflow Decode image and generate new one with Imag…" at bounding box center [399, 218] width 756 height 395
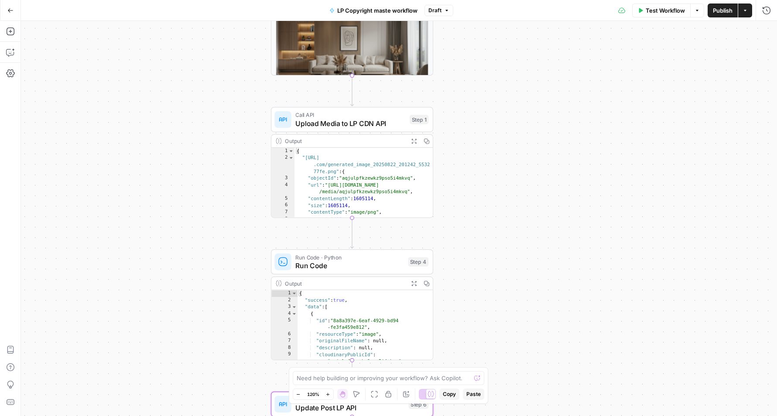
drag, startPoint x: 566, startPoint y: 325, endPoint x: 580, endPoint y: 165, distance: 160.7
click at [580, 165] on div "Workflow Set Inputs Inputs Workflow Decode image and generate new one with Imag…" at bounding box center [399, 218] width 756 height 395
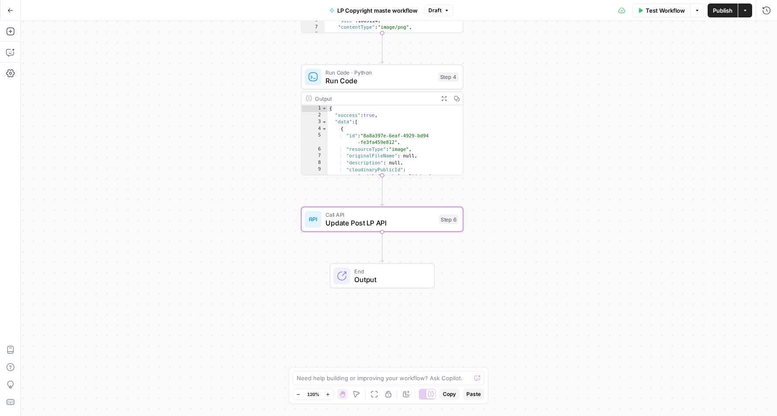
drag, startPoint x: 541, startPoint y: 307, endPoint x: 560, endPoint y: 201, distance: 108.0
click at [560, 201] on div "Workflow Set Inputs Inputs Workflow Decode image and generate new one with Imag…" at bounding box center [399, 218] width 756 height 395
click at [443, 198] on span "Test" at bounding box center [447, 200] width 13 height 10
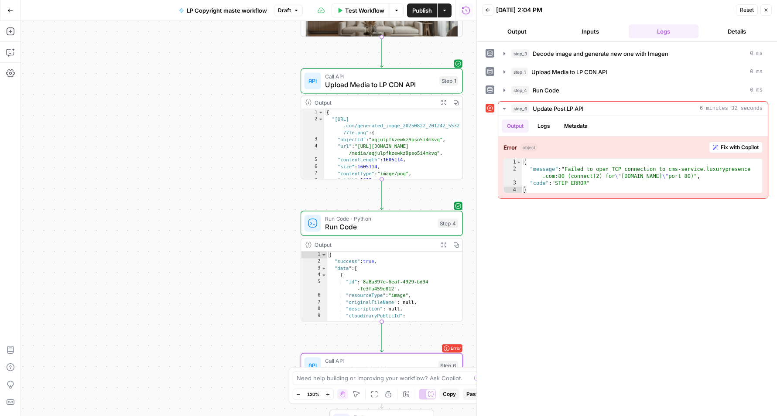
click at [769, 10] on button "Close" at bounding box center [765, 9] width 11 height 11
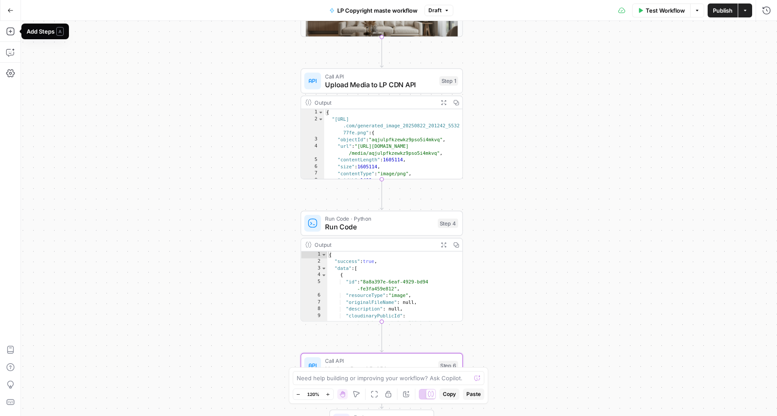
click at [94, 112] on div "Workflow Set Inputs Inputs Workflow Decode image and generate new one with Imag…" at bounding box center [399, 218] width 756 height 395
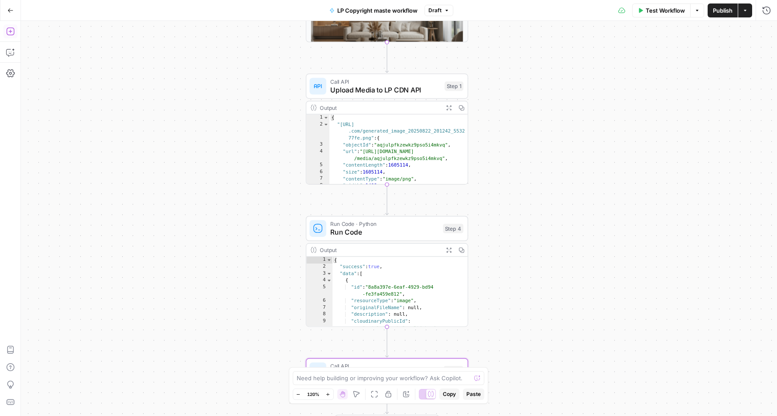
click at [8, 32] on icon "button" at bounding box center [10, 31] width 9 height 9
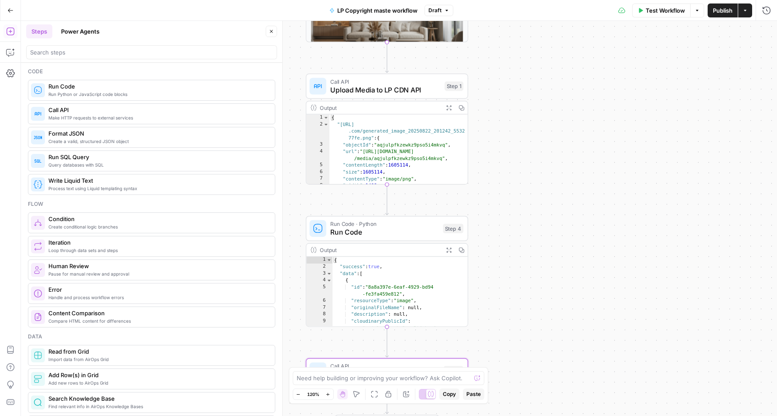
scroll to position [155, 0]
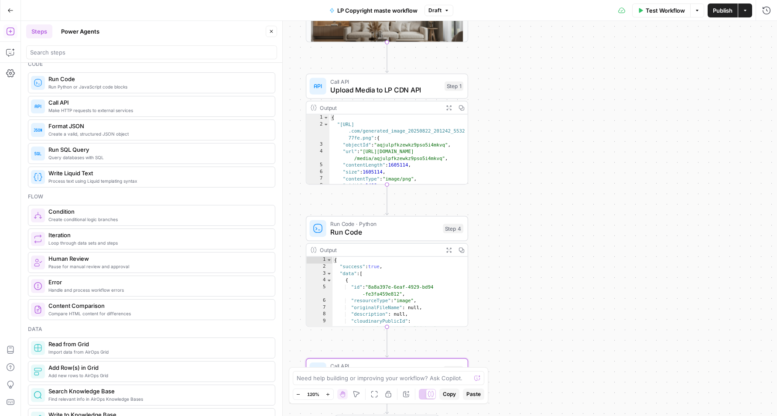
click at [300, 395] on icon "button" at bounding box center [298, 394] width 5 height 5
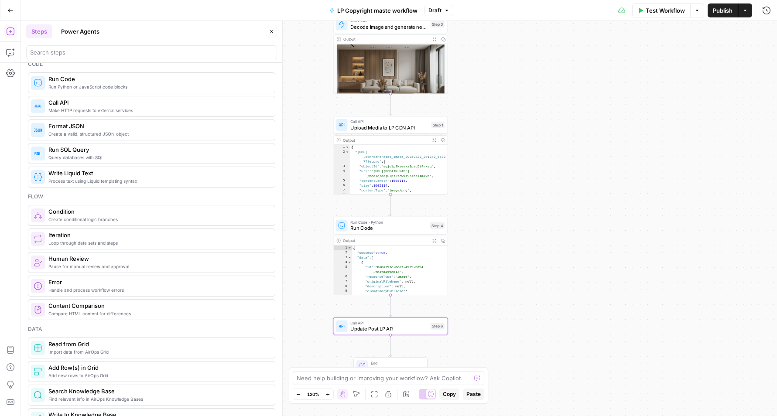
click at [300, 395] on icon "button" at bounding box center [298, 394] width 5 height 5
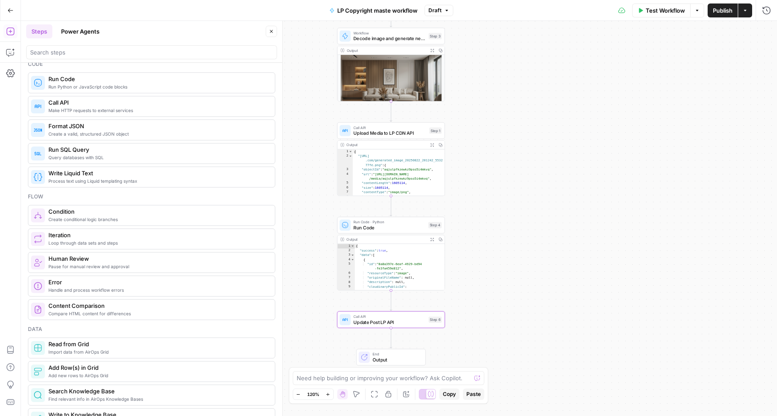
click at [300, 395] on icon "button" at bounding box center [298, 394] width 5 height 5
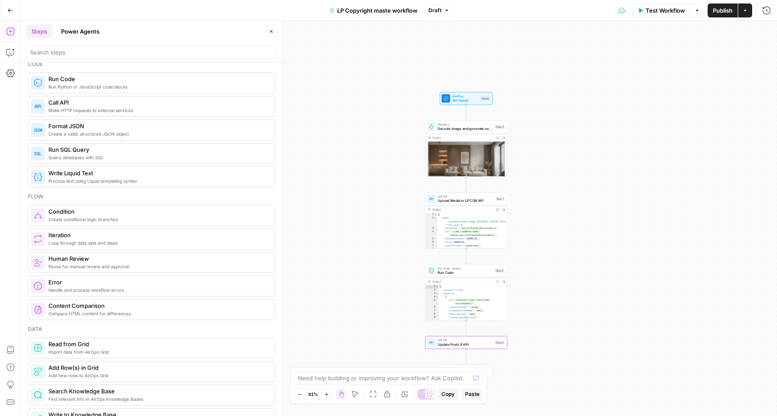
drag, startPoint x: 532, startPoint y: 126, endPoint x: 620, endPoint y: 178, distance: 101.7
click at [622, 178] on div "Workflow Set Inputs Inputs Workflow Decode image and generate new one with Imag…" at bounding box center [399, 218] width 756 height 395
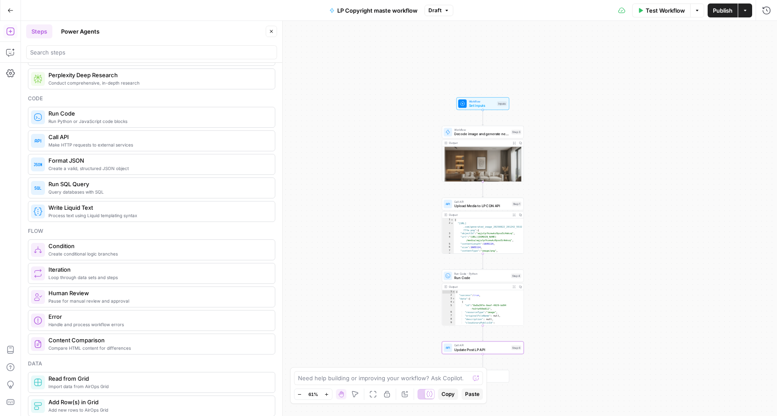
scroll to position [109, 0]
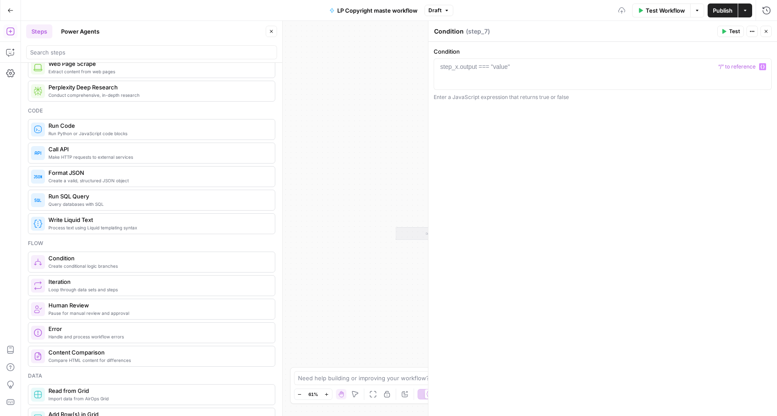
click at [476, 73] on div at bounding box center [602, 81] width 330 height 39
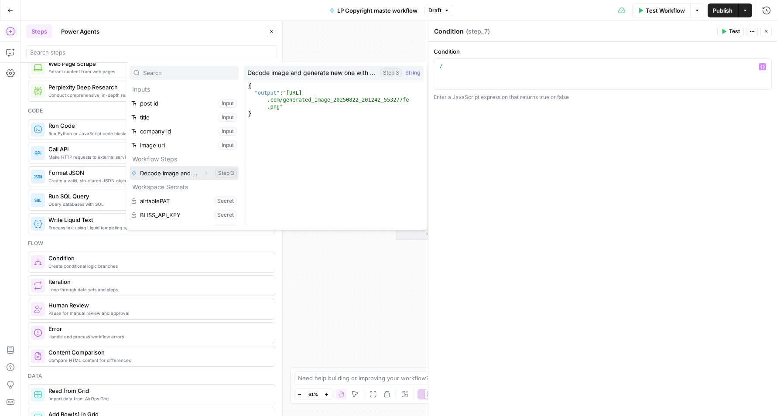
click at [202, 175] on button "Expand" at bounding box center [205, 172] width 11 height 11
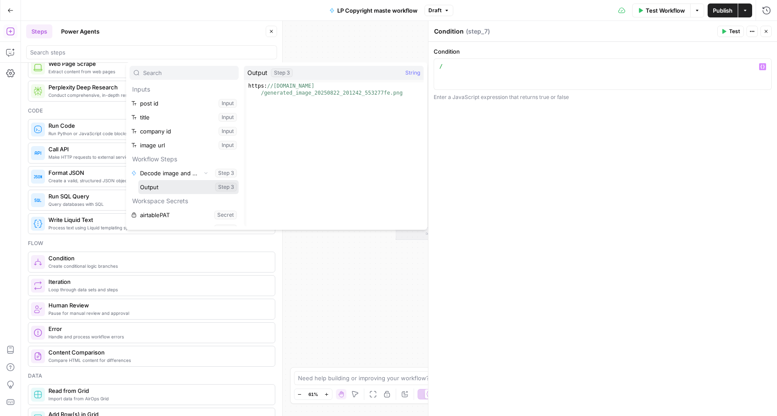
click at [142, 191] on button "Select variable Output" at bounding box center [188, 187] width 100 height 14
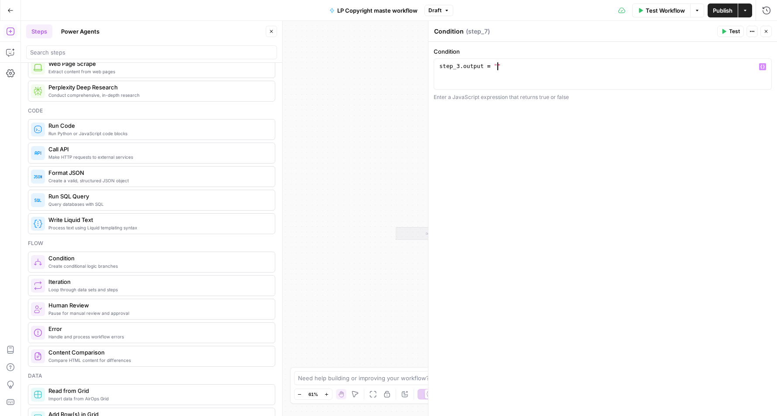
scroll to position [0, 4]
paste textarea "**********"
type textarea "**********"
click at [767, 31] on icon "button" at bounding box center [765, 31] width 5 height 5
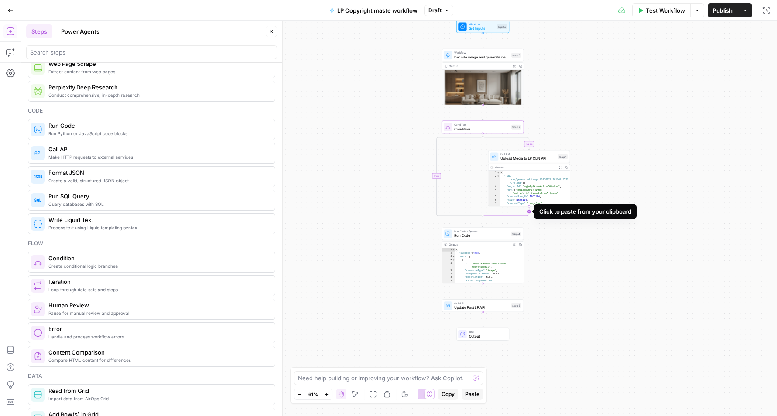
click at [529, 212] on icon "Edge from step_1 to step_7-conditional-end" at bounding box center [506, 212] width 46 height 12
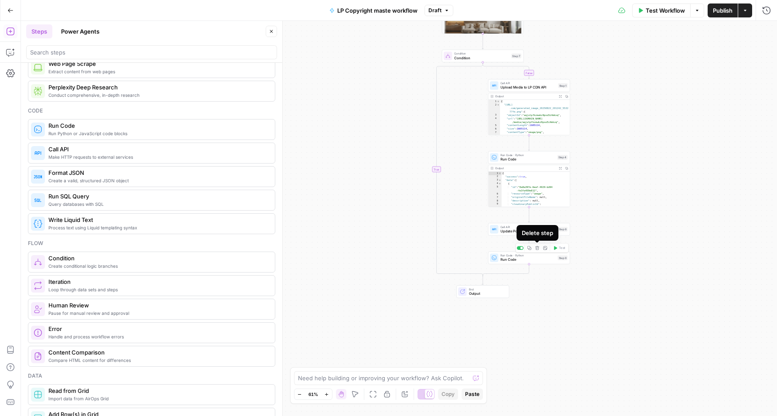
click at [537, 246] on icon "button" at bounding box center [537, 248] width 4 height 4
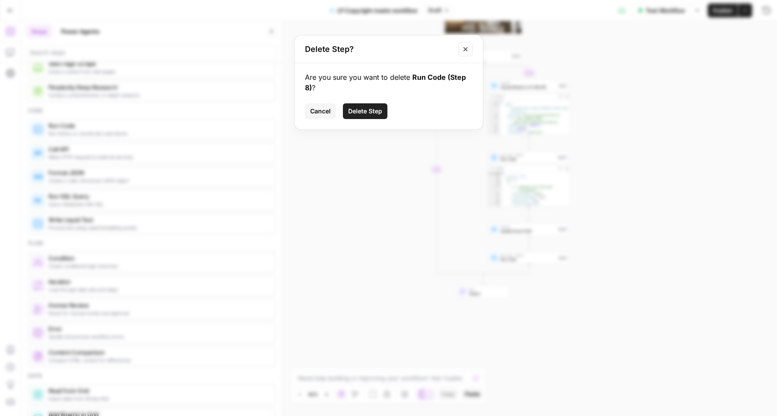
click at [464, 50] on icon "Close modal" at bounding box center [465, 49] width 7 height 7
click at [525, 256] on span "Run Code · Python" at bounding box center [527, 255] width 55 height 4
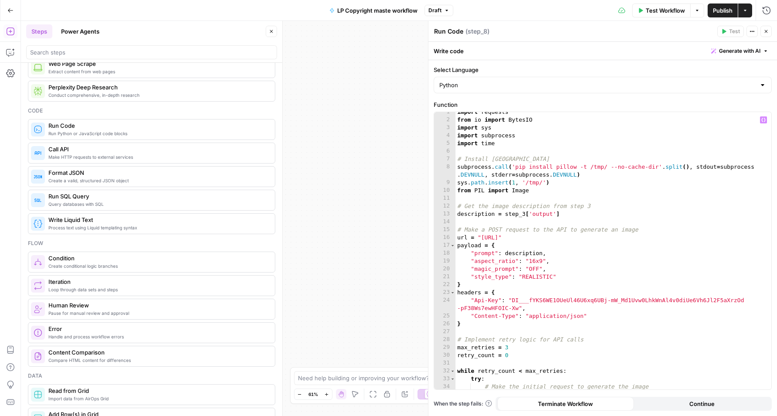
scroll to position [4, 0]
click at [765, 30] on icon "button" at bounding box center [765, 31] width 5 height 5
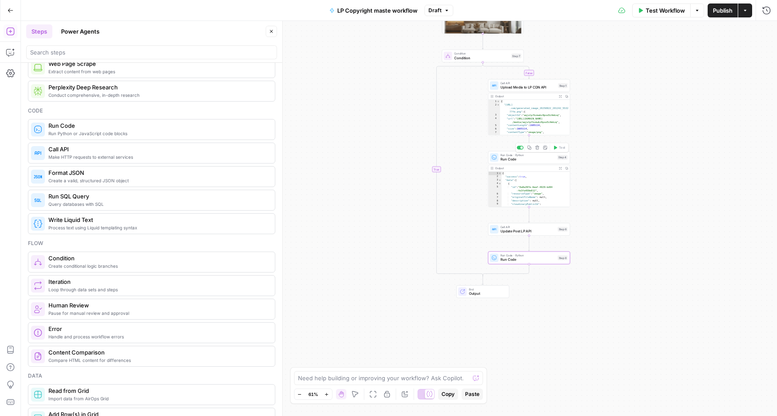
click at [529, 160] on span "Run Code" at bounding box center [527, 159] width 55 height 5
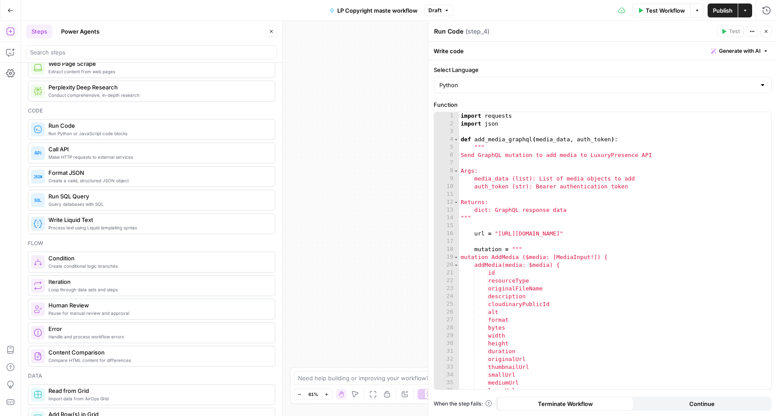
click at [768, 31] on button "Close" at bounding box center [765, 31] width 11 height 11
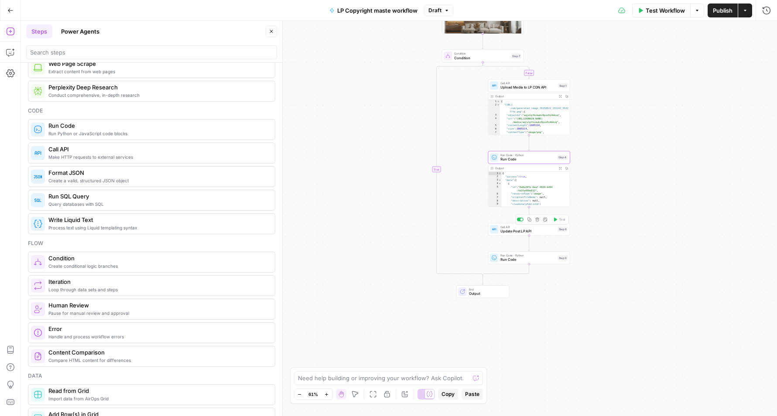
click at [518, 229] on span "Update Post LP API" at bounding box center [527, 230] width 55 height 5
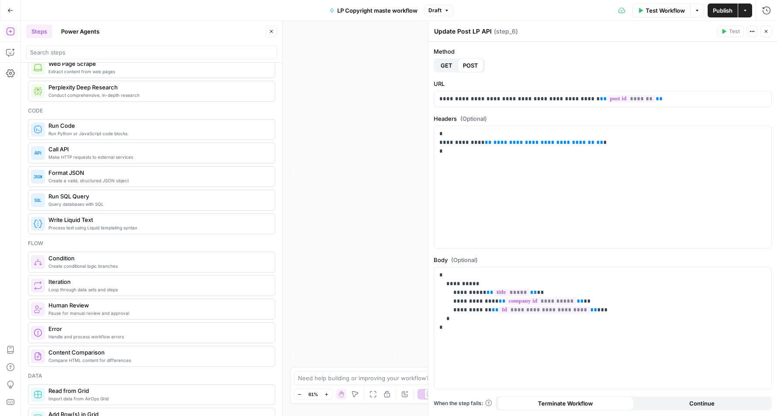
click at [765, 34] on icon "button" at bounding box center [765, 31] width 5 height 5
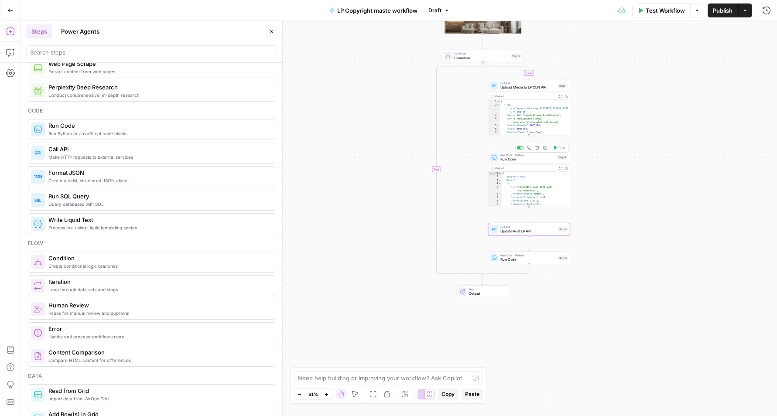
click at [525, 163] on div "Run Code · Python Run Code Step 4 Copy step Delete step Add Note Test" at bounding box center [529, 157] width 82 height 13
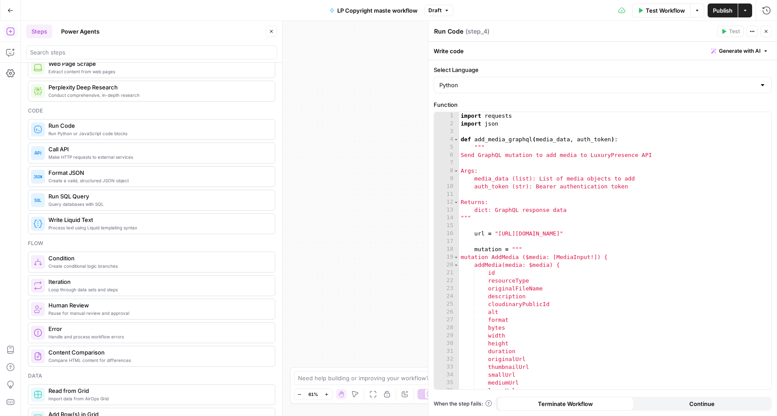
click at [763, 31] on icon "button" at bounding box center [765, 31] width 5 height 5
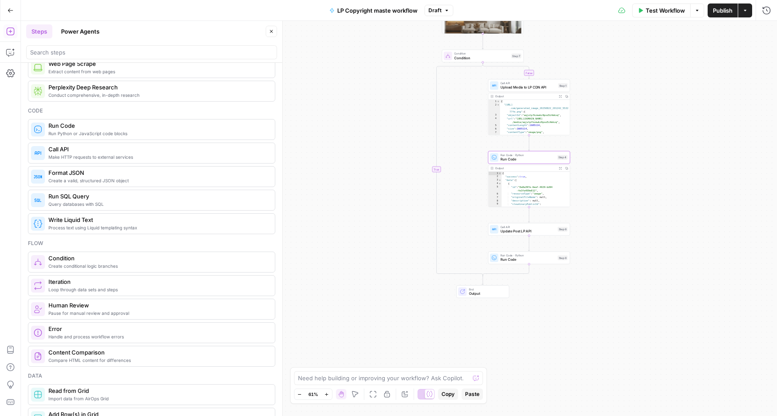
click at [518, 262] on span "Run Code" at bounding box center [527, 259] width 55 height 5
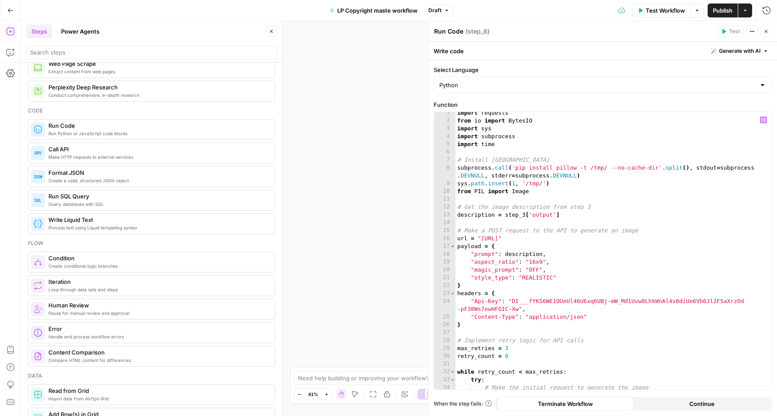
scroll to position [3, 0]
click at [767, 31] on icon "button" at bounding box center [765, 31] width 5 height 5
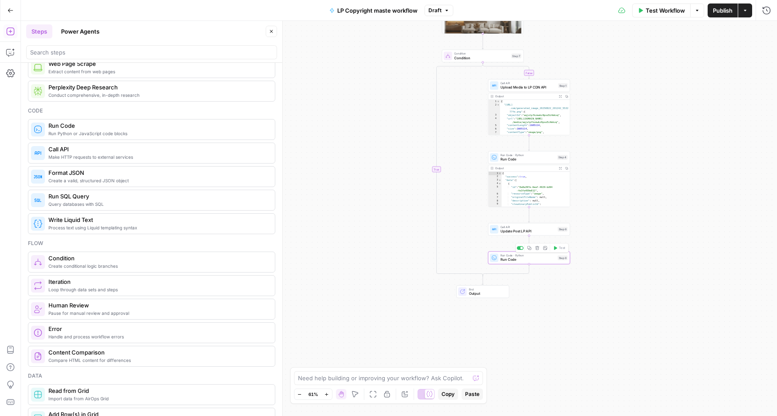
click at [537, 248] on icon "button" at bounding box center [537, 248] width 4 height 4
click at [364, 114] on span "Delete Step" at bounding box center [365, 111] width 34 height 9
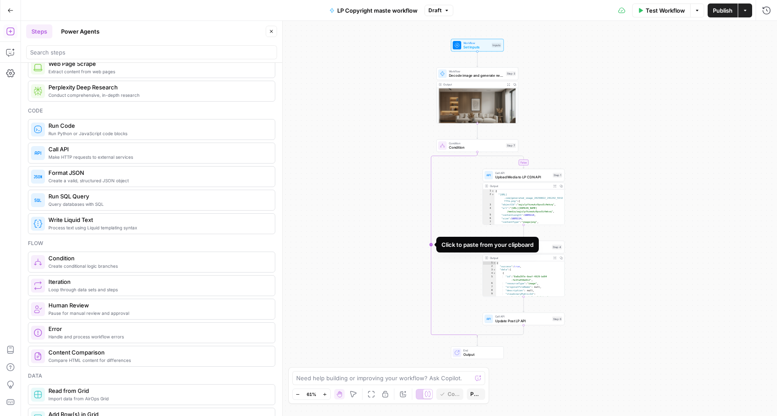
click at [431, 244] on icon "Edge from step_7 to step_7-conditional-end" at bounding box center [454, 244] width 46 height 185
click at [425, 177] on span "Write Liquid Text" at bounding box center [429, 176] width 55 height 5
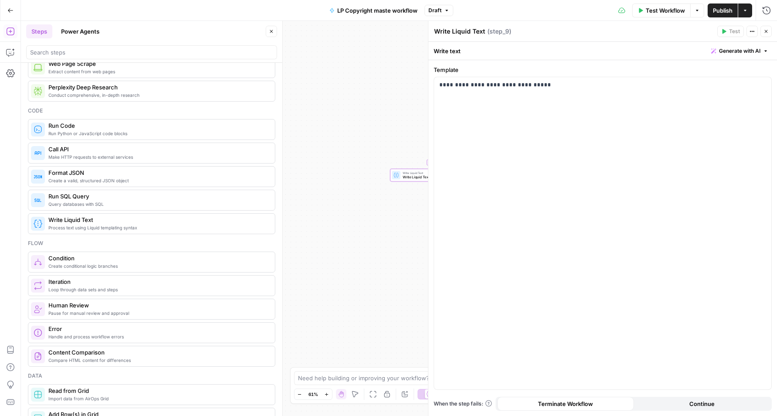
click at [768, 28] on button "Close" at bounding box center [765, 31] width 11 height 11
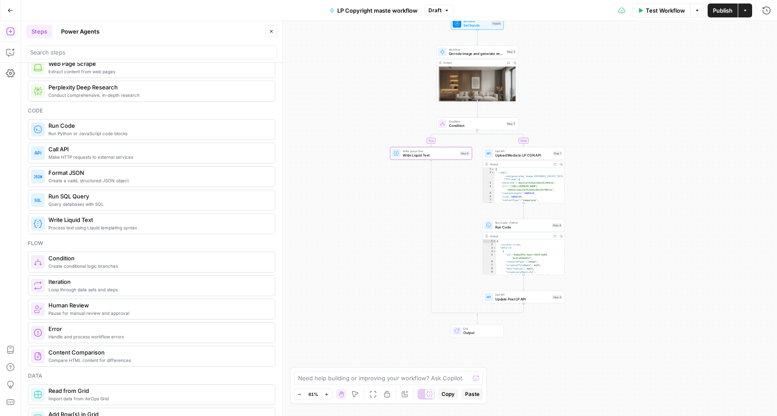
click at [371, 12] on span "LP Copyright maste workflow" at bounding box center [377, 10] width 80 height 9
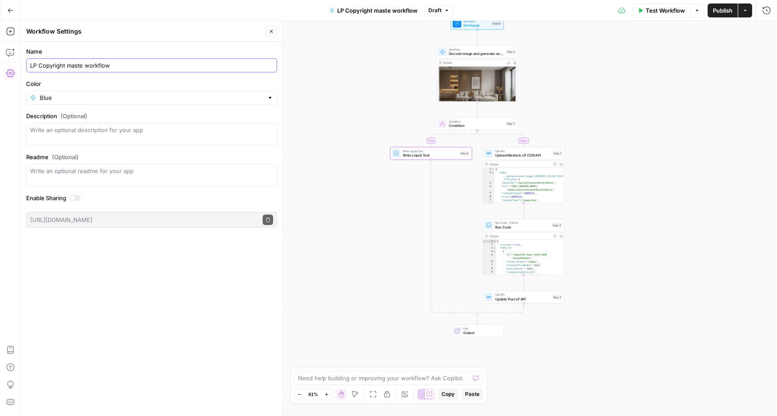
click at [83, 66] on input "LP Copyright maste workflow" at bounding box center [151, 65] width 243 height 9
type input "LP Copyright master workflow"
click at [716, 16] on button "Publish" at bounding box center [722, 10] width 30 height 14
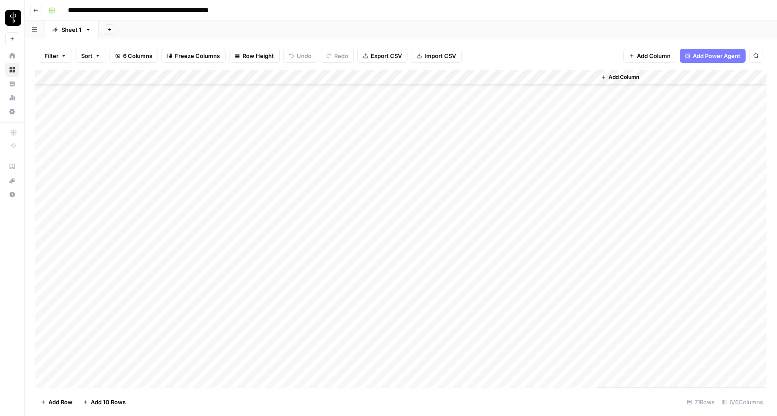
scroll to position [465, 0]
click at [124, 281] on div "Add Column" at bounding box center [400, 229] width 731 height 318
click at [195, 278] on div "Add Column" at bounding box center [400, 229] width 731 height 318
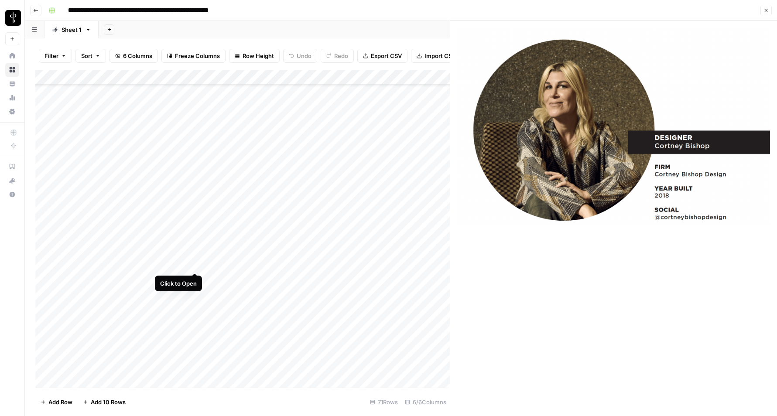
click at [195, 266] on div "Add Column" at bounding box center [242, 229] width 414 height 318
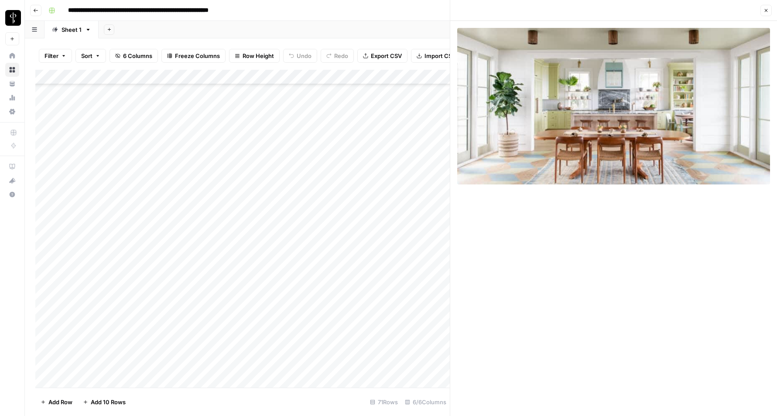
scroll to position [201, 0]
click at [194, 200] on div "Add Column" at bounding box center [242, 229] width 414 height 318
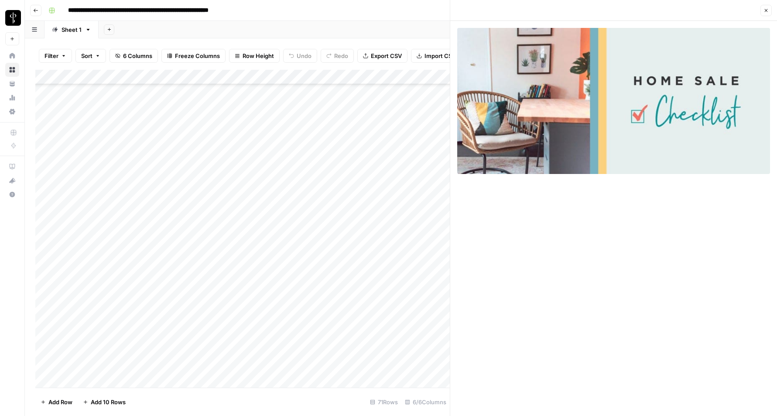
scroll to position [205, 0]
click at [160, 196] on div "Add Column" at bounding box center [242, 229] width 414 height 318
click at [307, 4] on div "**********" at bounding box center [406, 10] width 723 height 14
click at [112, 30] on button "Add Sheet" at bounding box center [109, 29] width 10 height 10
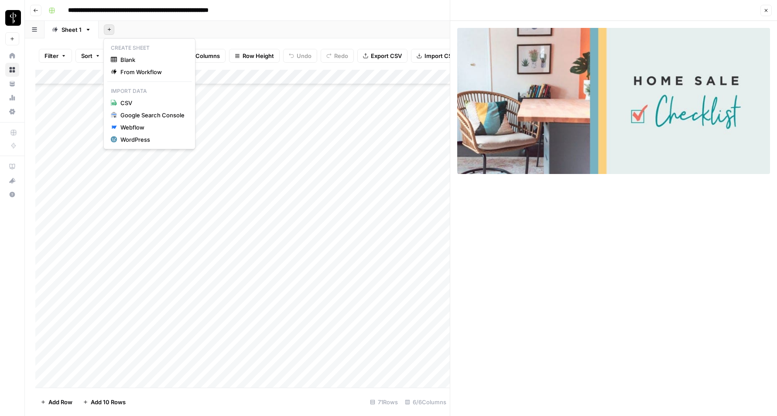
click at [127, 30] on div "Add Sheet" at bounding box center [438, 29] width 678 height 17
click at [85, 31] on icon "button" at bounding box center [88, 30] width 6 height 6
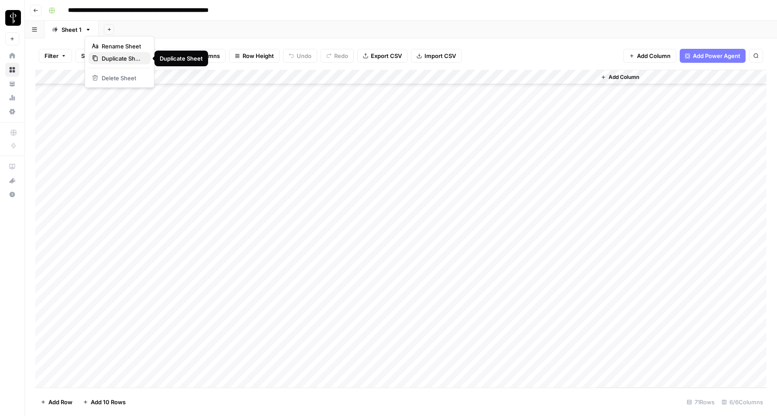
click at [109, 58] on span "Duplicate Sheet" at bounding box center [123, 58] width 42 height 9
click at [97, 92] on div "Add Column" at bounding box center [400, 84] width 731 height 29
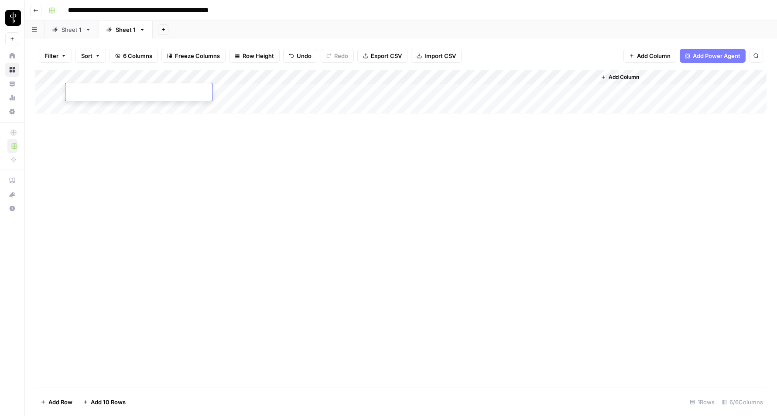
type input "**********"
click at [263, 78] on div "Add Column" at bounding box center [400, 92] width 731 height 44
drag, startPoint x: 442, startPoint y: 191, endPoint x: 386, endPoint y: 141, distance: 74.7
click at [442, 191] on div "Add Column" at bounding box center [400, 229] width 731 height 318
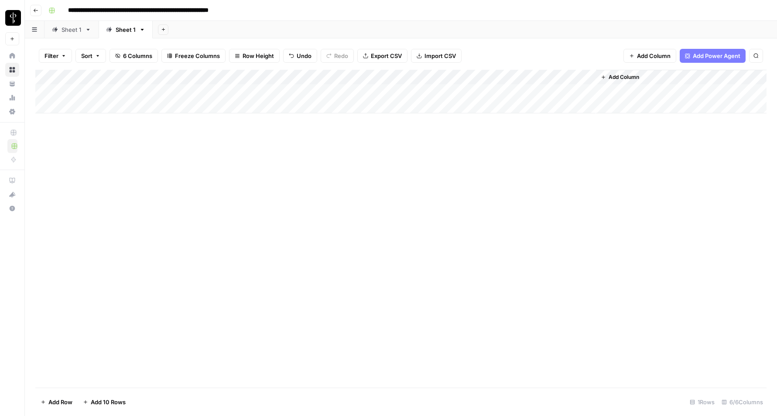
click at [167, 92] on div "Add Column" at bounding box center [400, 92] width 731 height 44
click at [75, 32] on div "Sheet 1" at bounding box center [71, 29] width 20 height 9
click at [73, 30] on div "Sheet 1" at bounding box center [71, 29] width 20 height 9
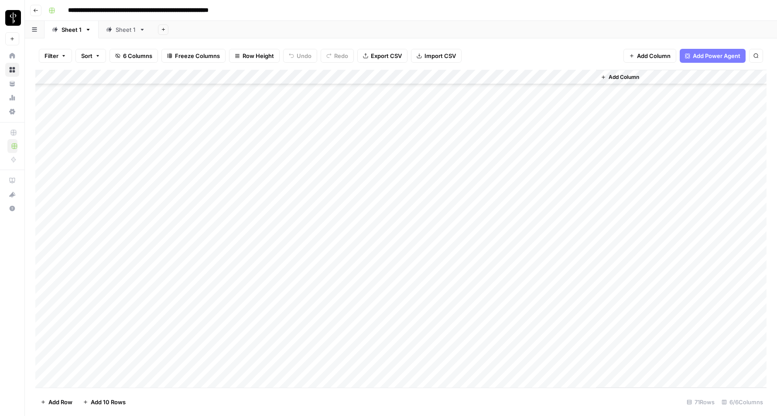
scroll to position [391, 0]
click at [178, 350] on div "Add Column" at bounding box center [400, 229] width 731 height 318
click at [190, 41] on div "Filter Sort 6 Columns Freeze Columns Row Height Undo Redo Export CSV Import CSV…" at bounding box center [401, 227] width 752 height 378
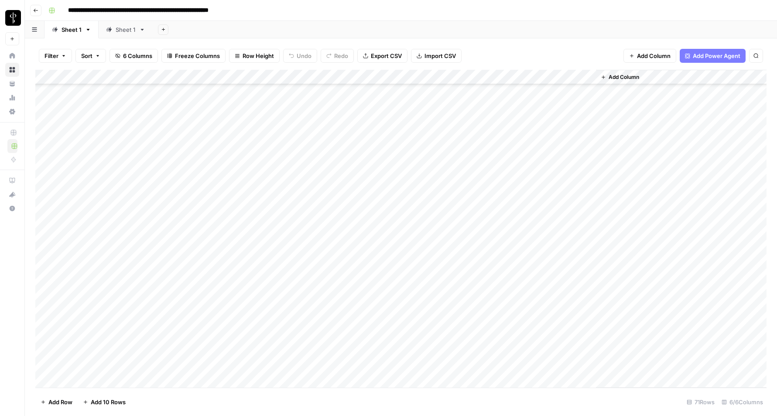
click at [118, 23] on link "Sheet 1" at bounding box center [126, 29] width 54 height 17
click at [121, 34] on div "Sheet 1" at bounding box center [126, 29] width 20 height 9
click at [176, 92] on div "Add Column" at bounding box center [400, 92] width 731 height 44
click at [193, 90] on div "Add Column" at bounding box center [400, 92] width 731 height 44
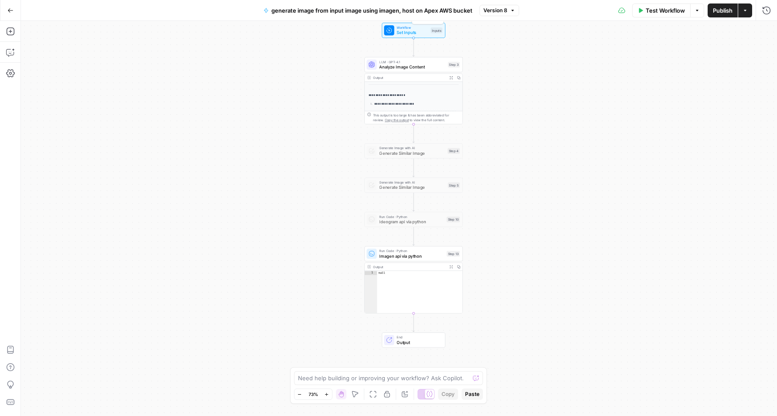
click at [418, 32] on span "Set Inputs" at bounding box center [411, 32] width 31 height 7
click at [769, 28] on button "Close" at bounding box center [765, 31] width 11 height 11
click at [400, 70] on div "LLM · GPT-4.1 Analyze Image Content Step 3 Copy step Delete step Add Note Test" at bounding box center [413, 64] width 99 height 15
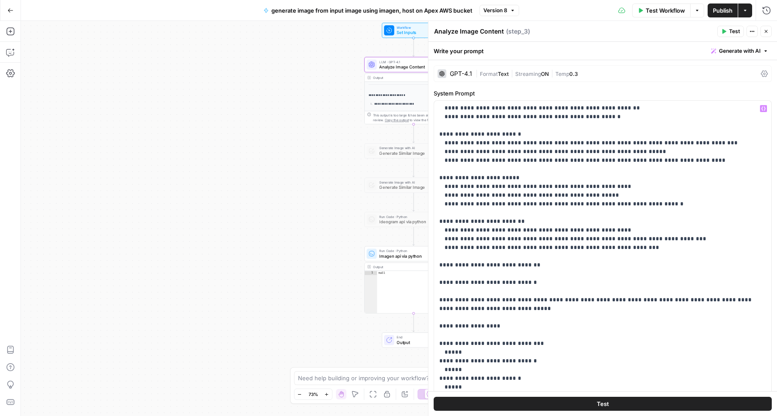
scroll to position [203, 0]
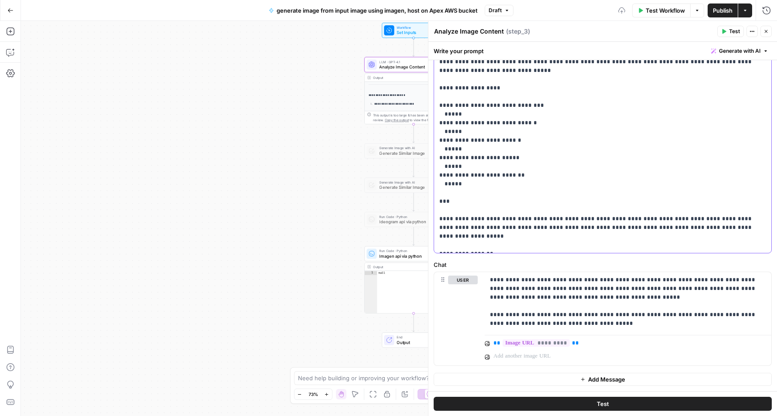
scroll to position [271, 0]
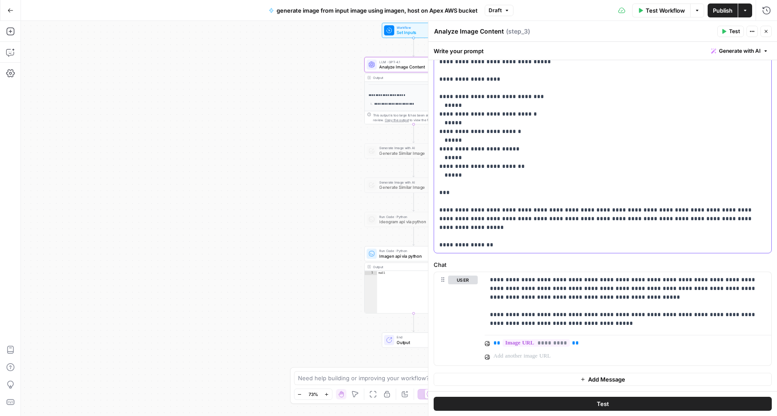
click at [763, 33] on icon "button" at bounding box center [765, 31] width 5 height 5
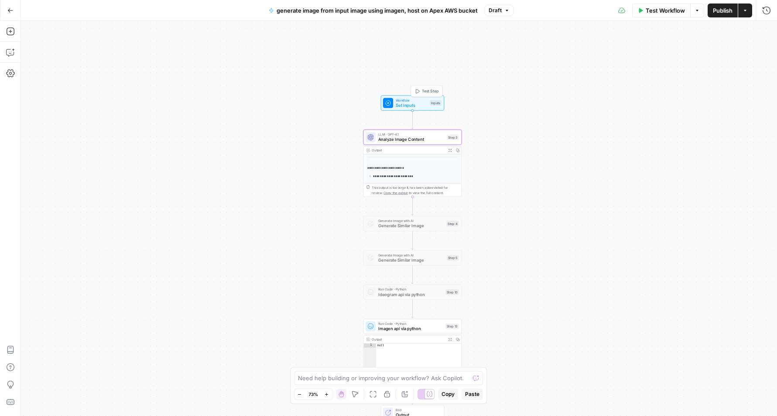
click at [424, 91] on span "Test Step" at bounding box center [430, 92] width 17 height 6
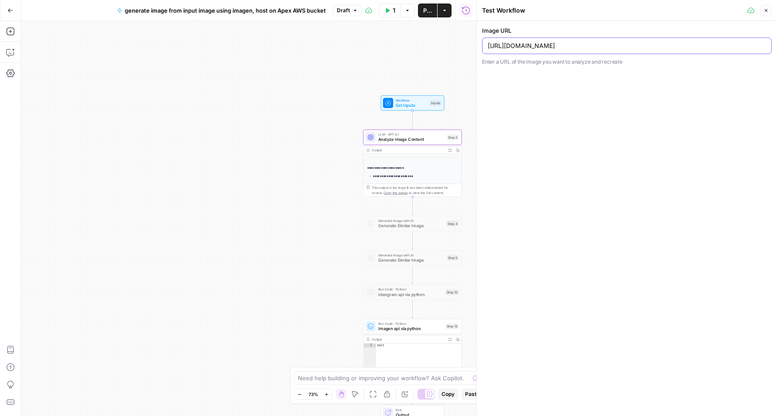
click at [556, 48] on input "https://res.cloudinary.com/luxuryp/image/upload/v1578699293/xdhtn2a2wgqlxuazqgj…" at bounding box center [627, 45] width 278 height 9
paste input "733505066/c1k1cdchhzb0sudtejjn"
type input "https://res.cloudinary.com/luxuryp/image/upload/v1733505066/c1k1cdchhzb0sudtejj…"
click at [770, 12] on button "Close" at bounding box center [765, 10] width 11 height 11
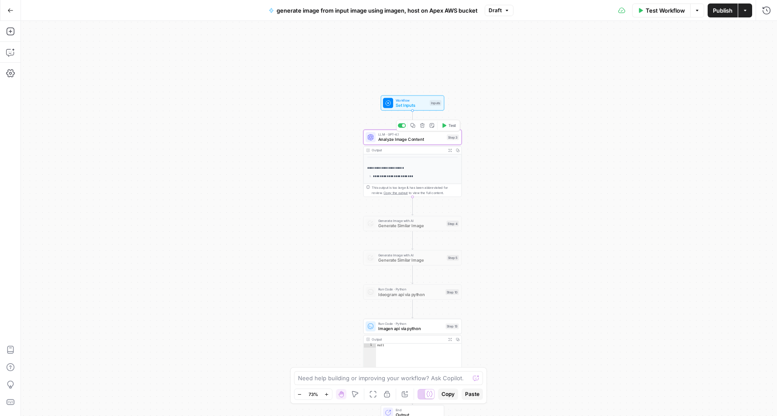
click at [443, 126] on icon "button" at bounding box center [444, 125] width 4 height 4
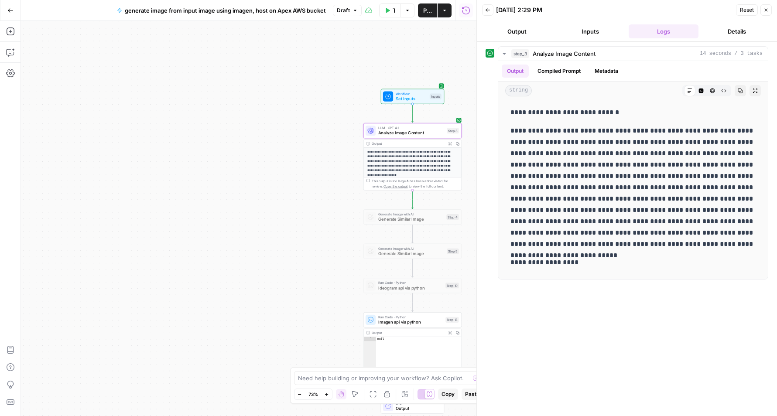
scroll to position [101, 0]
click at [449, 312] on button "Test" at bounding box center [449, 308] width 20 height 8
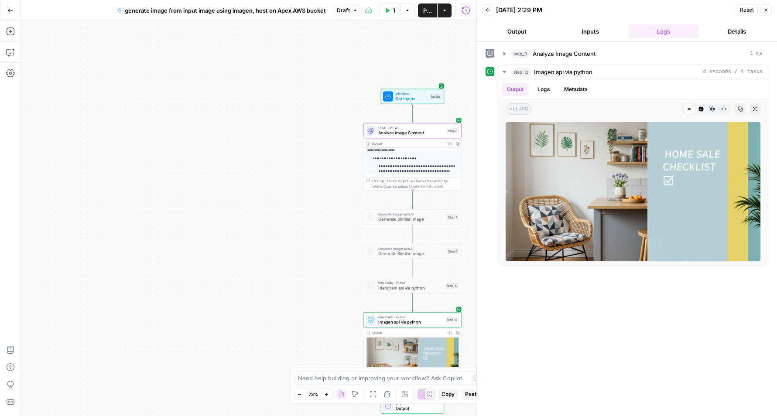
click at [437, 157] on p "**********" at bounding box center [415, 158] width 85 height 5
click at [394, 133] on span "Analyze Image Content" at bounding box center [411, 133] width 66 height 7
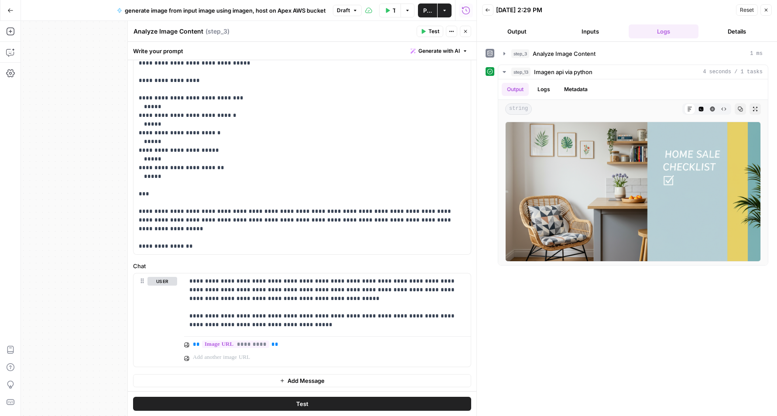
scroll to position [203, 0]
drag, startPoint x: 436, startPoint y: 248, endPoint x: 137, endPoint y: 221, distance: 299.9
click at [137, 221] on div "**********" at bounding box center [301, 75] width 337 height 355
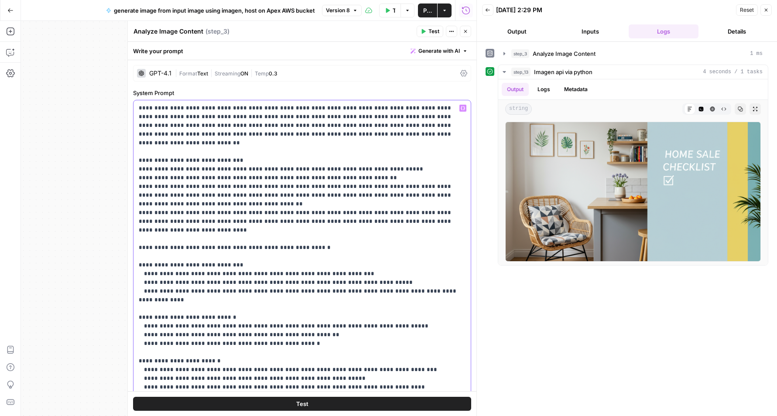
scroll to position [0, 0]
click at [232, 223] on p "**********" at bounding box center [302, 392] width 327 height 576
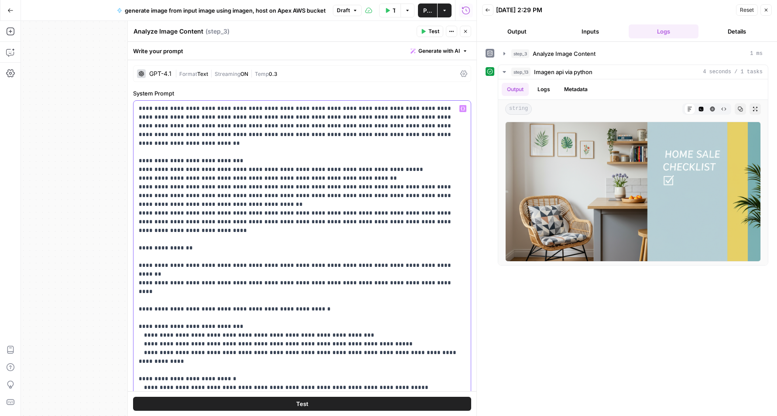
click at [179, 249] on p "**********" at bounding box center [302, 413] width 327 height 619
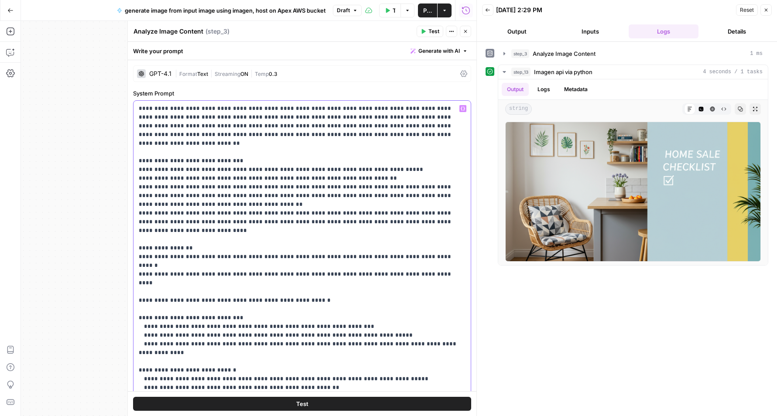
click at [147, 239] on p "**********" at bounding box center [302, 409] width 327 height 610
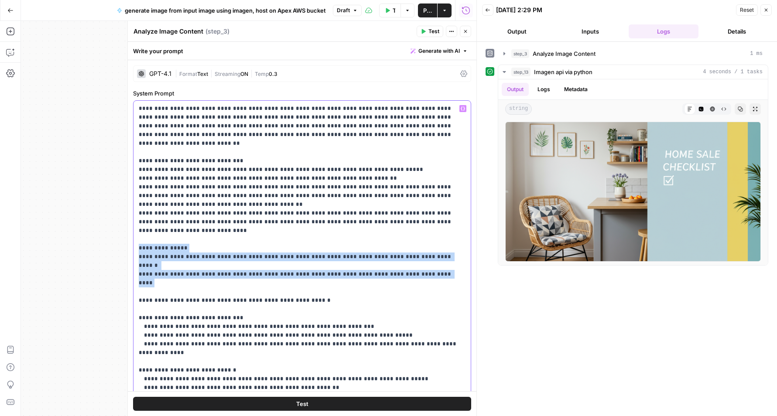
copy p "**********"
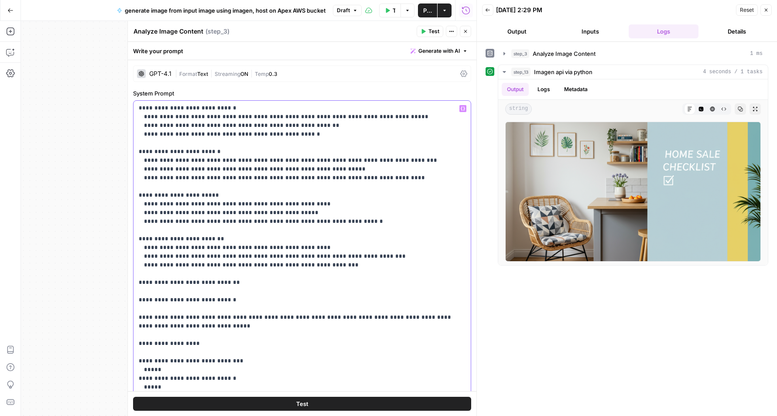
scroll to position [203, 0]
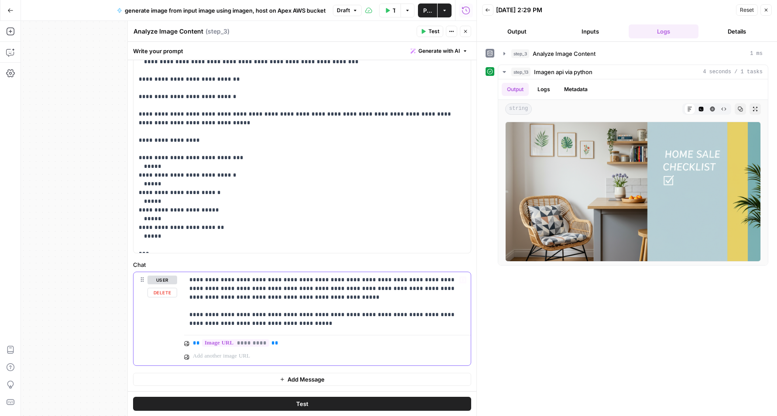
click at [292, 326] on p "**********" at bounding box center [327, 302] width 276 height 52
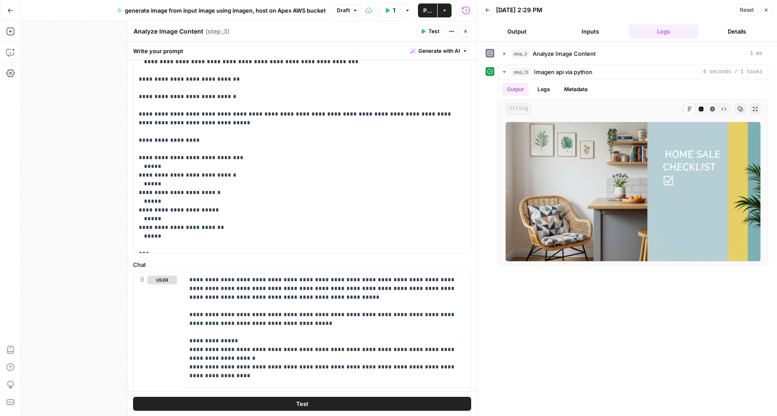
click at [425, 32] on icon "button" at bounding box center [422, 31] width 5 height 5
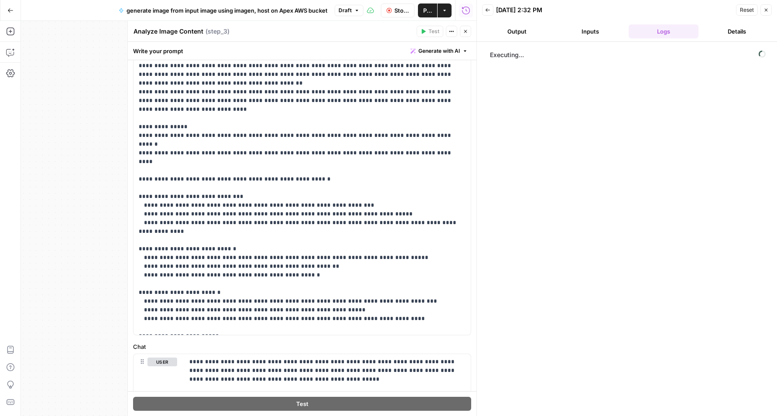
scroll to position [117, 0]
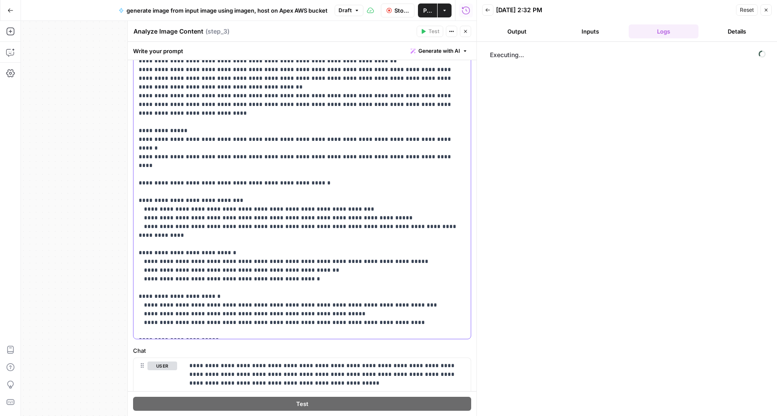
click at [239, 130] on p "**********" at bounding box center [302, 292] width 327 height 610
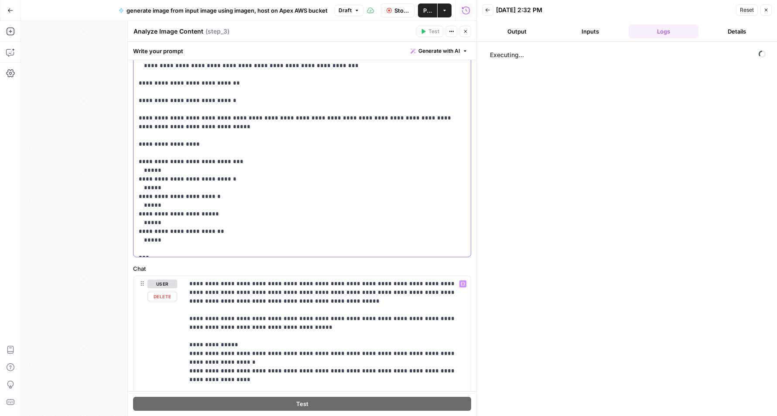
scroll to position [233, 0]
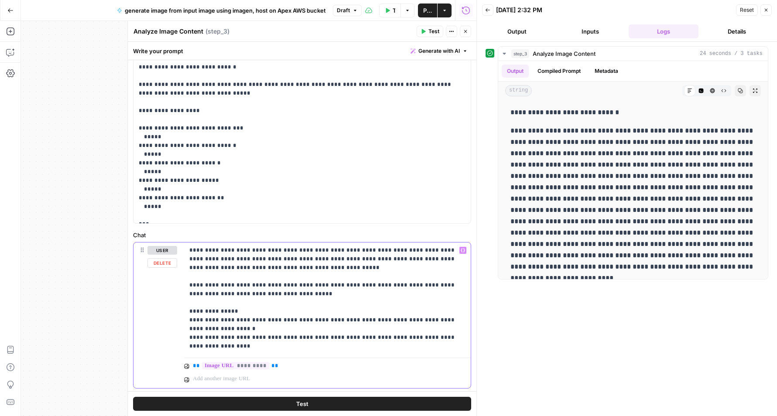
click at [297, 317] on p "**********" at bounding box center [327, 298] width 276 height 105
click at [430, 31] on span "Test" at bounding box center [433, 31] width 11 height 8
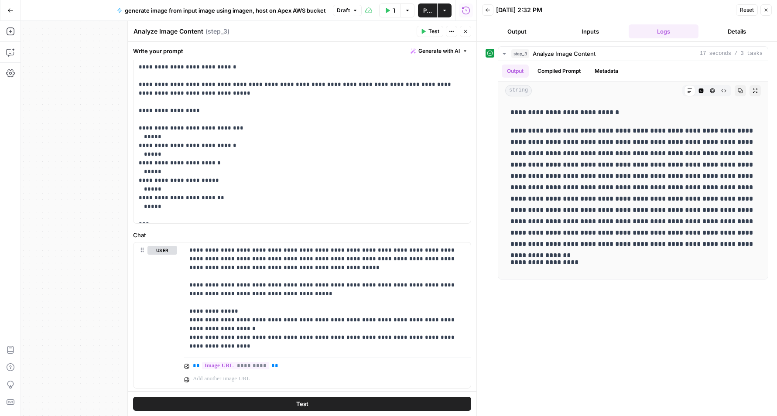
click at [463, 30] on icon "button" at bounding box center [465, 31] width 5 height 5
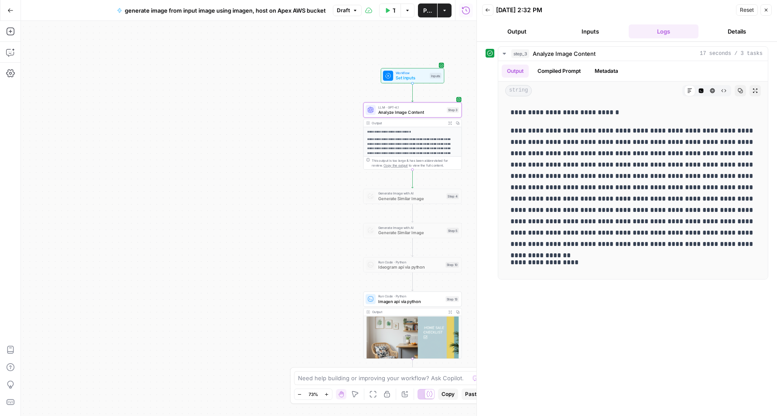
scroll to position [10, 0]
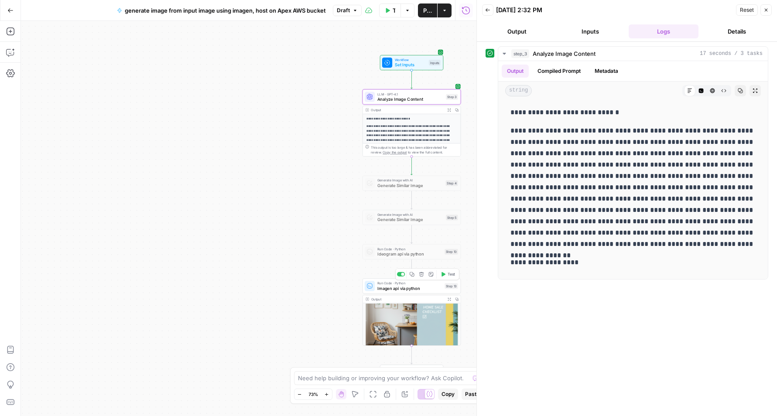
click at [447, 275] on span "Test" at bounding box center [450, 274] width 7 height 6
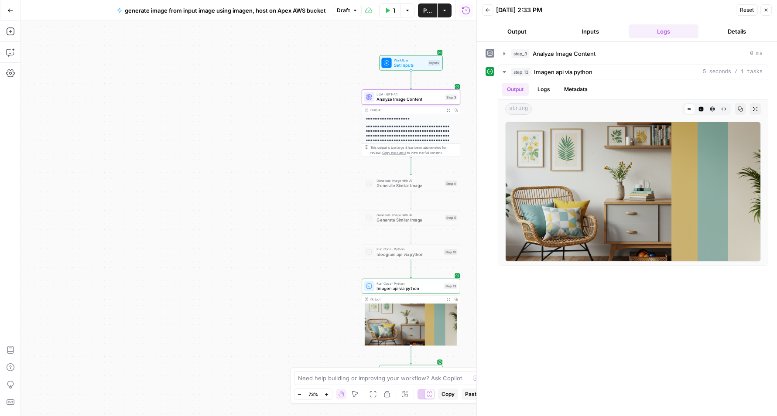
click at [427, 10] on span "Publish" at bounding box center [427, 10] width 9 height 9
click at [406, 95] on span "LLM · GPT-4.1" at bounding box center [409, 94] width 66 height 5
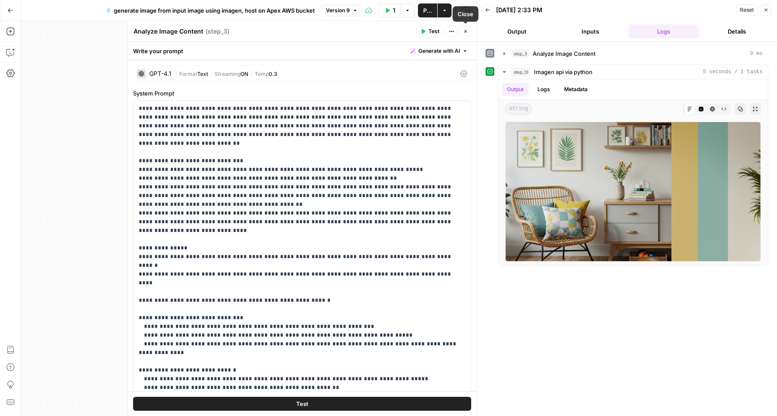
click at [463, 27] on button "Close" at bounding box center [465, 31] width 11 height 11
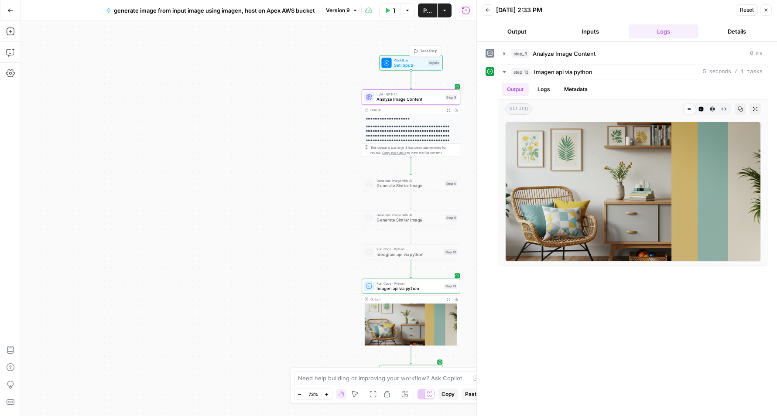
click at [433, 51] on span "Test Step" at bounding box center [428, 51] width 17 height 6
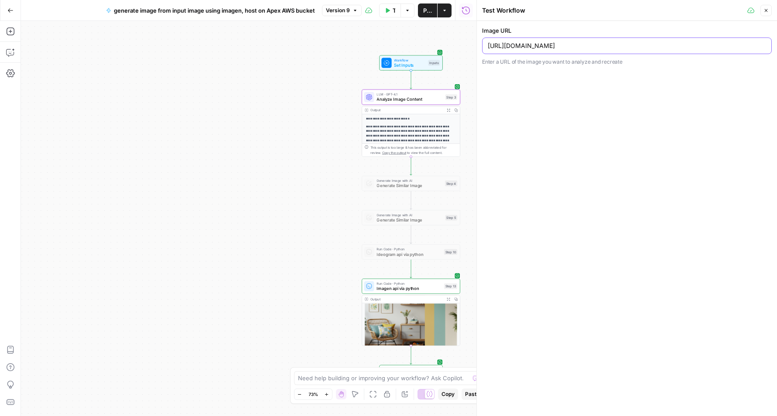
click at [514, 48] on input "https://res.cloudinary.com/luxuryp/image/upload/v1733505066/c1k1cdchhzb0sudtejj…" at bounding box center [627, 45] width 278 height 9
paste input "332754/cuike8p3bzsd7rl7tzen.pn"
type input "https://res.cloudinary.com/luxuryp/image/upload/v1733332754/cuike8p3bzsd7rl7tze…"
click at [765, 9] on icon "button" at bounding box center [765, 10] width 5 height 5
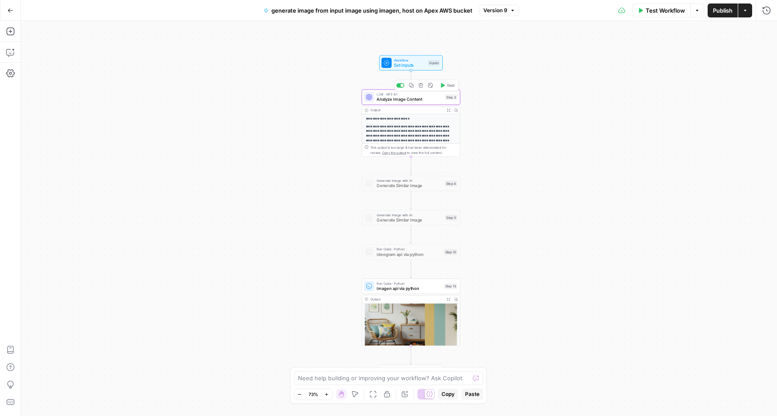
click at [447, 87] on span "Test" at bounding box center [450, 85] width 7 height 6
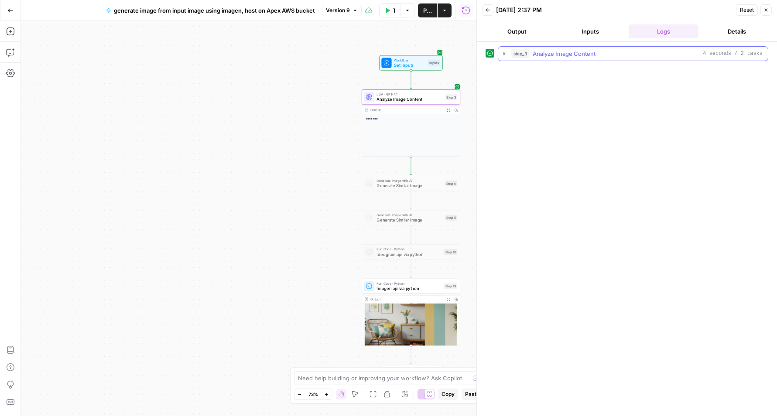
click at [503, 52] on icon "button" at bounding box center [504, 53] width 7 height 7
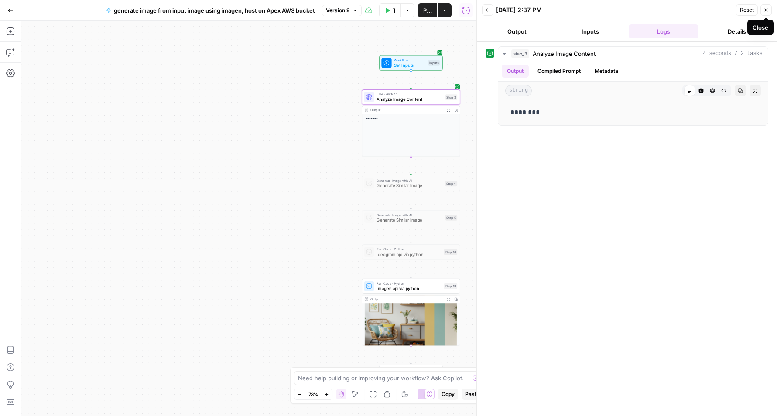
click at [766, 10] on icon "button" at bounding box center [765, 9] width 5 height 5
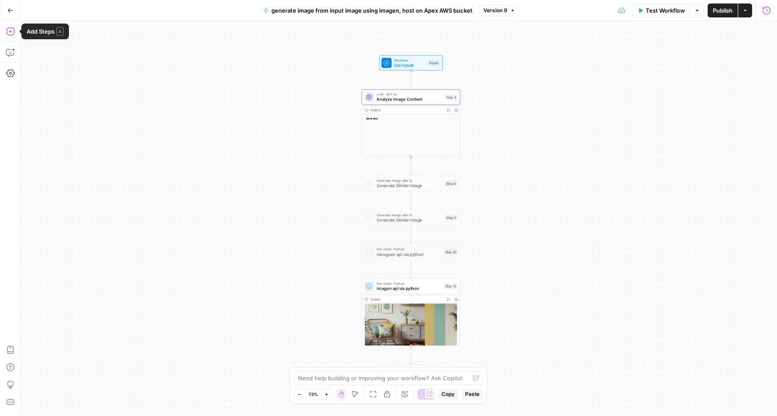
click at [7, 31] on icon "button" at bounding box center [10, 31] width 9 height 9
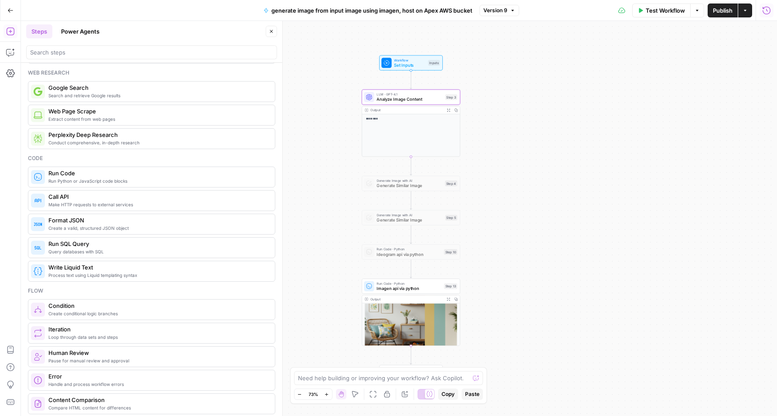
scroll to position [61, 0]
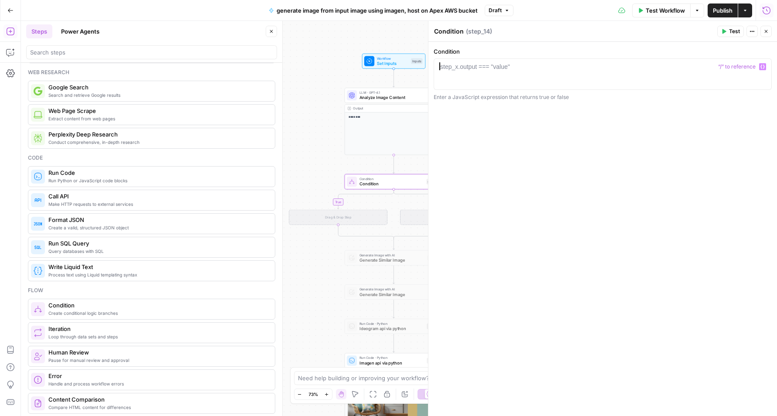
click at [479, 71] on div at bounding box center [602, 81] width 330 height 39
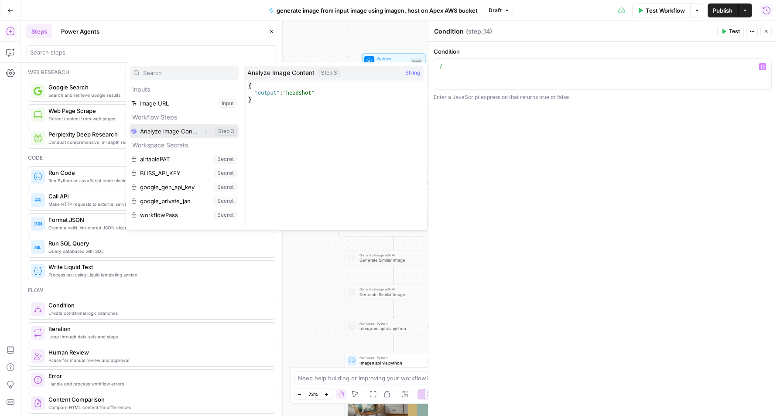
click at [202, 130] on button "Expand" at bounding box center [205, 131] width 11 height 11
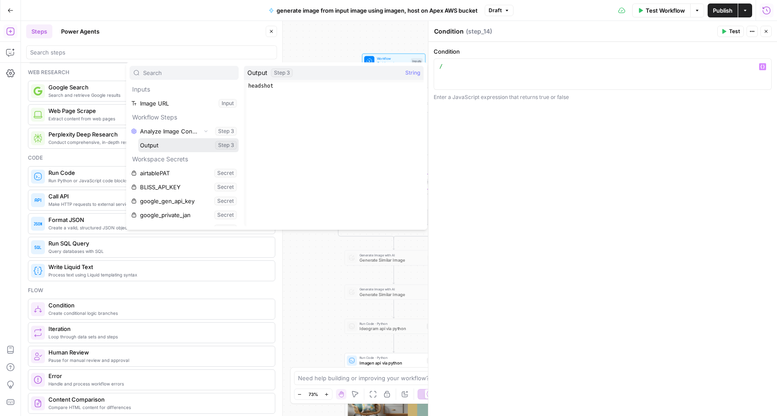
click at [179, 146] on button "Select variable Output" at bounding box center [188, 145] width 100 height 14
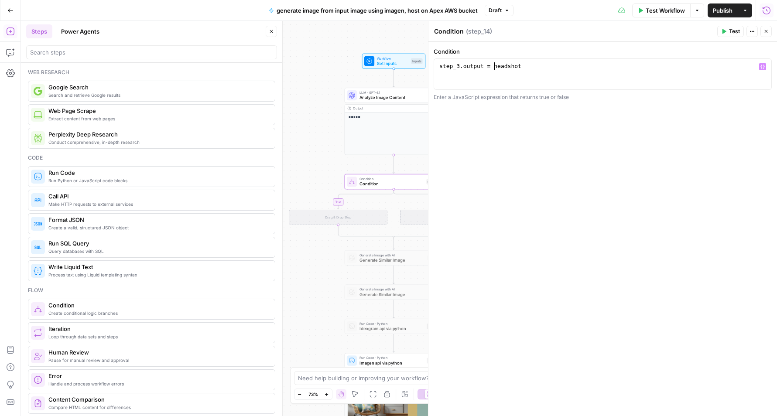
scroll to position [0, 6]
click at [732, 30] on span "Test" at bounding box center [734, 31] width 11 height 8
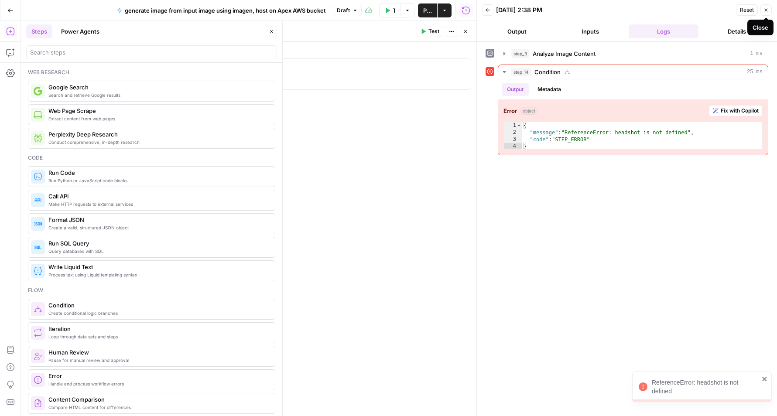
click at [765, 8] on icon "button" at bounding box center [765, 9] width 5 height 5
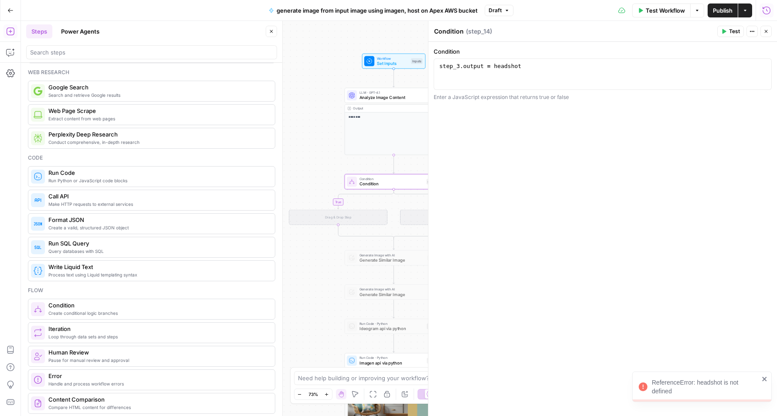
click at [556, 65] on div "step_3 . output = headshot" at bounding box center [602, 81] width 330 height 39
type textarea "**********"
click at [732, 29] on span "Test" at bounding box center [734, 31] width 11 height 8
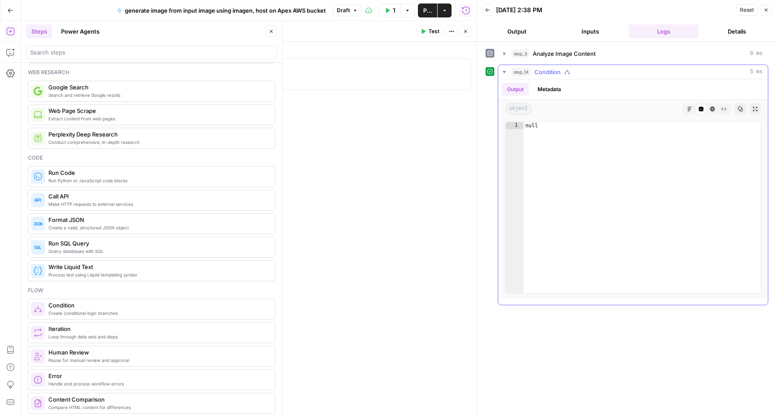
click at [547, 84] on button "Metadata" at bounding box center [549, 89] width 34 height 13
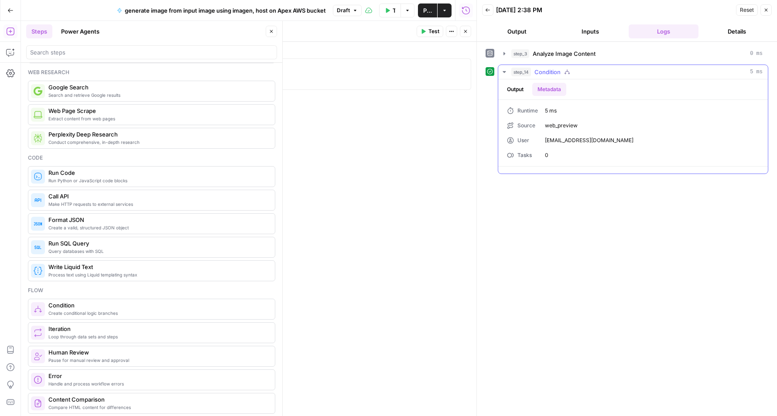
click at [504, 88] on button "Output" at bounding box center [514, 89] width 27 height 13
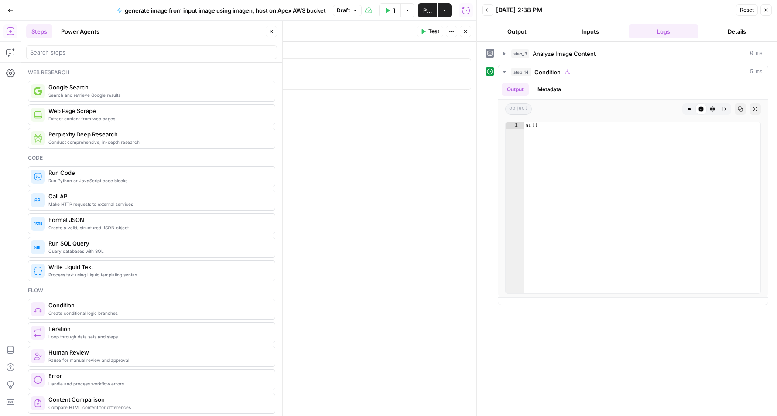
click at [767, 9] on icon "button" at bounding box center [765, 9] width 5 height 5
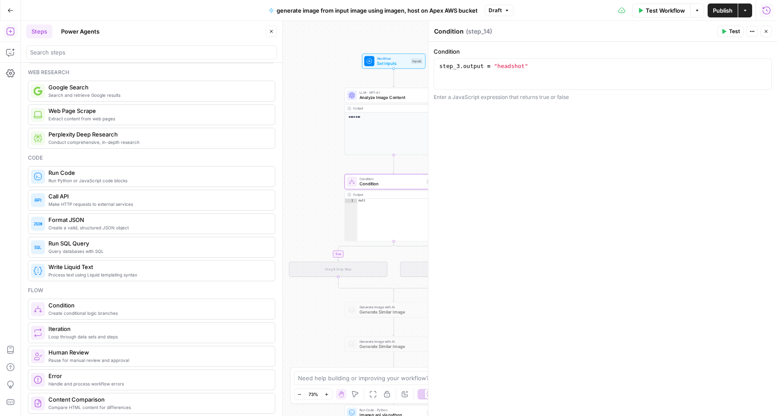
click at [767, 32] on icon "button" at bounding box center [765, 31] width 5 height 5
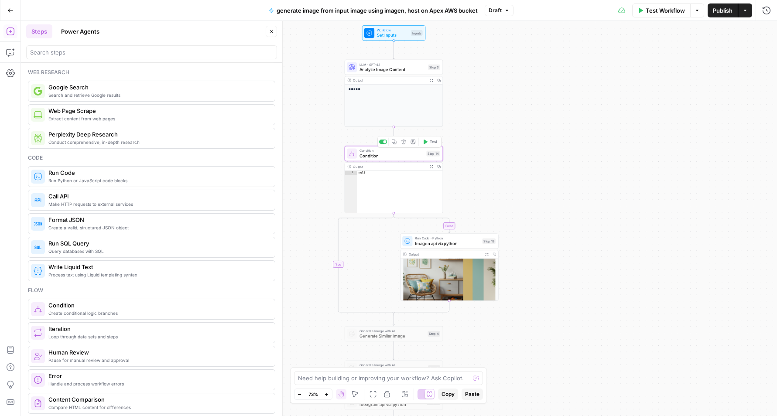
click at [426, 143] on icon "button" at bounding box center [425, 142] width 4 height 4
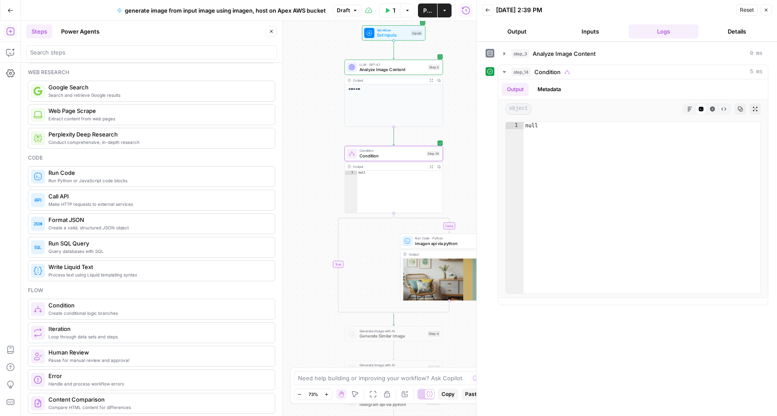
click at [768, 9] on icon "button" at bounding box center [765, 9] width 5 height 5
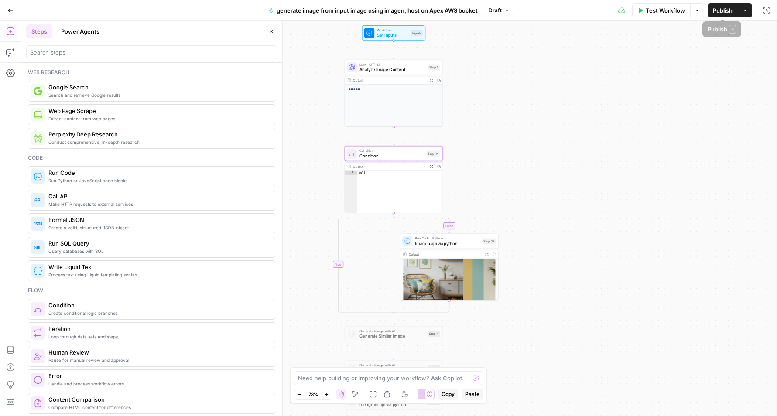
click at [674, 9] on span "Test Workflow" at bounding box center [664, 10] width 39 height 9
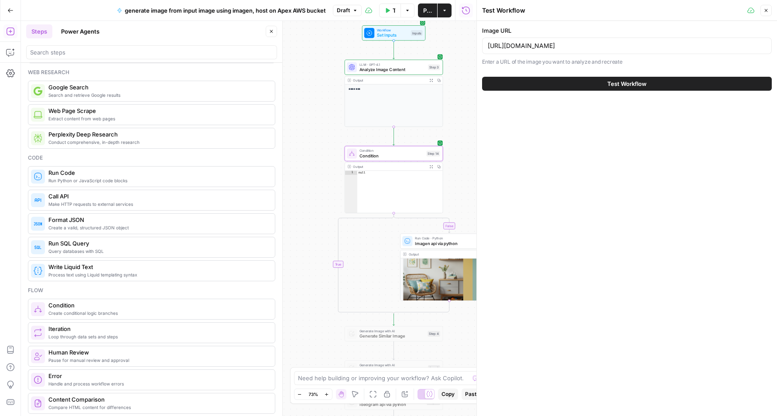
click at [641, 84] on span "Test Workflow" at bounding box center [626, 83] width 39 height 9
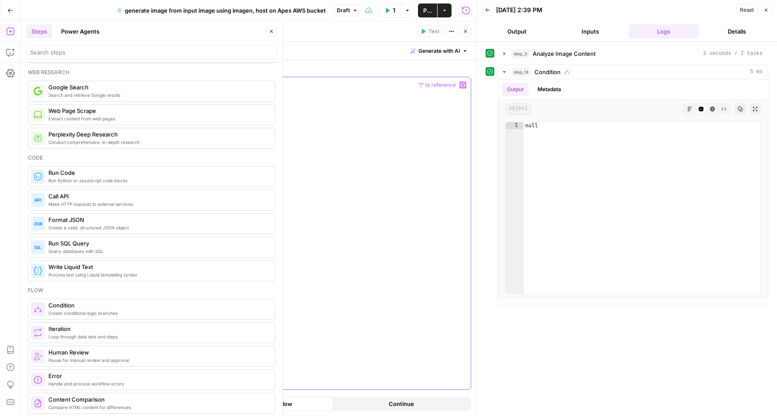
click at [269, 130] on div at bounding box center [301, 233] width 337 height 312
click at [468, 29] on button "Close" at bounding box center [465, 31] width 11 height 11
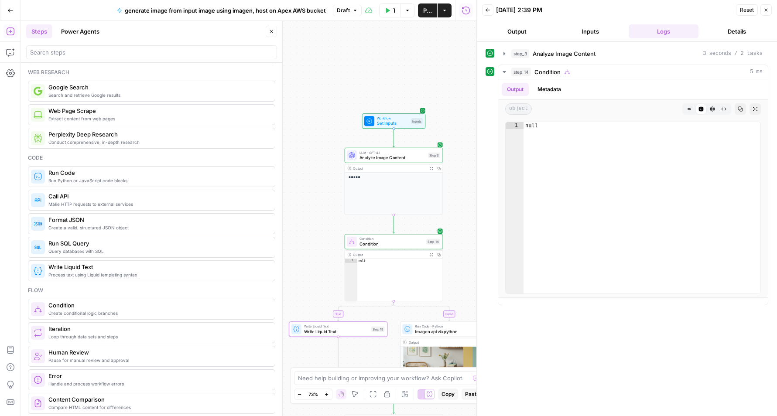
click at [389, 9] on icon "button" at bounding box center [388, 10] width 4 height 5
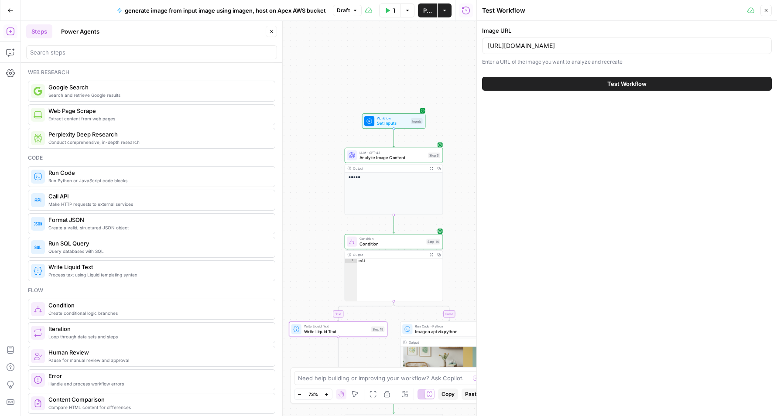
click at [591, 80] on button "Test Workflow" at bounding box center [627, 84] width 290 height 14
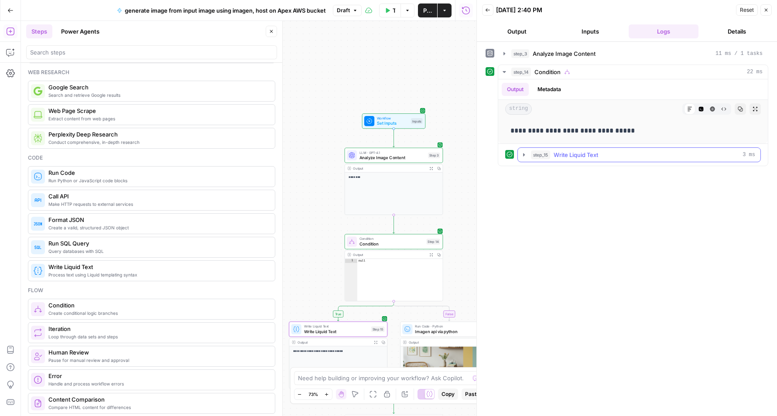
click at [528, 153] on button "step_15 Write Liquid Text 3 ms" at bounding box center [639, 155] width 242 height 14
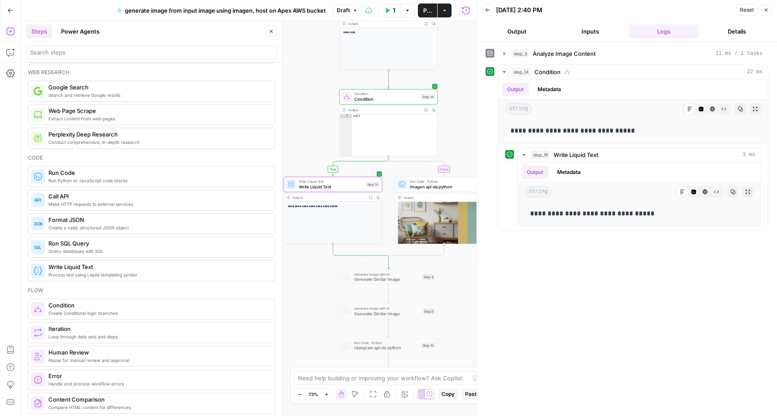
drag, startPoint x: 450, startPoint y: 191, endPoint x: 445, endPoint y: 47, distance: 144.9
click at [445, 47] on div "**********" at bounding box center [248, 218] width 455 height 395
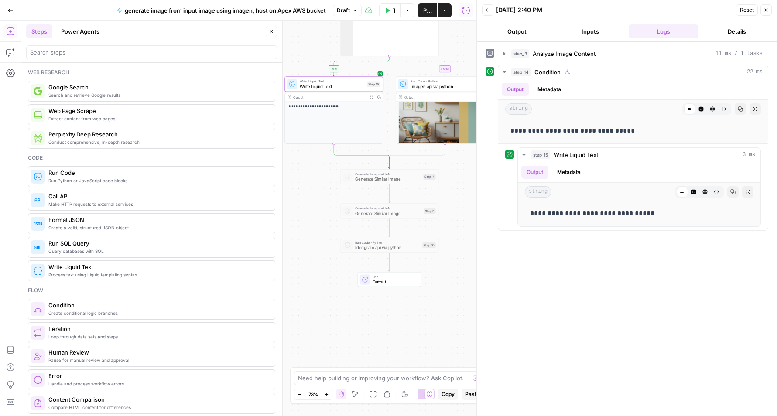
drag, startPoint x: 451, startPoint y: 137, endPoint x: 452, endPoint y: 35, distance: 102.0
click at [452, 35] on div "**********" at bounding box center [248, 218] width 455 height 395
drag, startPoint x: 646, startPoint y: 211, endPoint x: 531, endPoint y: 211, distance: 114.7
click at [531, 211] on p "**********" at bounding box center [639, 213] width 218 height 11
copy p "**********"
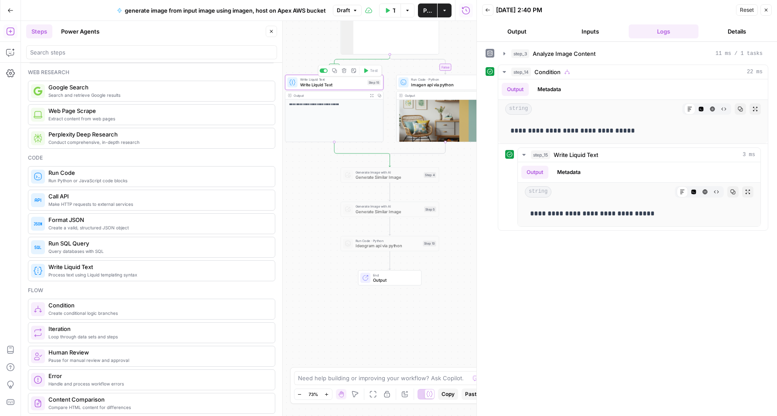
click at [332, 83] on span "Write Liquid Text" at bounding box center [332, 85] width 65 height 7
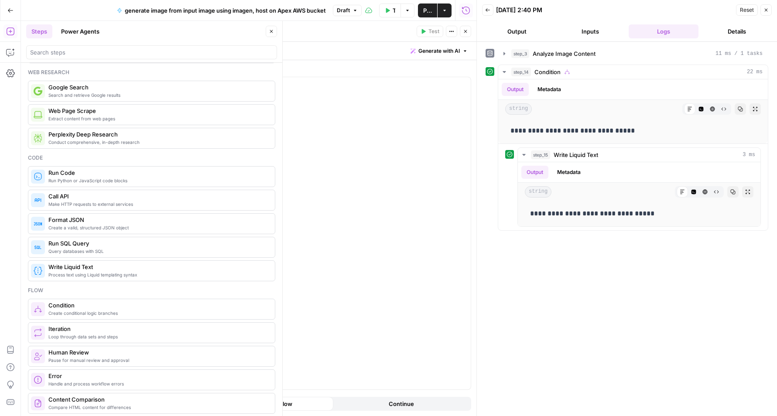
click at [467, 33] on icon "button" at bounding box center [465, 31] width 5 height 5
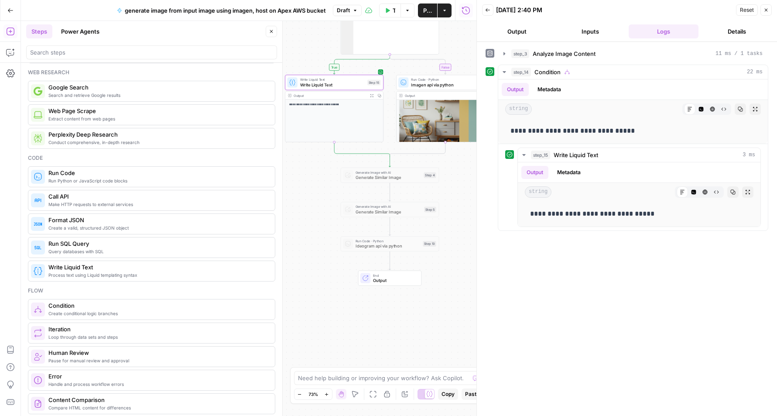
click at [431, 7] on span "Publish" at bounding box center [427, 10] width 9 height 9
click at [431, 117] on img at bounding box center [445, 117] width 98 height 50
click at [450, 82] on span "Imagen api via python" at bounding box center [443, 85] width 65 height 7
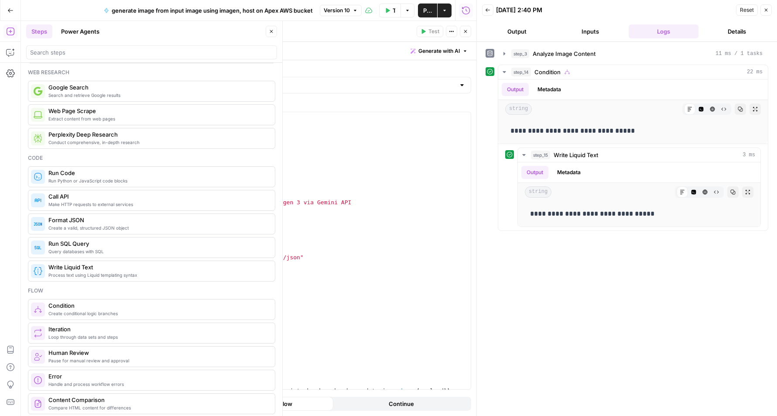
click at [463, 34] on icon "button" at bounding box center [465, 31] width 5 height 5
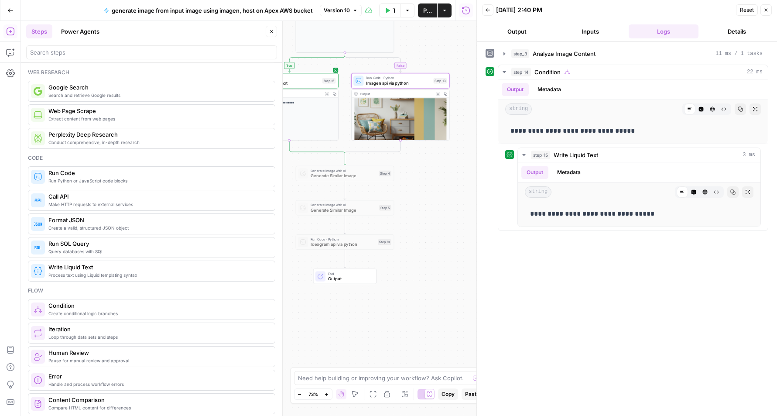
drag, startPoint x: 453, startPoint y: 194, endPoint x: 402, endPoint y: 190, distance: 51.2
click at [401, 194] on div "**********" at bounding box center [248, 218] width 455 height 395
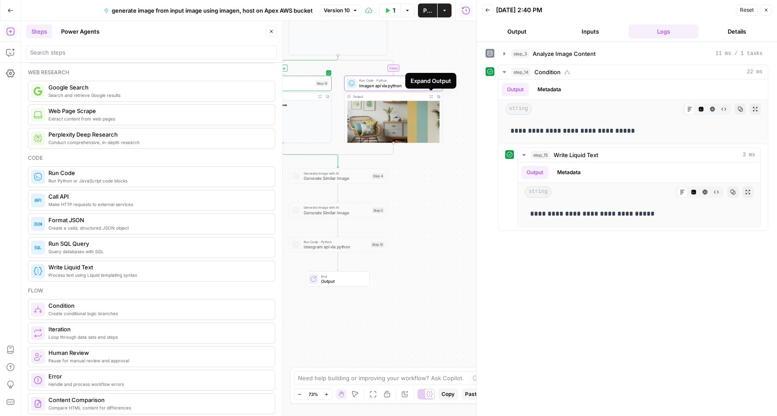
click at [429, 95] on icon "button" at bounding box center [430, 96] width 3 height 3
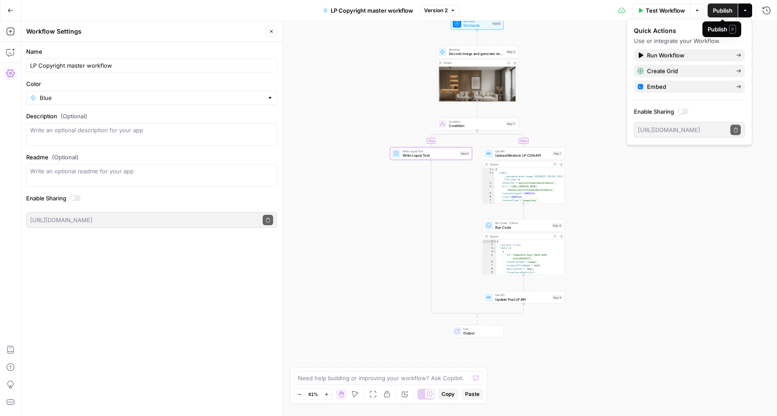
click at [725, 7] on span "Publish" at bounding box center [723, 10] width 20 height 9
